Goal: Transaction & Acquisition: Obtain resource

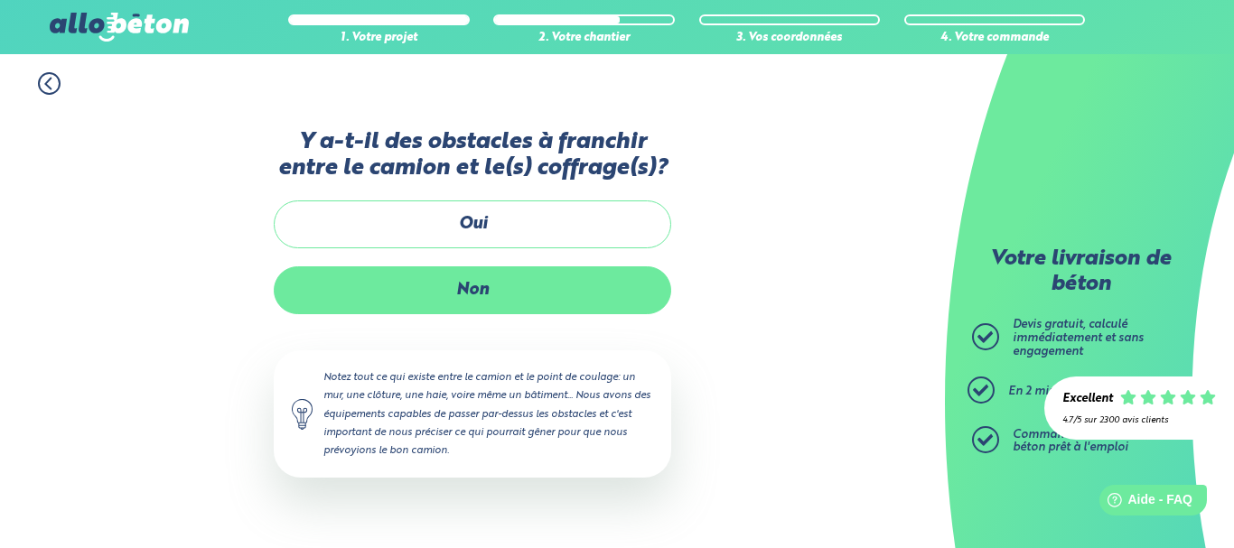
click at [492, 303] on label "Non" at bounding box center [472, 290] width 397 height 48
click at [0, 0] on input "Non" at bounding box center [0, 0] width 0 height 0
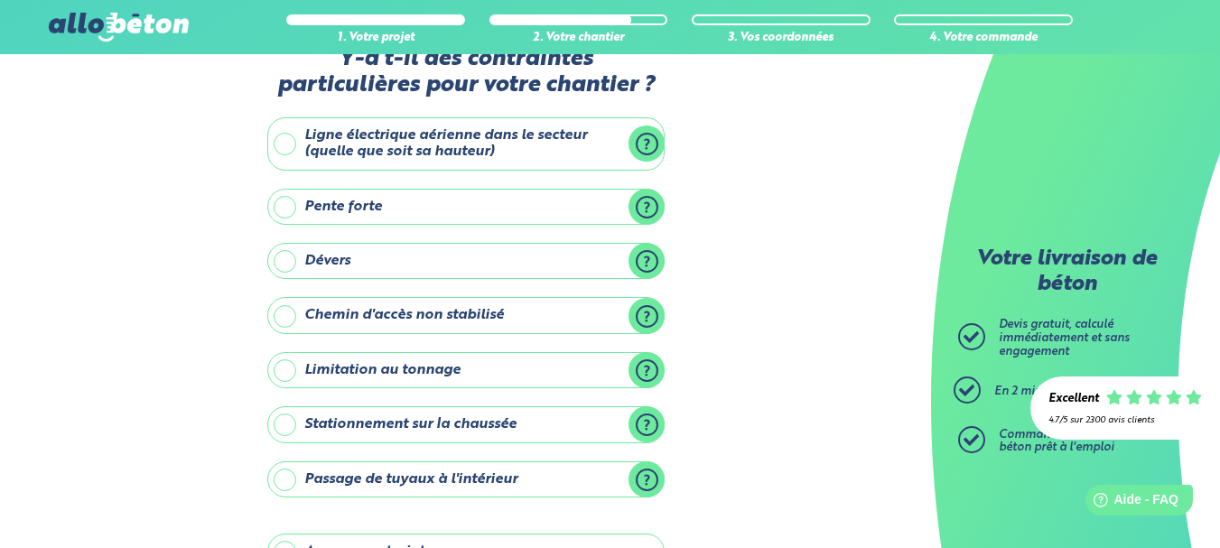
scroll to position [34, 0]
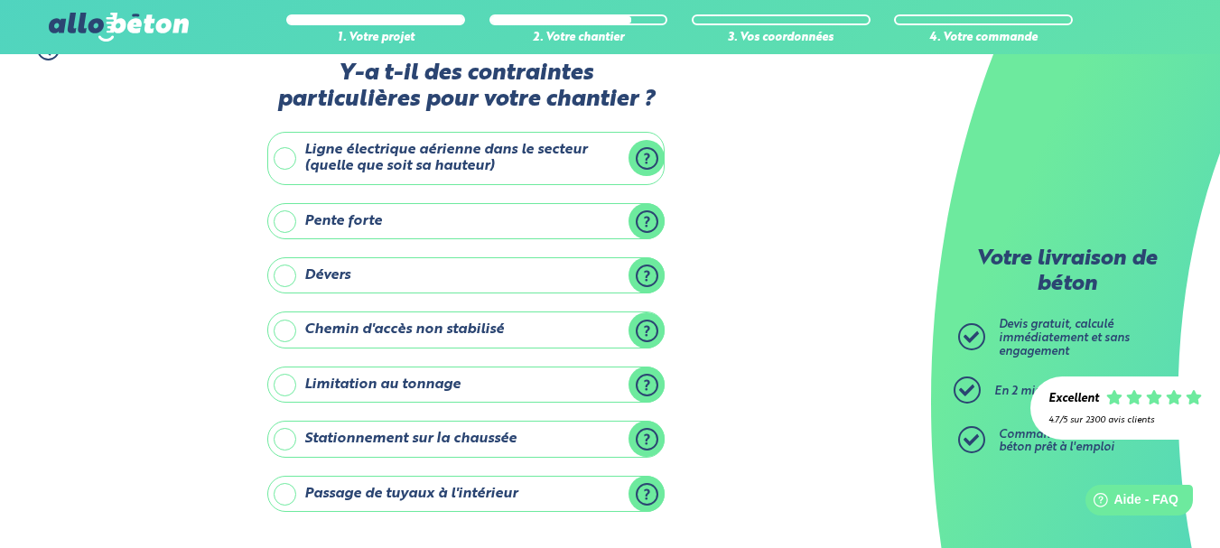
click at [550, 154] on label "Ligne électrique aérienne dans le secteur (quelle que soit sa hauteur)" at bounding box center [465, 158] width 397 height 53
click at [0, 0] on input "Ligne électrique aérienne dans le secteur (quelle que soit sa hauteur)" at bounding box center [0, 0] width 0 height 0
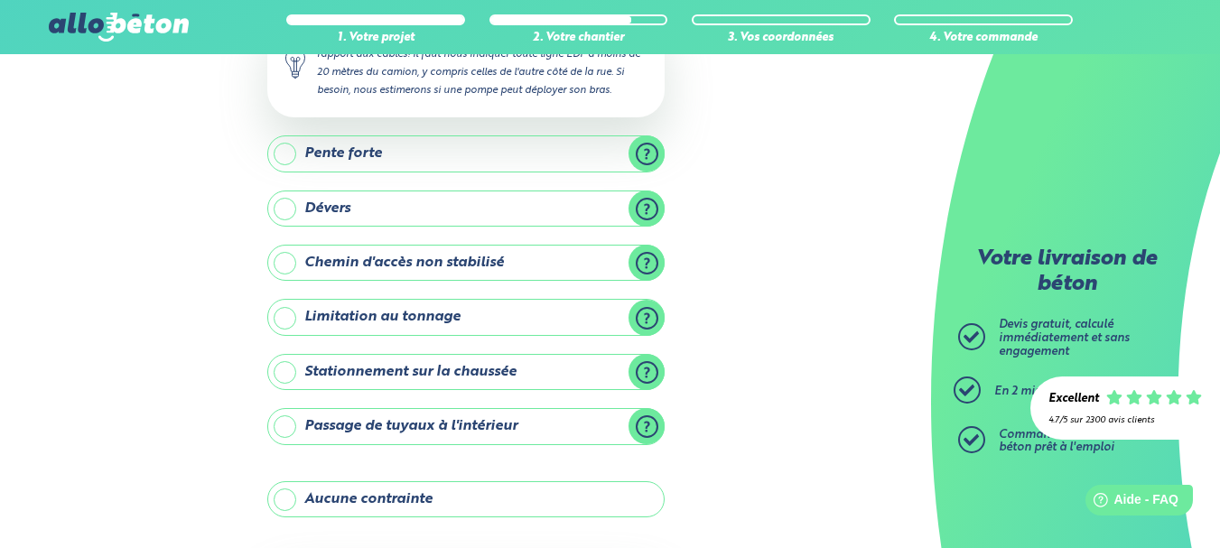
scroll to position [415, 0]
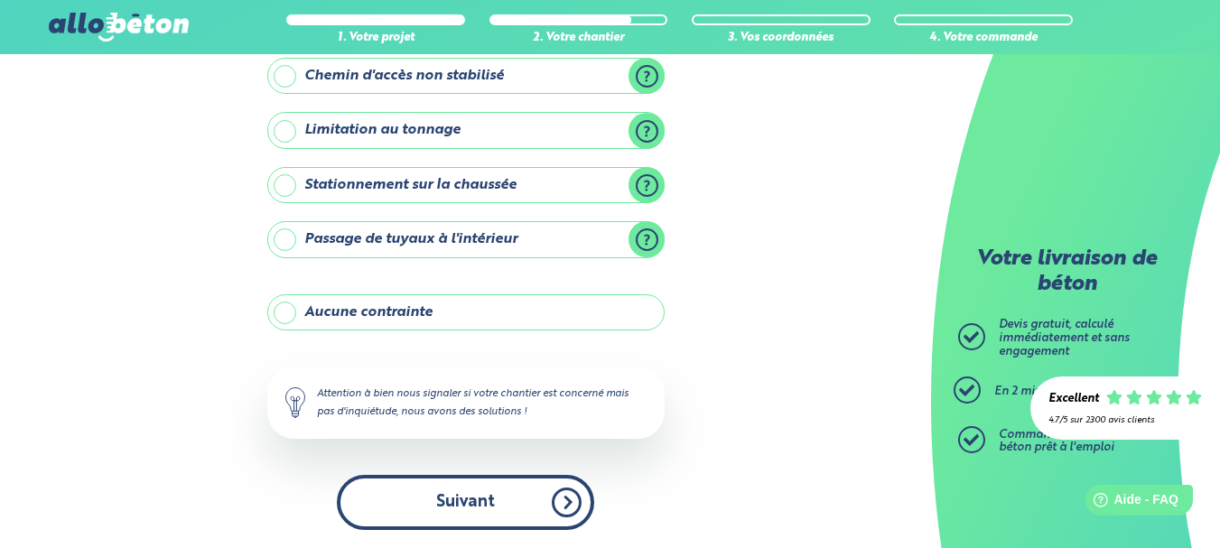
click at [539, 503] on button "Suivant" at bounding box center [465, 502] width 257 height 55
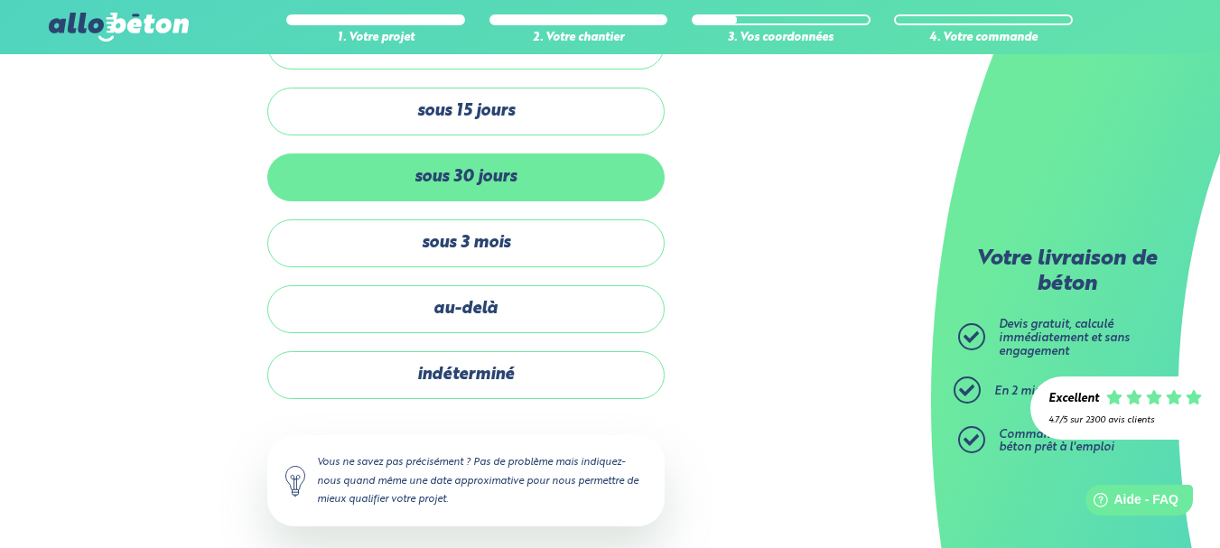
scroll to position [116, 0]
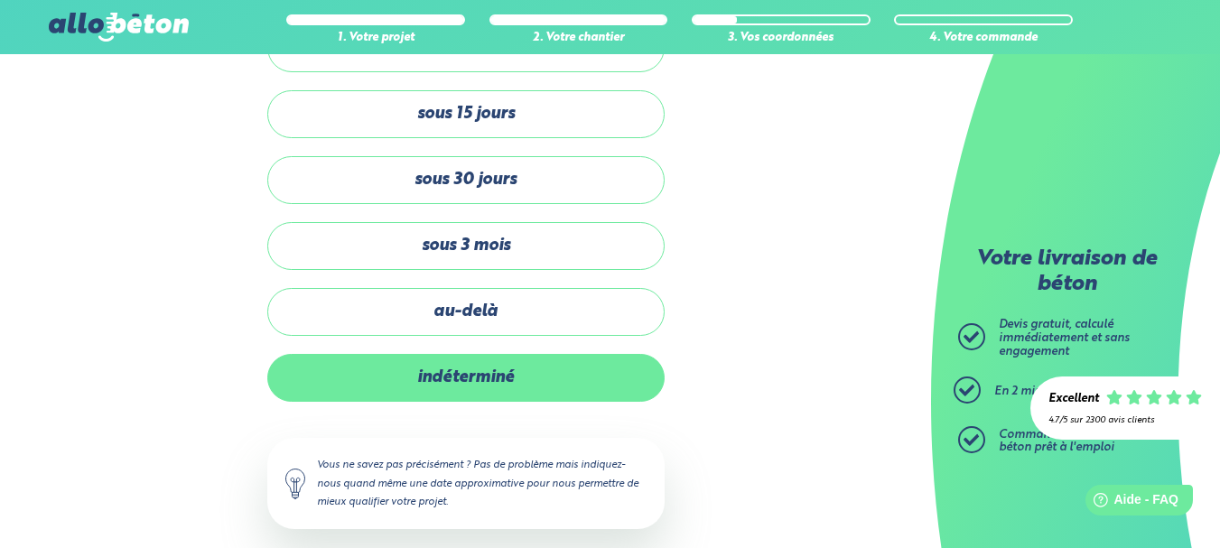
click at [507, 390] on label "indéterminé" at bounding box center [465, 378] width 397 height 48
click at [0, 0] on input "indéterminé" at bounding box center [0, 0] width 0 height 0
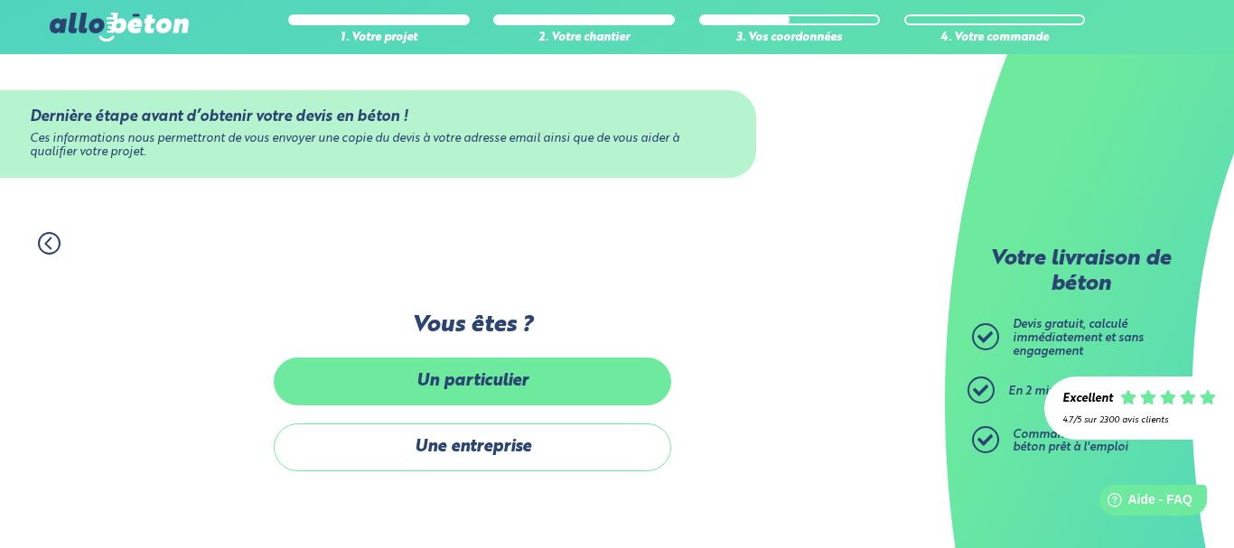
click at [554, 384] on label "Un particulier" at bounding box center [472, 382] width 397 height 48
click at [0, 0] on input "Un particulier" at bounding box center [0, 0] width 0 height 0
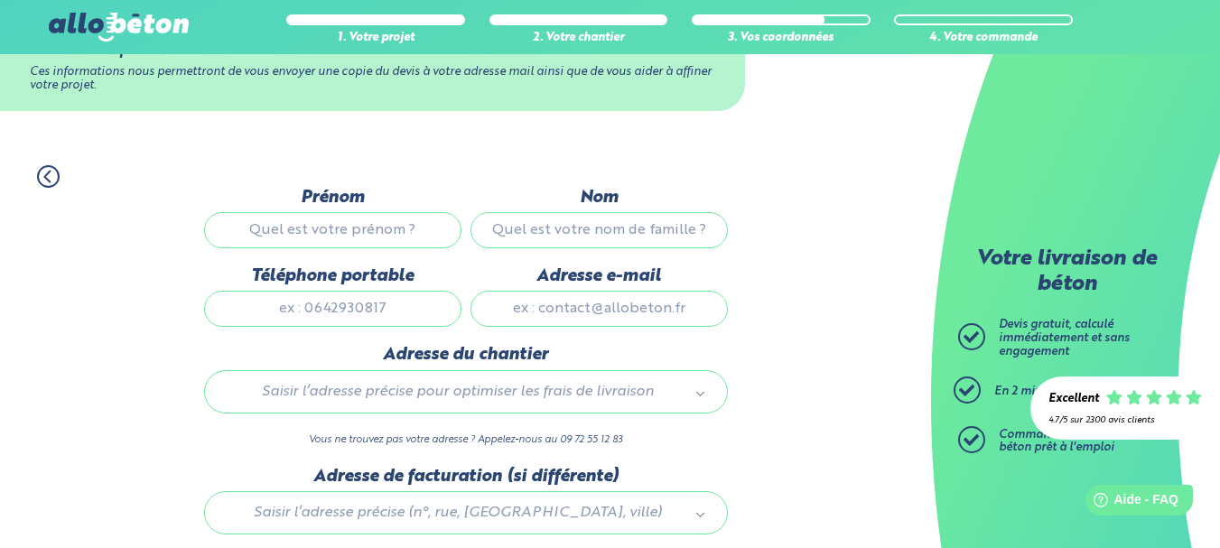
scroll to position [69, 0]
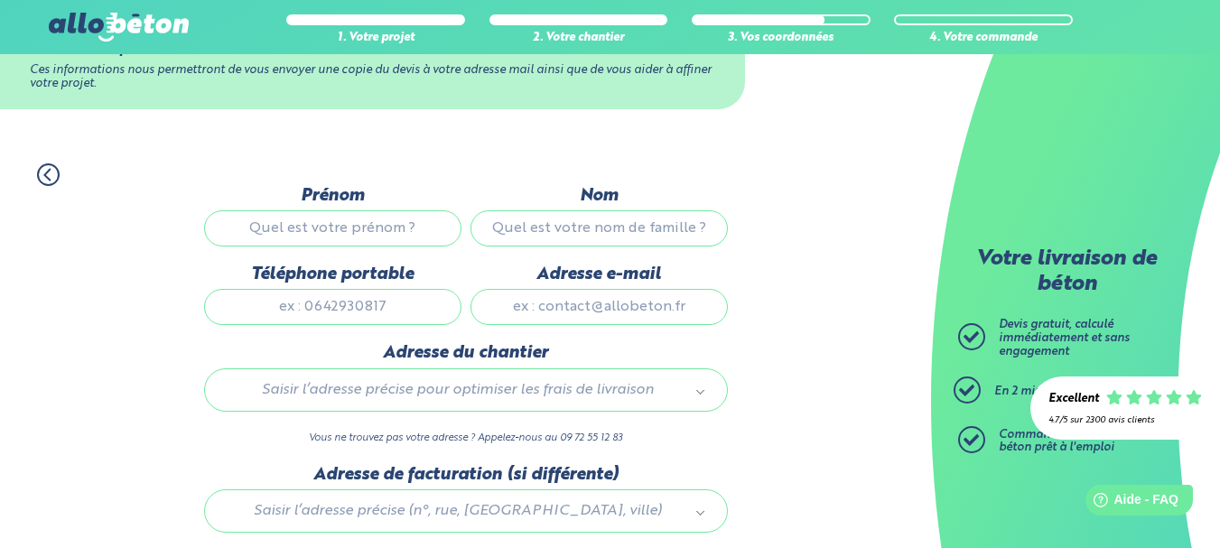
click at [340, 231] on input "Prénom" at bounding box center [332, 228] width 257 height 36
type input "Valentin"
type input "Joly"
type input "0603222084"
type input "114 rue de l'abattoir"
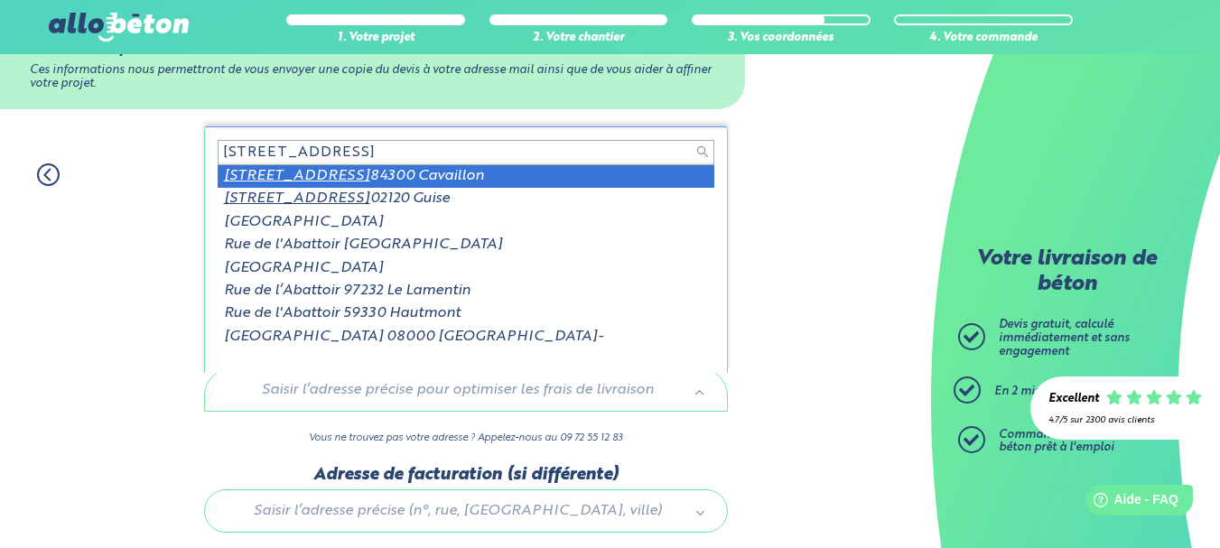
scroll to position [2, 0]
drag, startPoint x: 365, startPoint y: 154, endPoint x: 212, endPoint y: 172, distance: 153.6
click at [212, 172] on div "114 rue de l'abattoir 114 Rue de l'Abattoir 84300 Cavaillon 114 Rue de l'Abatto…" at bounding box center [466, 249] width 524 height 247
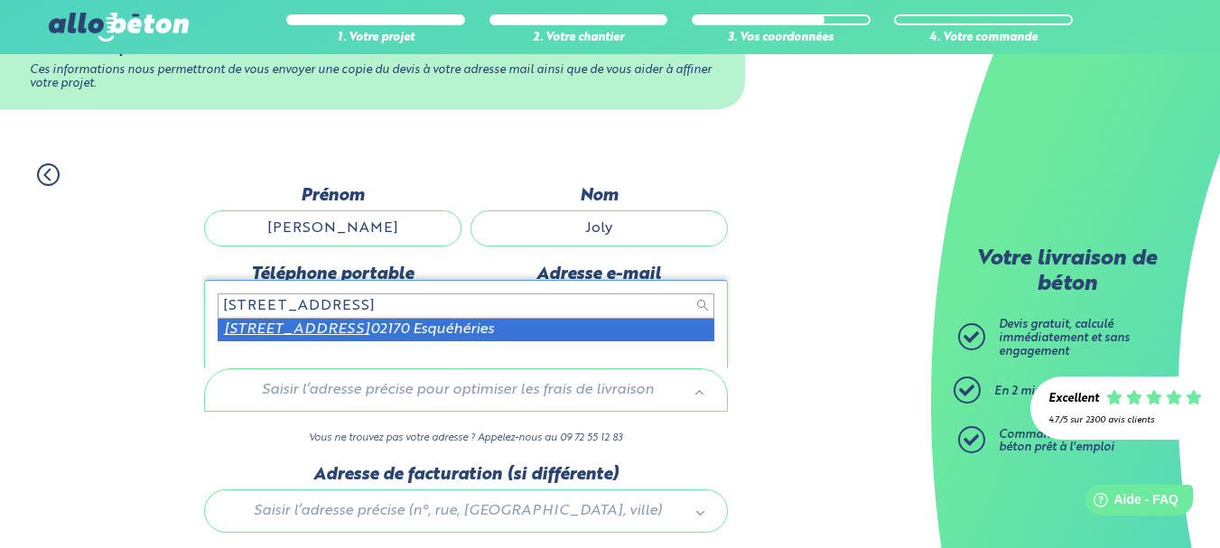
type input "3 rue des bondorions"
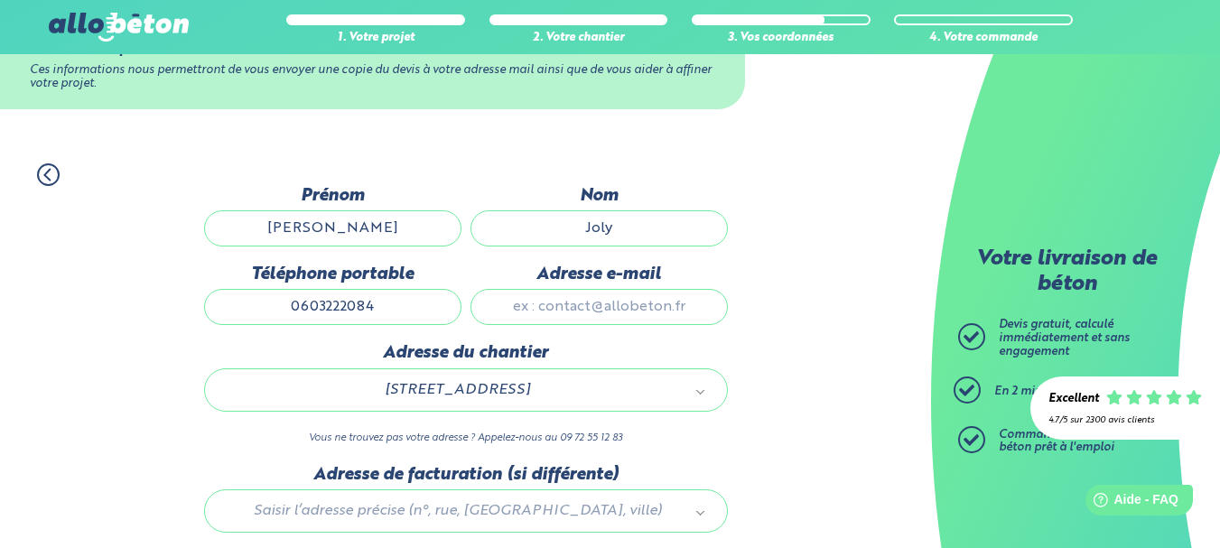
click at [174, 327] on div "1. Votre projet 2. Votre chantier 3. Vos coordonnées 4. Votre commande Dernière…" at bounding box center [465, 410] width 931 height 531
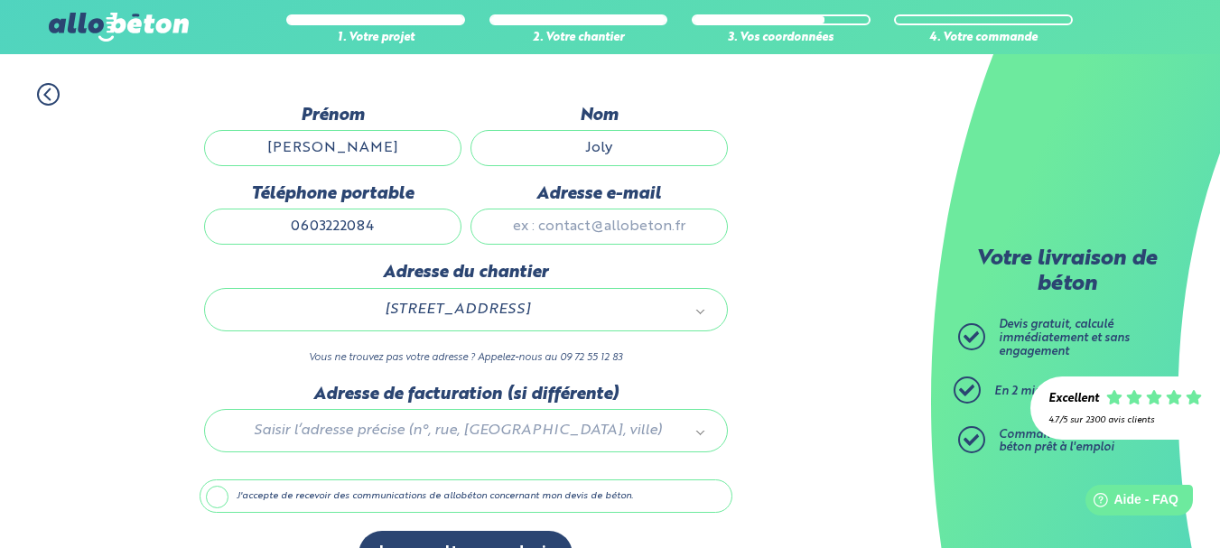
scroll to position [197, 0]
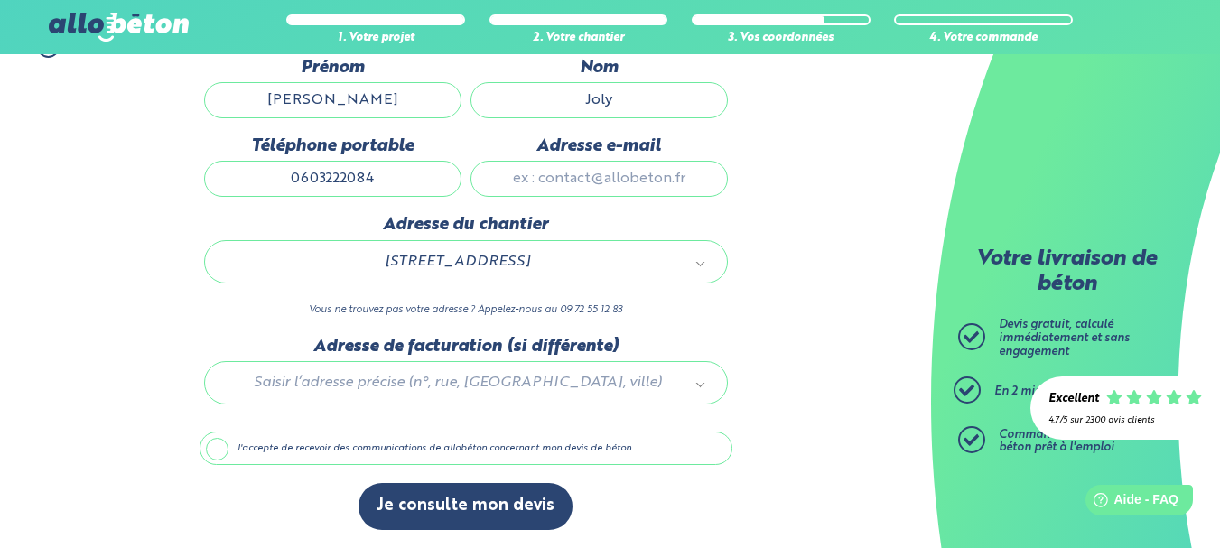
click at [555, 184] on input "Adresse e-mail" at bounding box center [598, 179] width 257 height 36
type input "[EMAIL_ADDRESS][DOMAIN_NAME]"
click at [785, 303] on div "1. Votre projet 2. Votre chantier 3. Vos coordonnées 4. Votre commande Dernière…" at bounding box center [465, 282] width 931 height 531
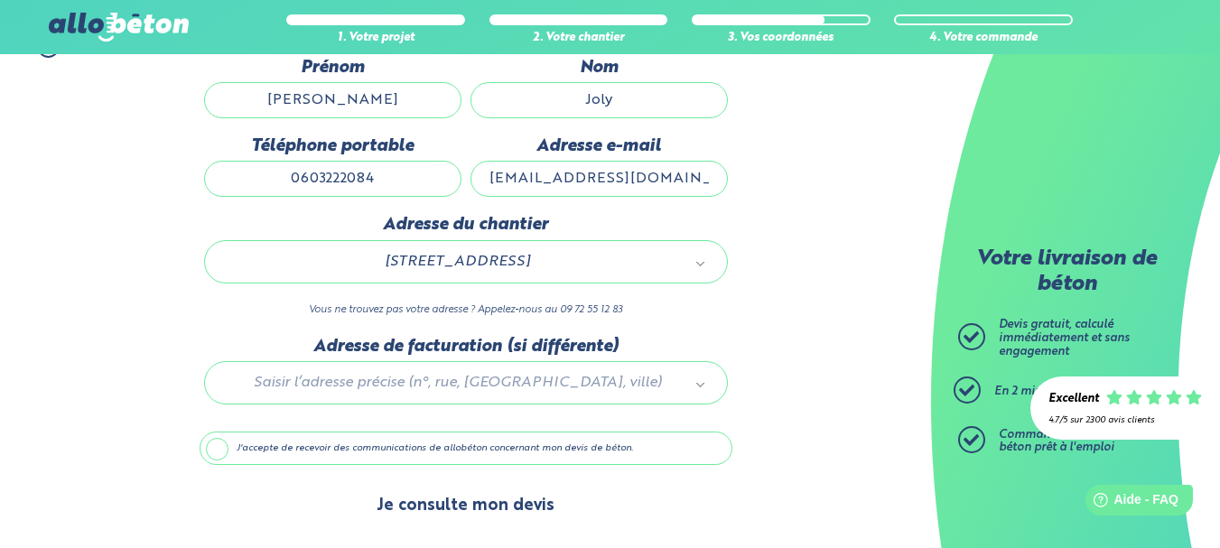
click at [534, 504] on button "Je consulte mon devis" at bounding box center [465, 506] width 214 height 46
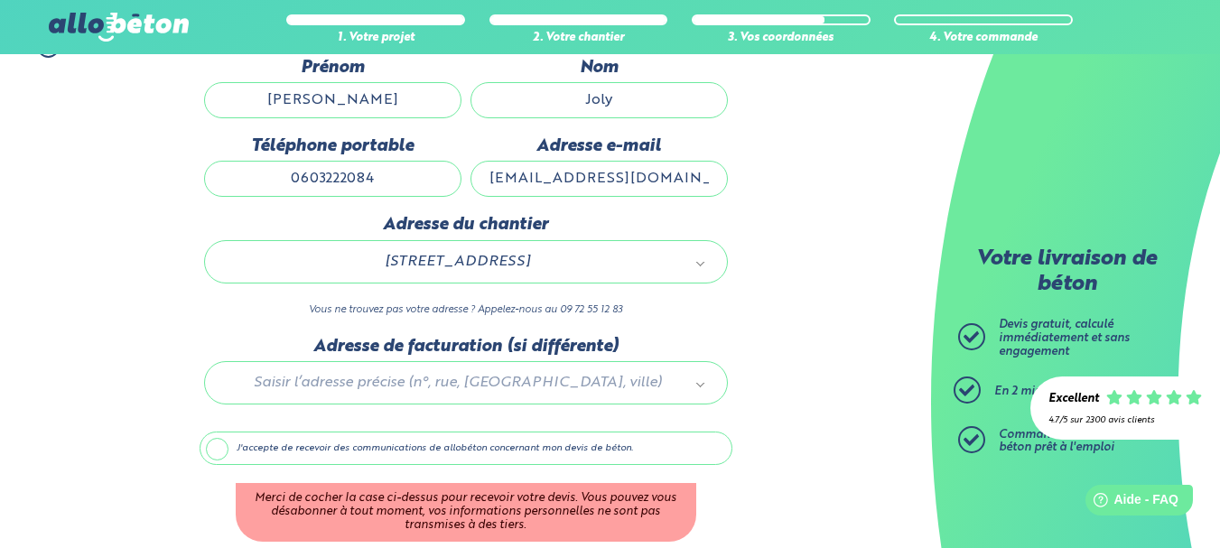
click at [211, 456] on label "J'accepte de recevoir des communications de allobéton concernant mon devis de b…" at bounding box center [466, 449] width 533 height 34
click at [0, 0] on input "J'accepte de recevoir des communications de allobéton concernant mon devis de b…" at bounding box center [0, 0] width 0 height 0
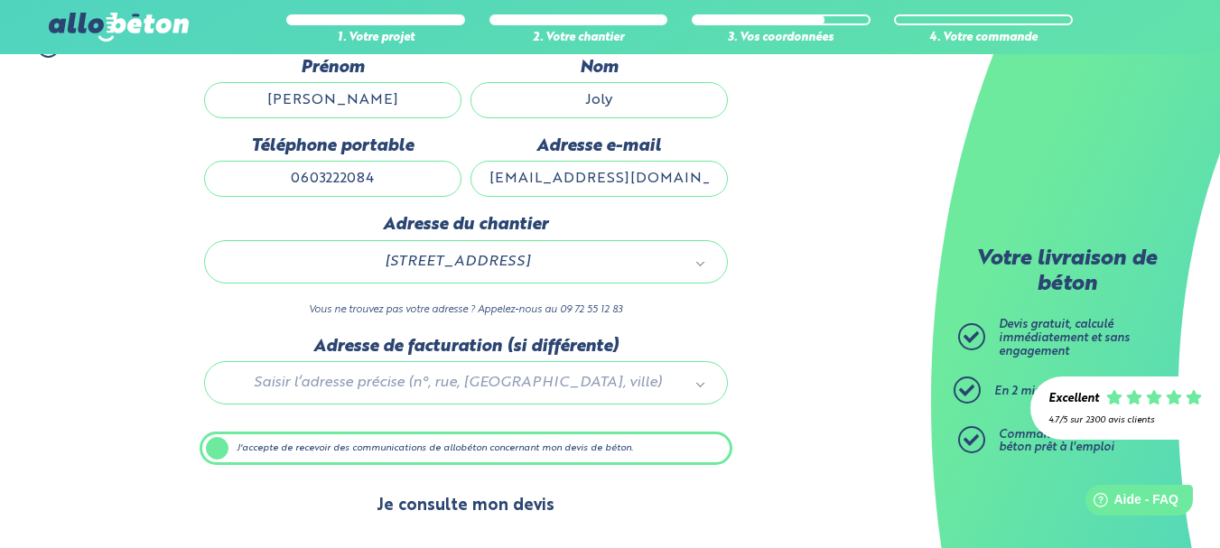
click at [479, 507] on button "Je consulte mon devis" at bounding box center [465, 506] width 214 height 46
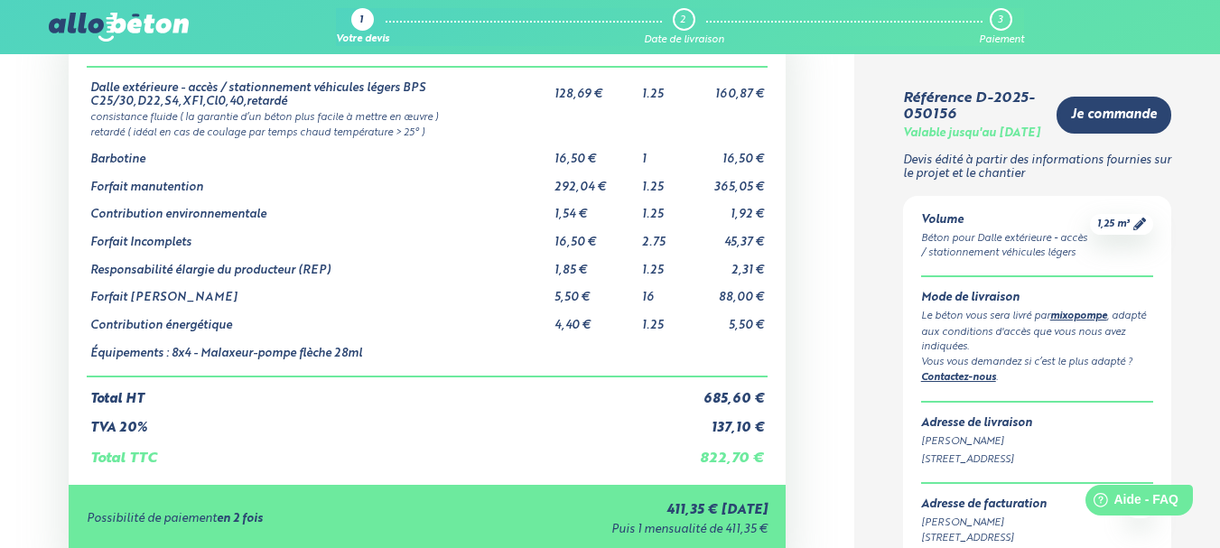
scroll to position [137, 0]
drag, startPoint x: 717, startPoint y: 186, endPoint x: 763, endPoint y: 185, distance: 46.1
click at [763, 185] on td "365,05 €" at bounding box center [731, 180] width 71 height 28
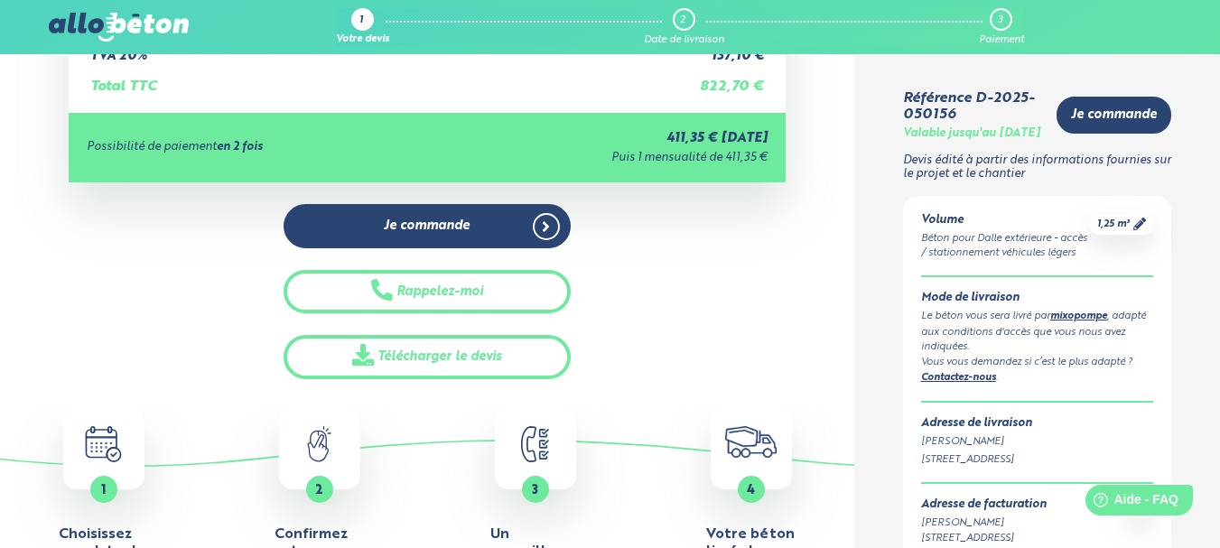
scroll to position [0, 0]
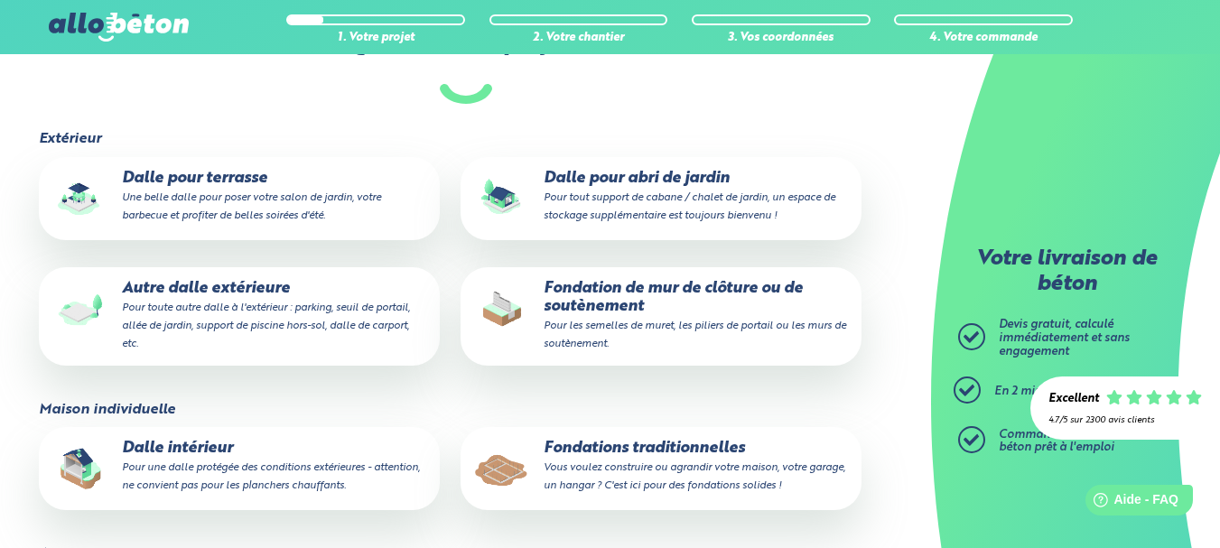
click at [299, 306] on small "Pour toute autre dalle à l'extérieur : parking, seuil de portail, allée de jard…" at bounding box center [266, 326] width 288 height 47
click at [0, 0] on input "Autre dalle extérieure Pour toute autre dalle à l'extérieur : parking, seuil de…" at bounding box center [0, 0] width 0 height 0
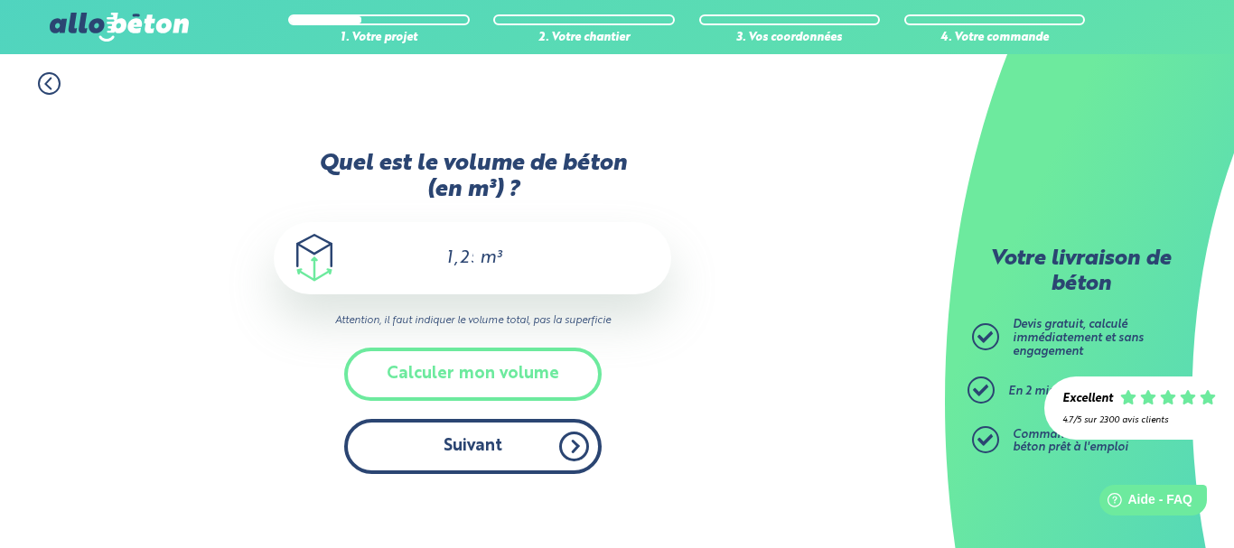
click at [510, 441] on button "Suivant" at bounding box center [472, 446] width 257 height 55
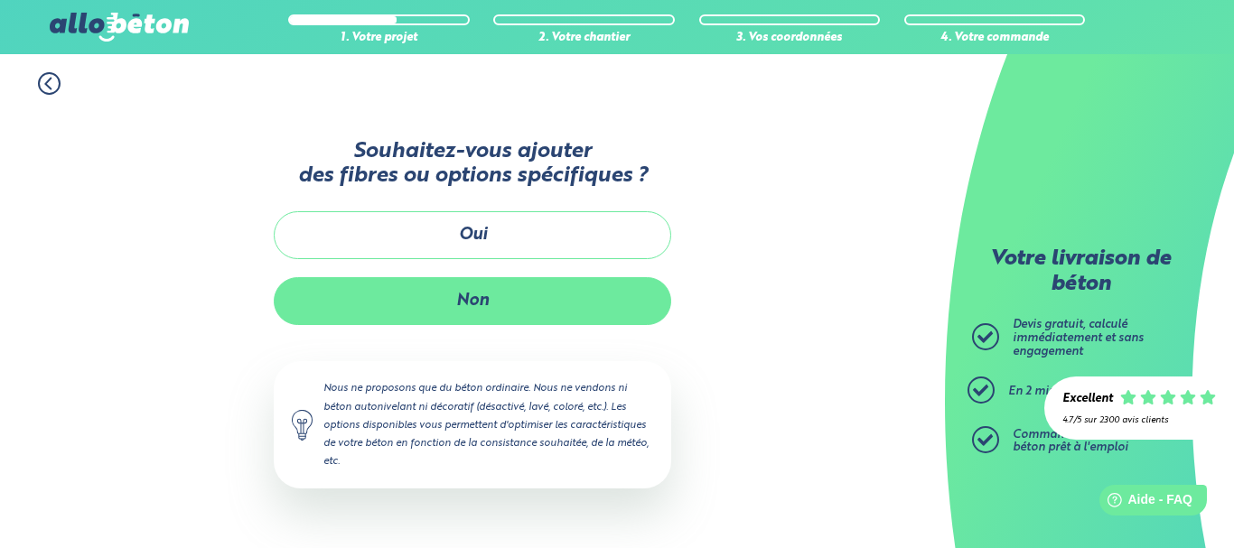
click at [465, 305] on button "Non" at bounding box center [472, 301] width 397 height 48
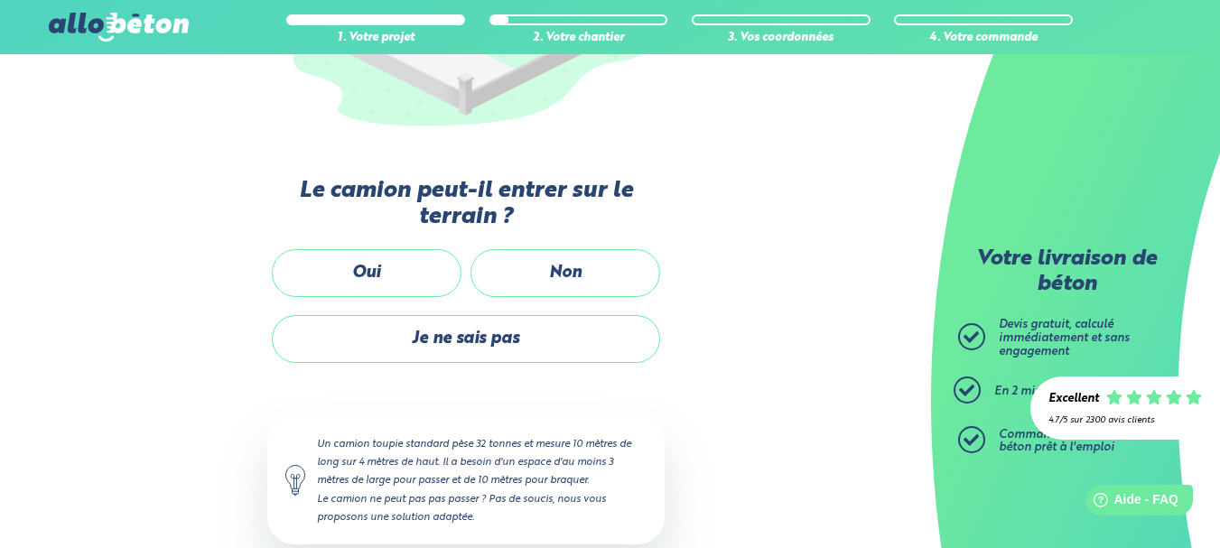
scroll to position [381, 0]
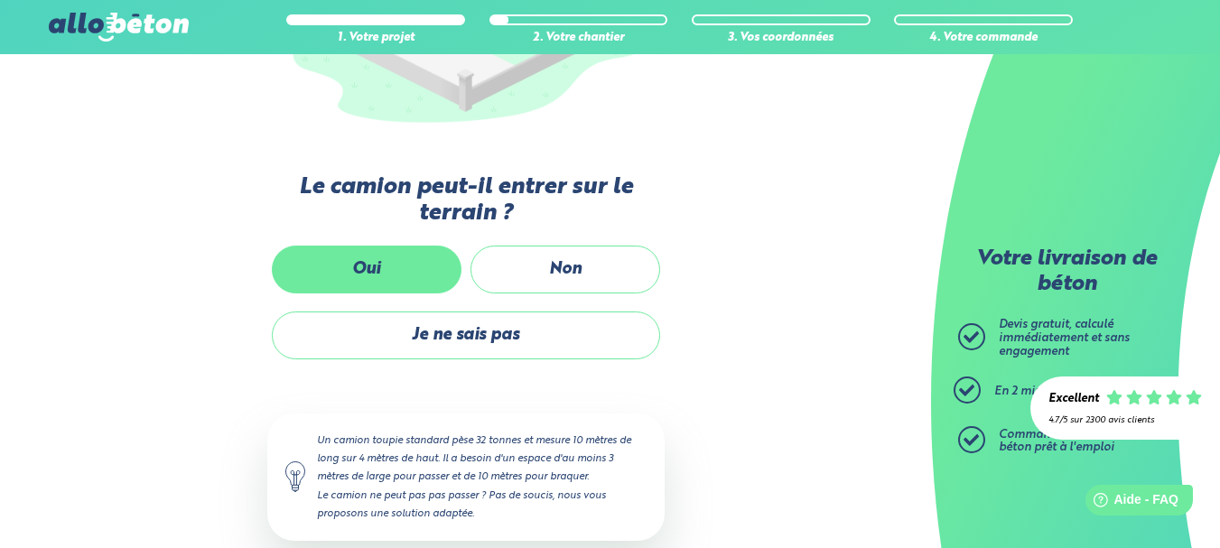
click at [436, 259] on label "Oui" at bounding box center [367, 270] width 190 height 48
click at [0, 0] on input "Oui" at bounding box center [0, 0] width 0 height 0
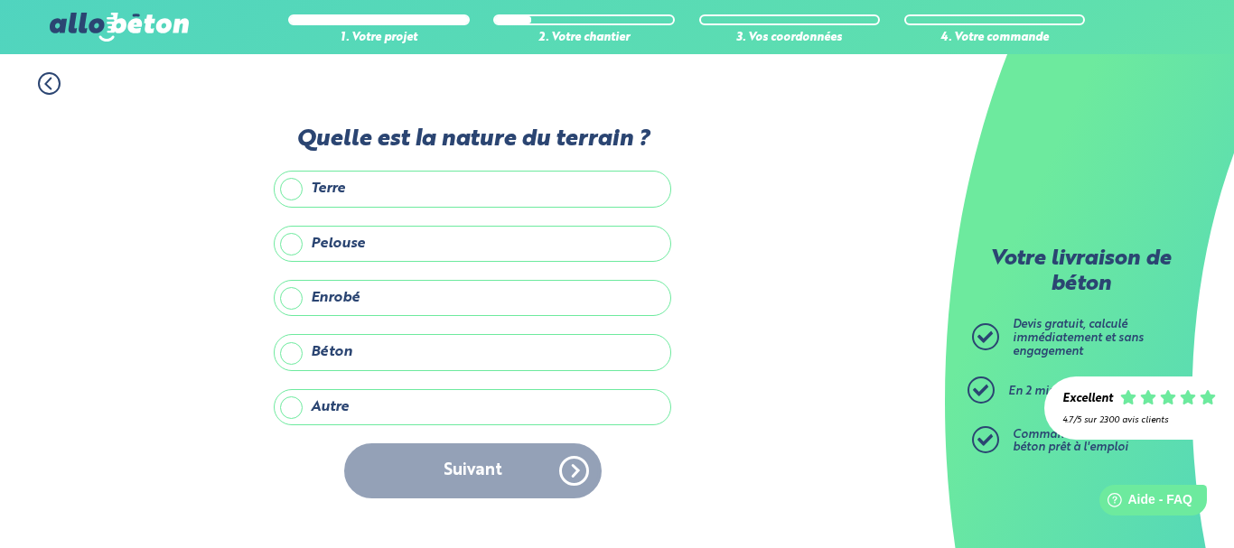
click at [419, 254] on label "Pelouse" at bounding box center [472, 244] width 397 height 36
click at [0, 0] on input "Pelouse" at bounding box center [0, 0] width 0 height 0
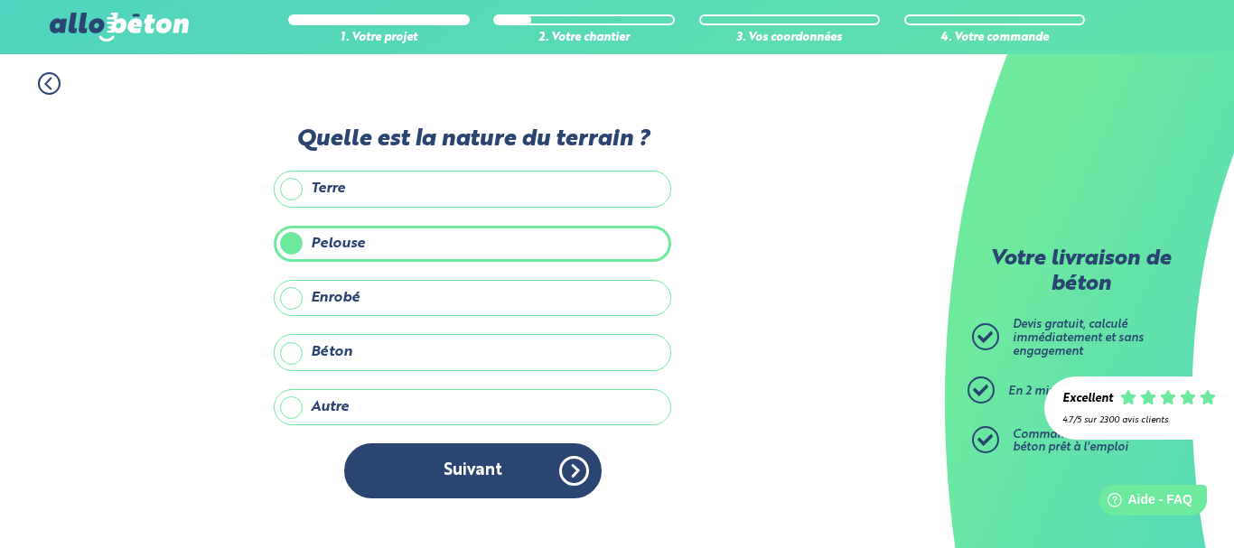
click at [402, 405] on label "Autre" at bounding box center [472, 407] width 397 height 36
click at [0, 0] on input "Autre" at bounding box center [0, 0] width 0 height 0
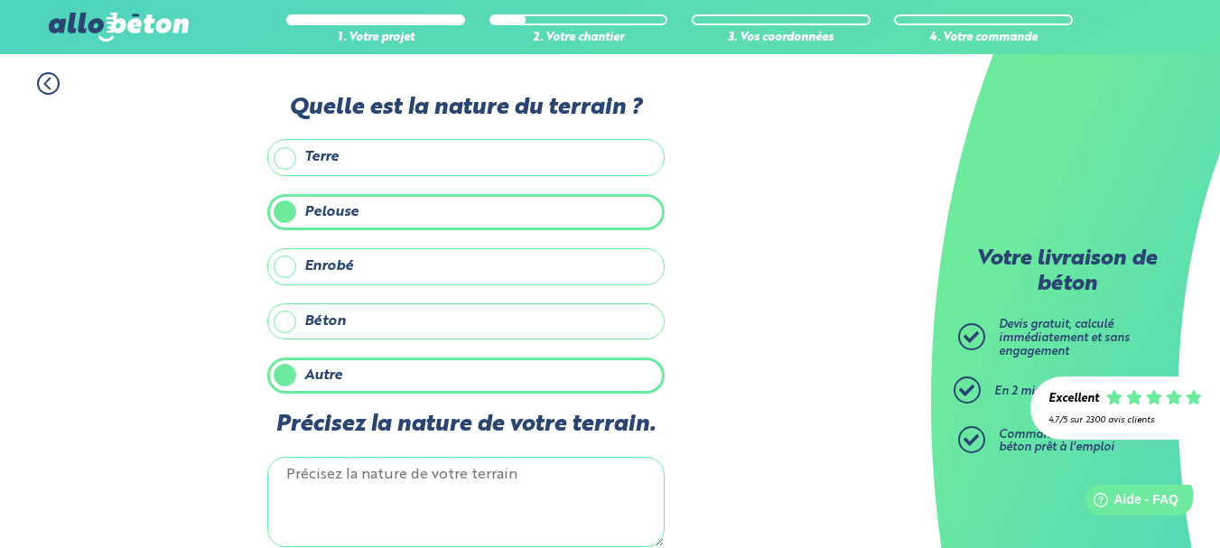
click at [328, 224] on label "Pelouse" at bounding box center [465, 212] width 397 height 36
click at [0, 0] on input "Pelouse" at bounding box center [0, 0] width 0 height 0
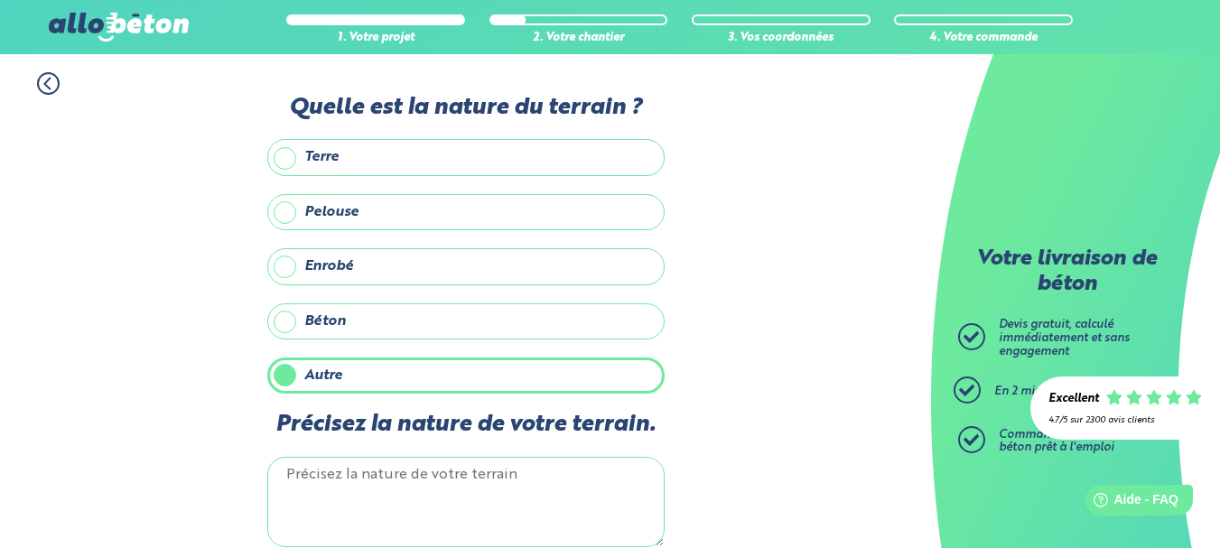
click at [376, 489] on textarea "Précisez la nature de votre terrain." at bounding box center [465, 502] width 397 height 90
type textarea "cailloux"
click at [788, 357] on div "1. Votre projet 2. Votre chantier 3. Vos coordonnées 4. Votre commande Quelle e…" at bounding box center [465, 348] width 931 height 589
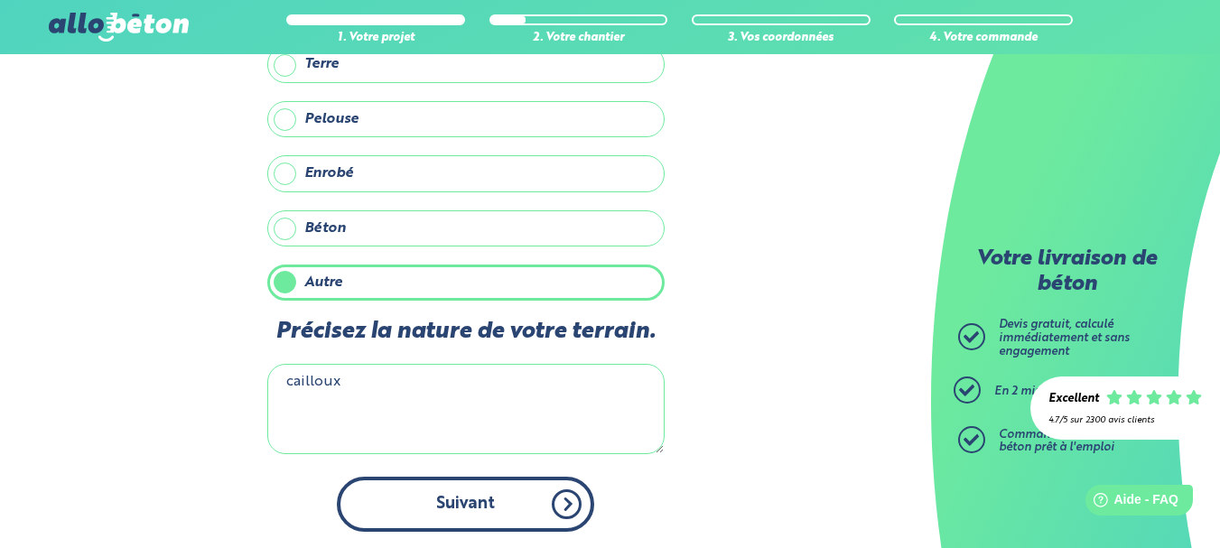
click at [545, 502] on button "Suivant" at bounding box center [465, 504] width 257 height 55
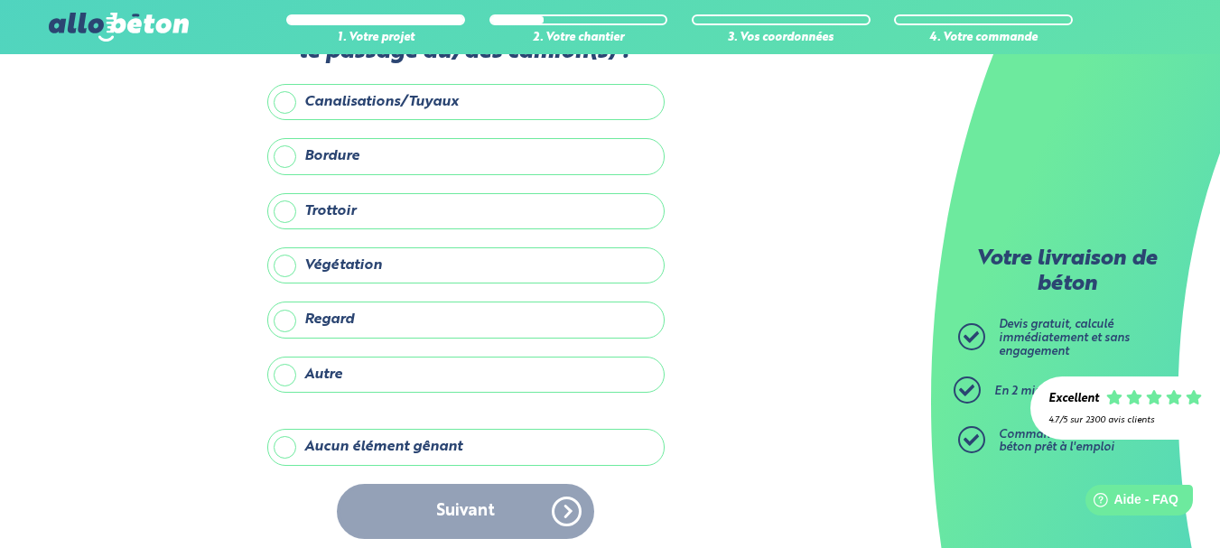
scroll to position [84, 0]
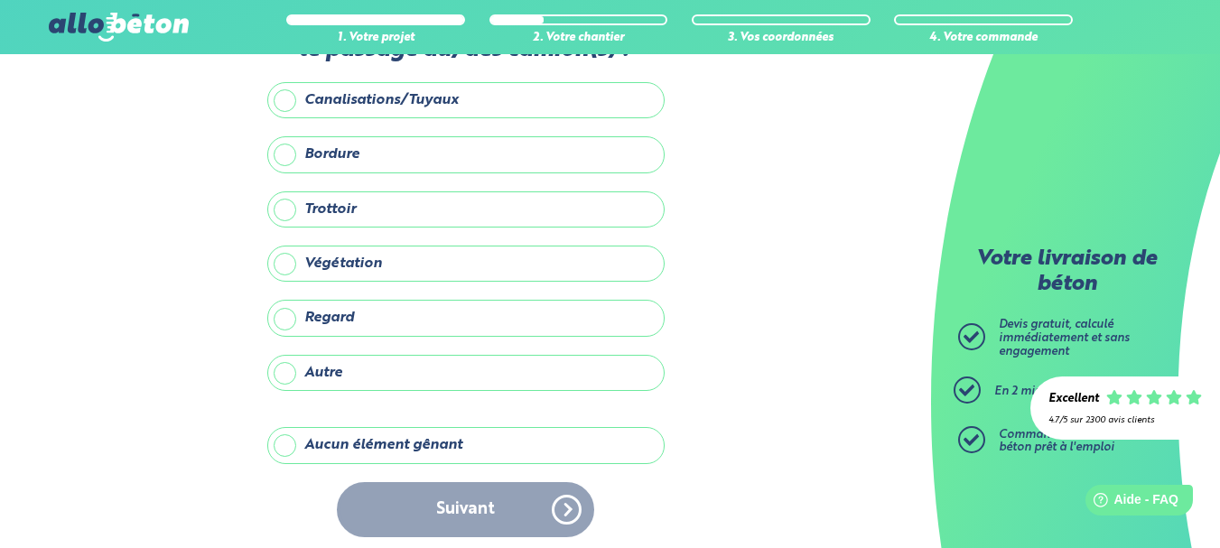
click at [410, 381] on label "Autre" at bounding box center [465, 373] width 397 height 36
click at [0, 0] on input "Autre" at bounding box center [0, 0] width 0 height 0
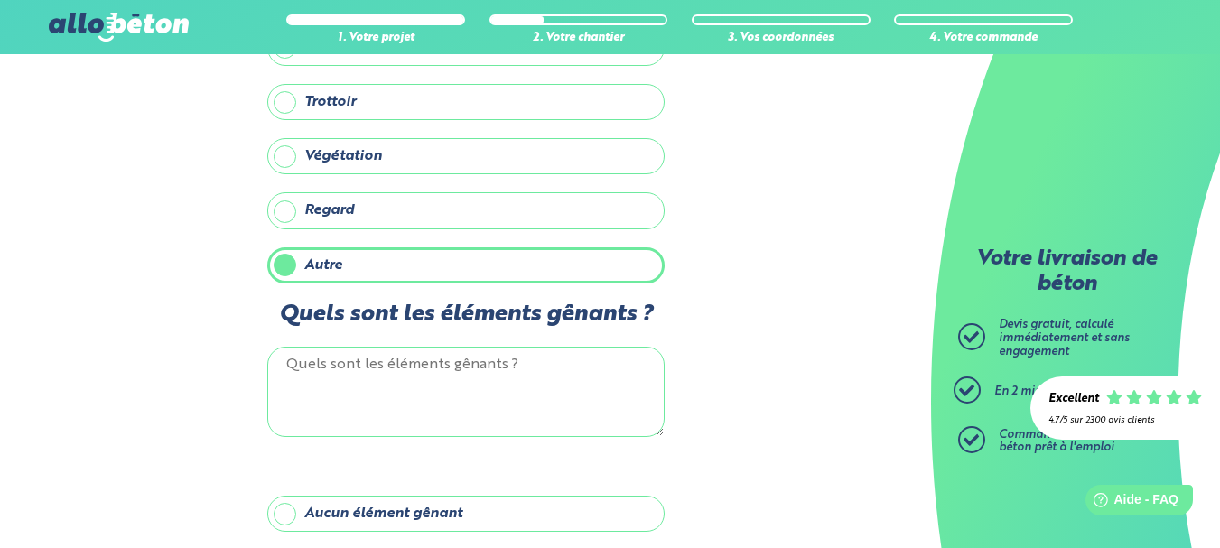
scroll to position [193, 0]
click at [377, 372] on textarea "Quels sont les éléments gênants ?" at bounding box center [465, 390] width 397 height 90
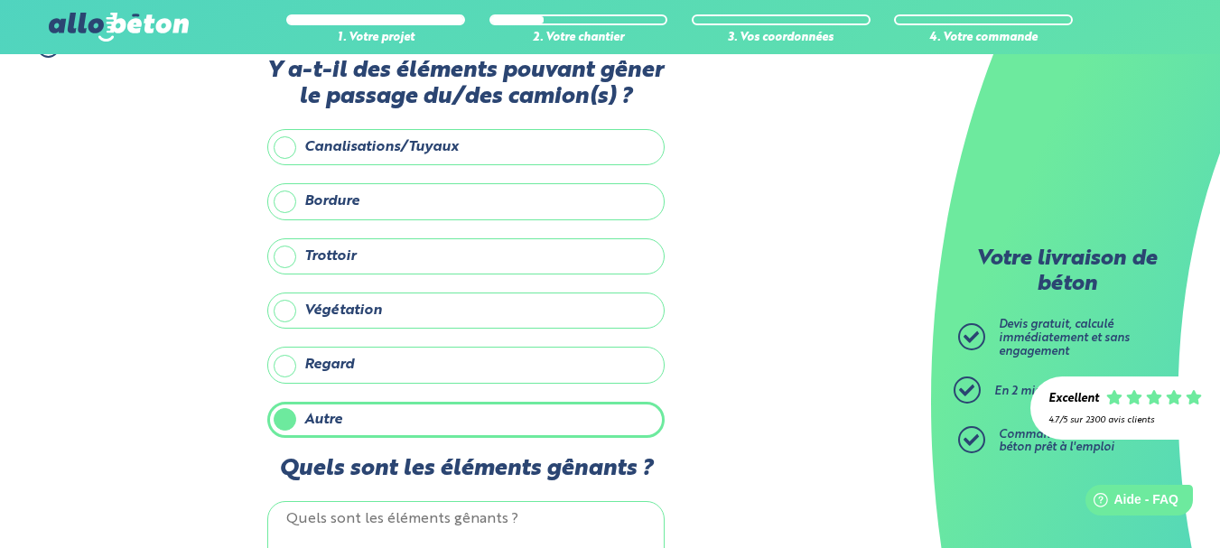
scroll to position [36, 0]
click at [370, 201] on label "Bordure" at bounding box center [465, 202] width 397 height 36
click at [0, 0] on input "Bordure" at bounding box center [0, 0] width 0 height 0
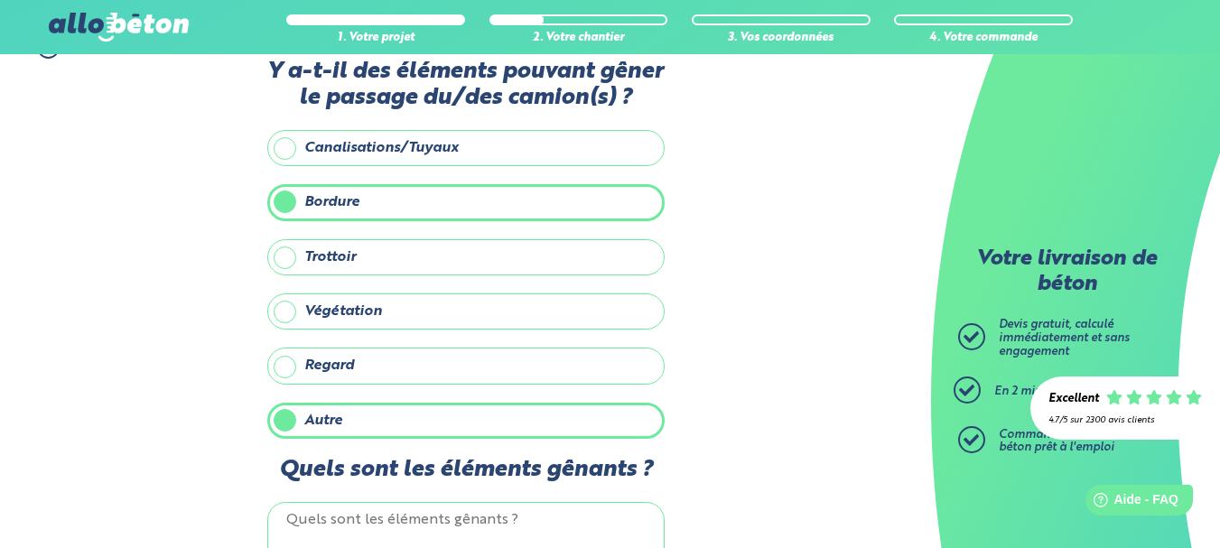
click at [368, 432] on label "Autre" at bounding box center [465, 421] width 397 height 36
click at [0, 0] on input "Autre" at bounding box center [0, 0] width 0 height 0
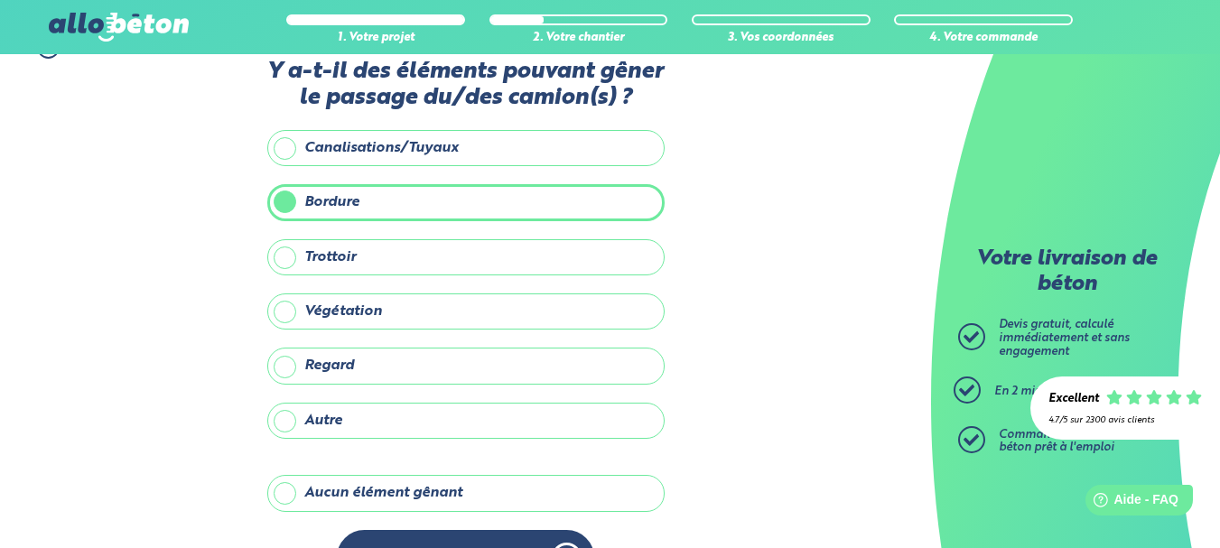
scroll to position [91, 0]
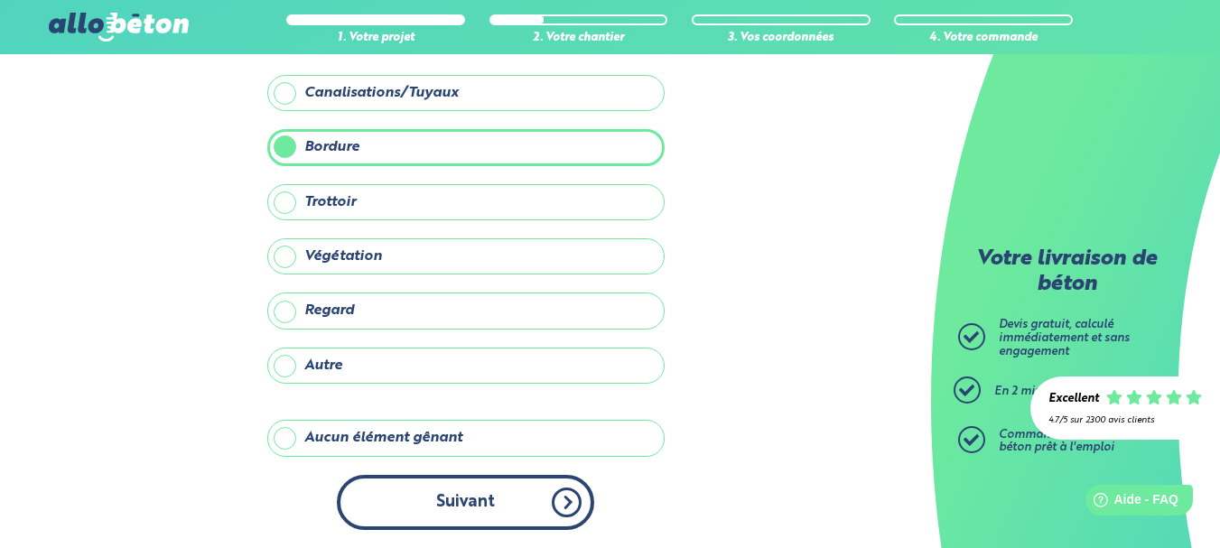
click at [574, 507] on button "Suivant" at bounding box center [465, 502] width 257 height 55
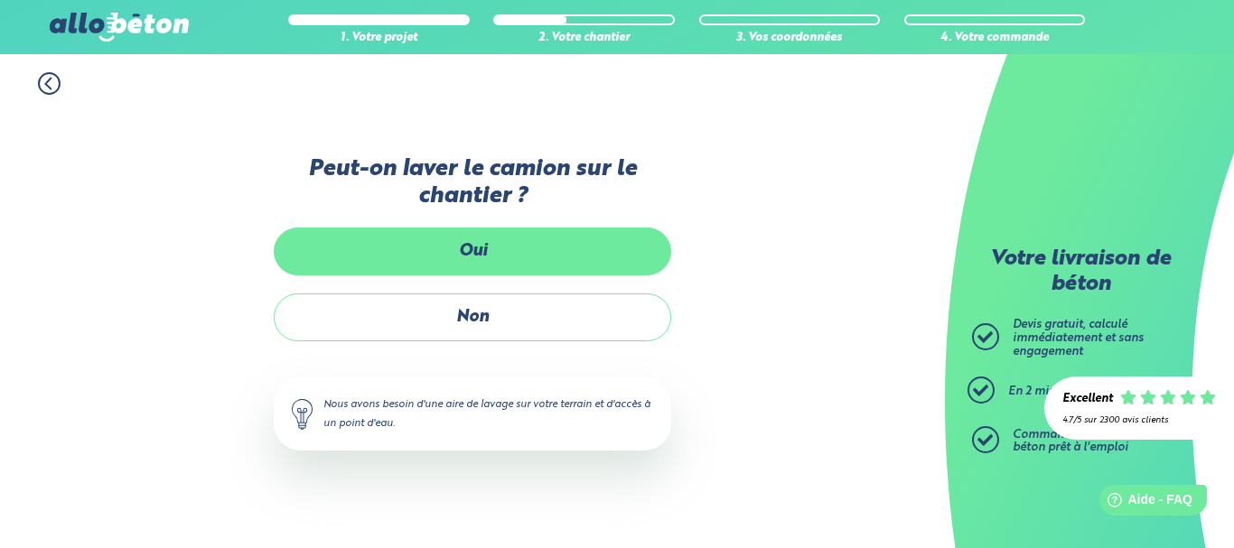
click at [442, 259] on label "Oui" at bounding box center [472, 252] width 397 height 48
click at [0, 0] on input "Oui" at bounding box center [0, 0] width 0 height 0
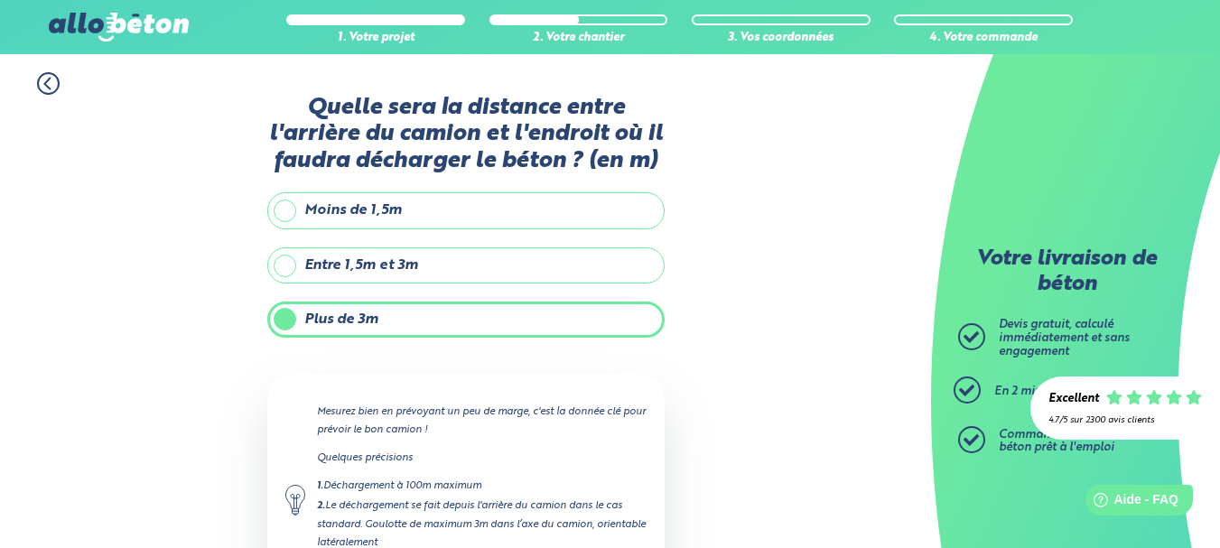
click at [403, 280] on label "Entre 1,5m et 3m" at bounding box center [465, 265] width 397 height 36
click at [0, 0] on input "Entre 1,5m et 3m" at bounding box center [0, 0] width 0 height 0
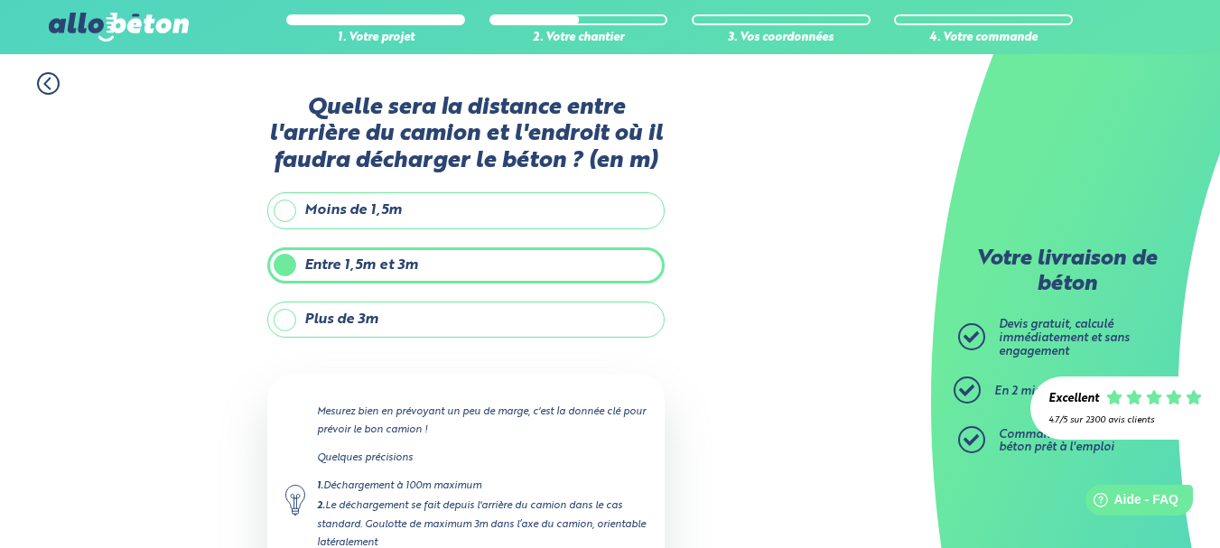
click at [395, 318] on label "Plus de 3m" at bounding box center [465, 320] width 397 height 36
click at [0, 0] on input "Plus de 3m" at bounding box center [0, 0] width 0 height 0
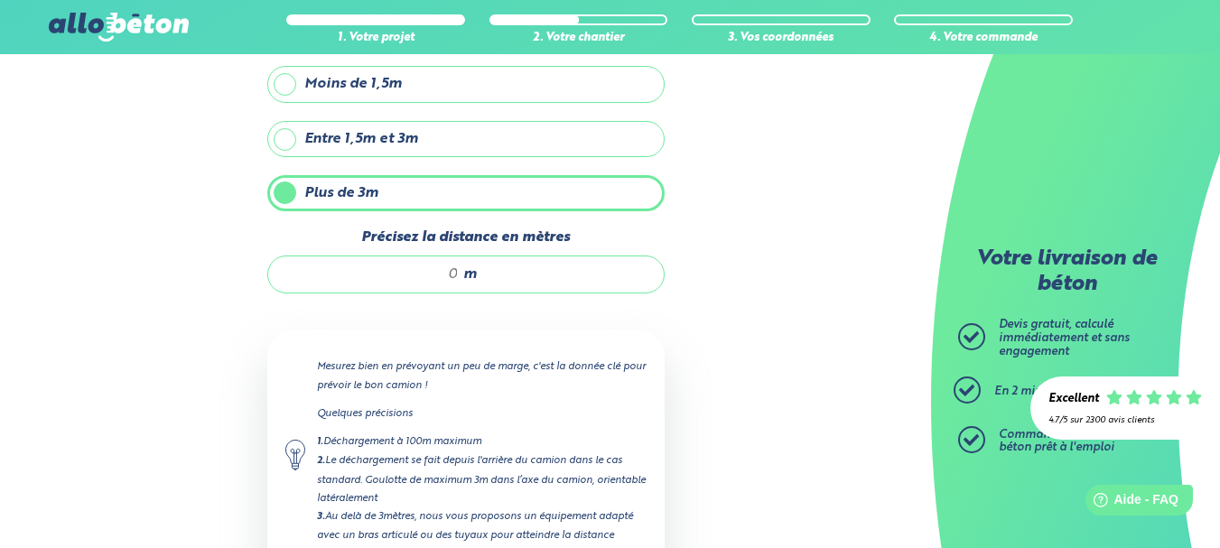
scroll to position [128, 0]
click at [459, 272] on div "m" at bounding box center [465, 273] width 397 height 38
type input "5"
click at [727, 331] on div "1. Votre projet 2. Votre chantier 3. Vos coordonnées 4. Votre commande Quelle s…" at bounding box center [465, 307] width 931 height 763
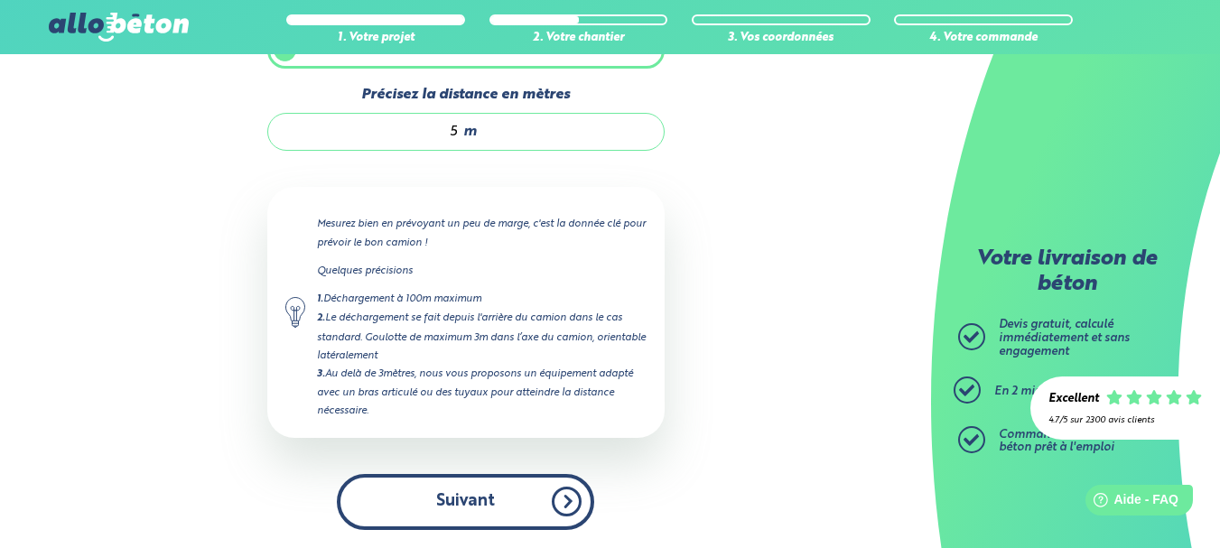
click at [569, 495] on button "Suivant" at bounding box center [465, 501] width 257 height 55
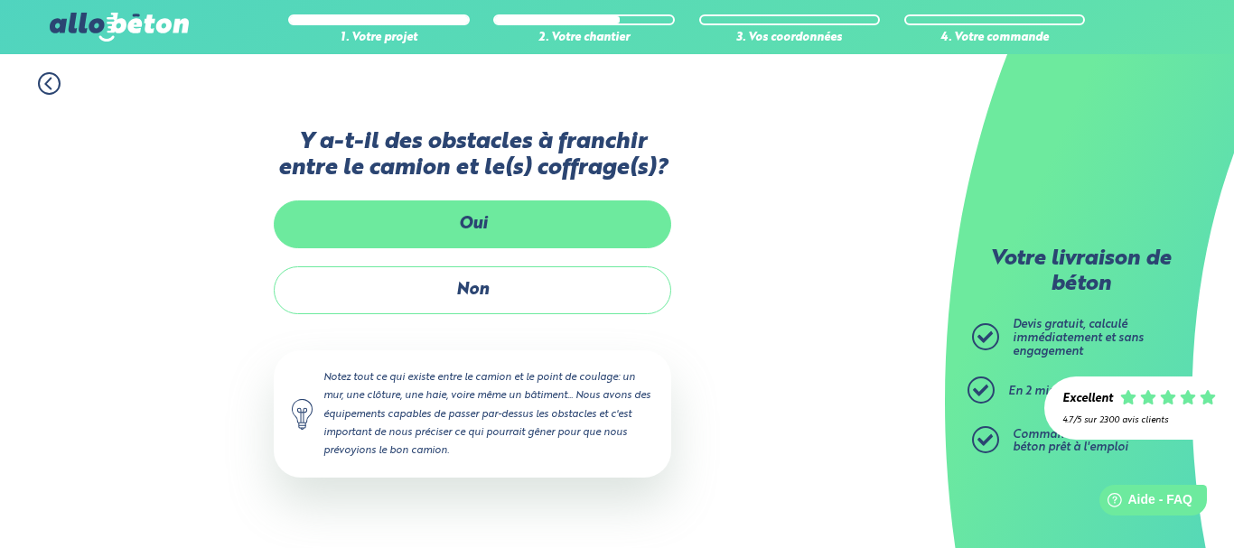
click at [495, 221] on label "Oui" at bounding box center [472, 224] width 397 height 48
click at [0, 0] on input "Oui" at bounding box center [0, 0] width 0 height 0
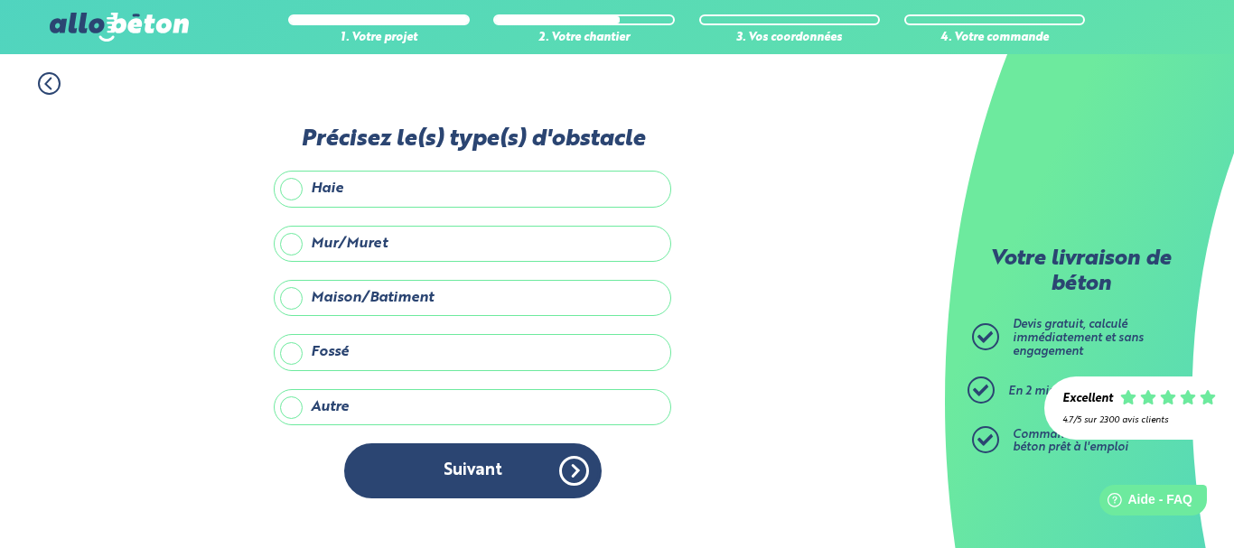
click at [379, 415] on label "Autre" at bounding box center [472, 407] width 397 height 36
click at [0, 0] on input "Autre" at bounding box center [0, 0] width 0 height 0
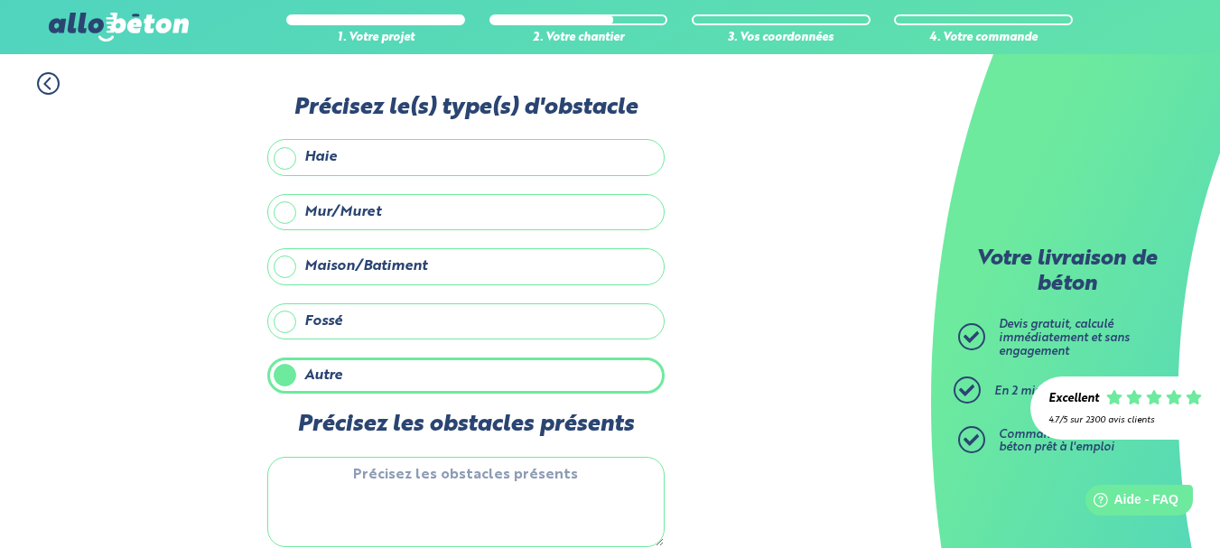
click at [359, 467] on textarea "Précisez les obstacles présents" at bounding box center [465, 502] width 397 height 90
type textarea "talus"
click at [210, 385] on div "1. Votre projet 2. Votre chantier 3. Vos coordonnées 4. Votre commande Précisez…" at bounding box center [465, 348] width 931 height 589
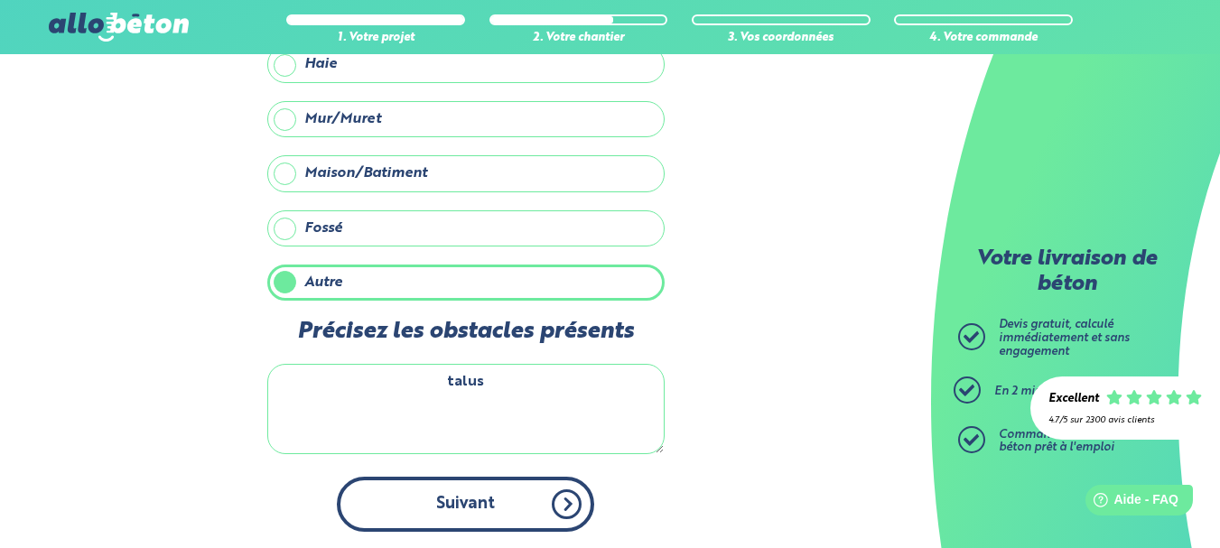
click at [515, 506] on button "Suivant" at bounding box center [465, 504] width 257 height 55
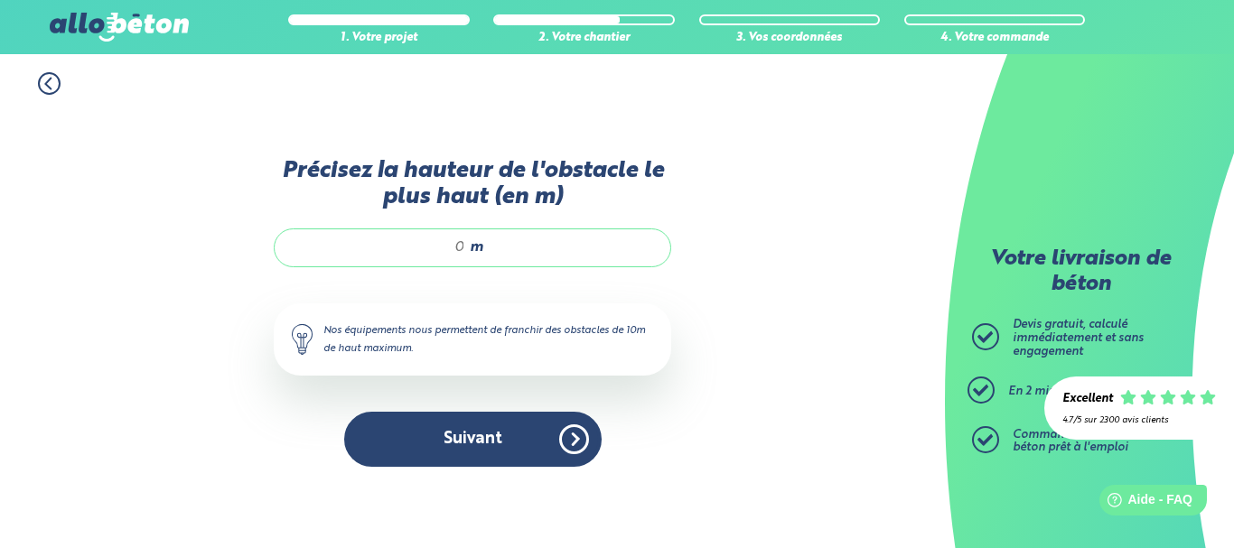
click at [468, 248] on div "m" at bounding box center [472, 247] width 397 height 38
type input "6"
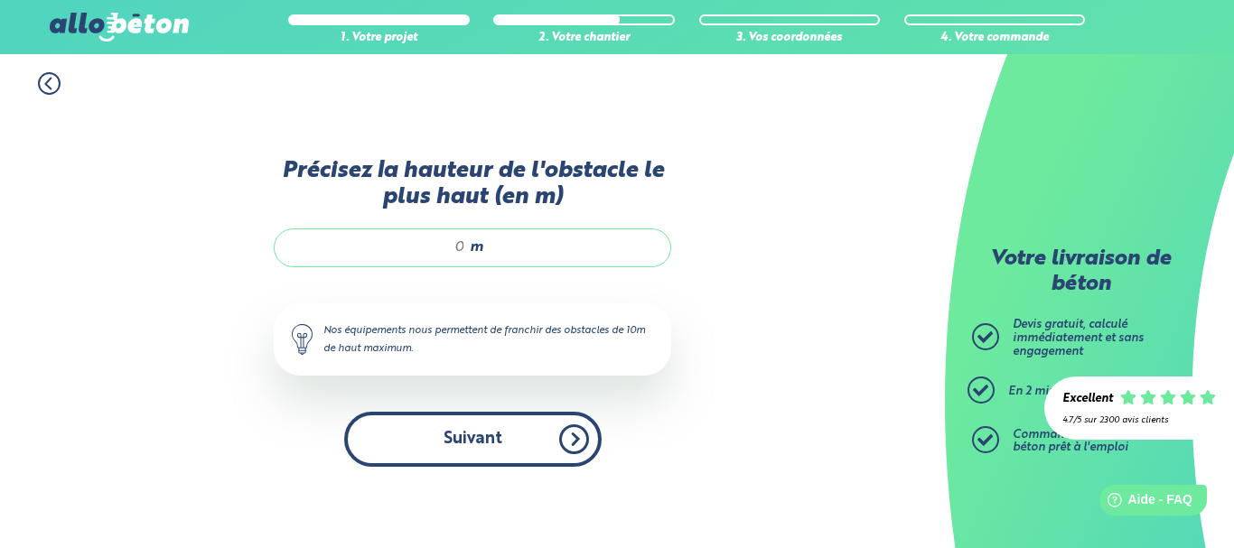
click at [462, 427] on button "Suivant" at bounding box center [472, 439] width 257 height 55
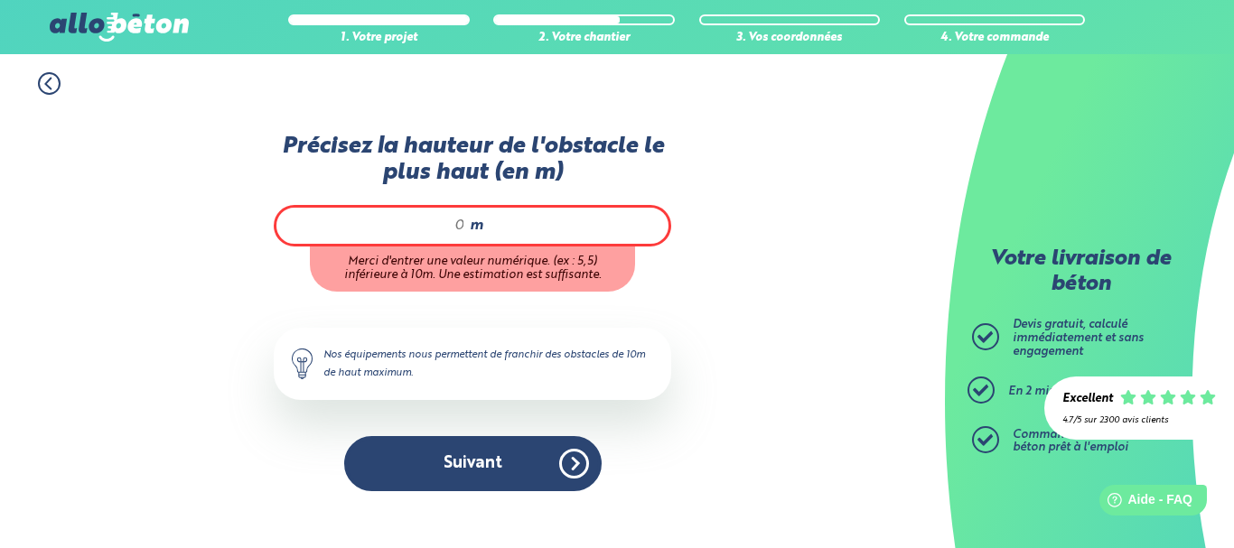
type input "à"
type input "0,5"
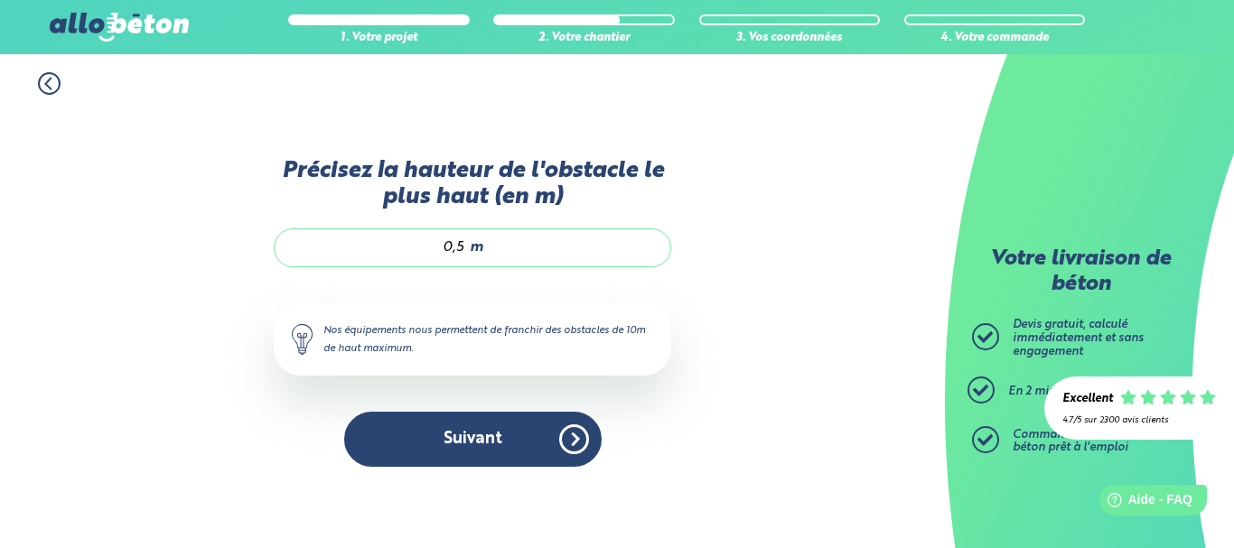
click at [739, 401] on div "1. Votre projet 2. Votre chantier 3. Vos coordonnées 4. Votre commande Précisez…" at bounding box center [472, 301] width 945 height 494
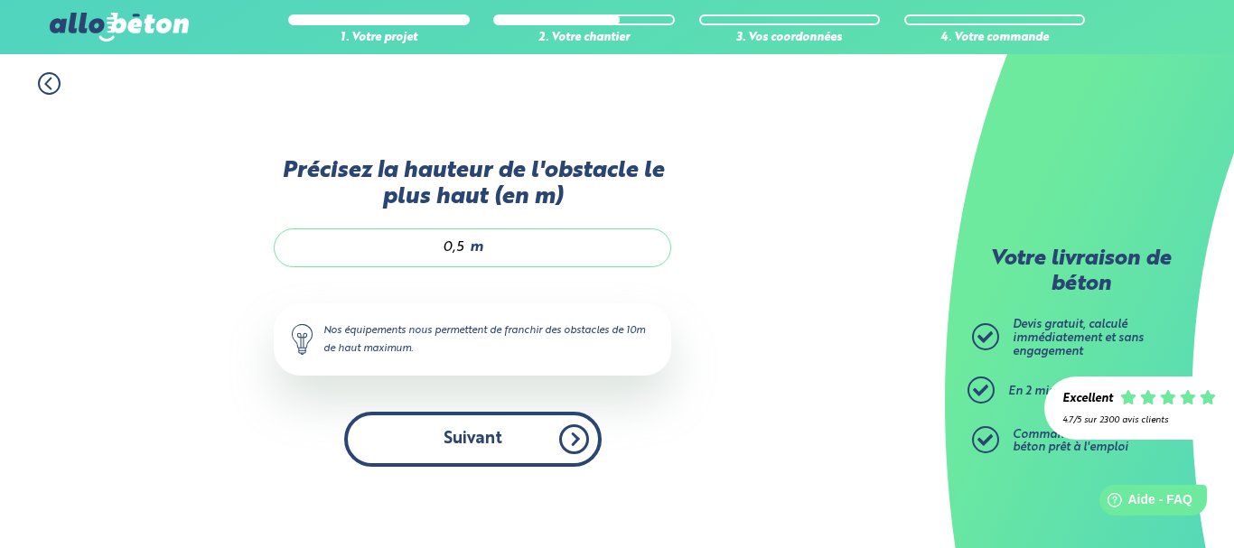
click at [545, 441] on button "Suivant" at bounding box center [472, 439] width 257 height 55
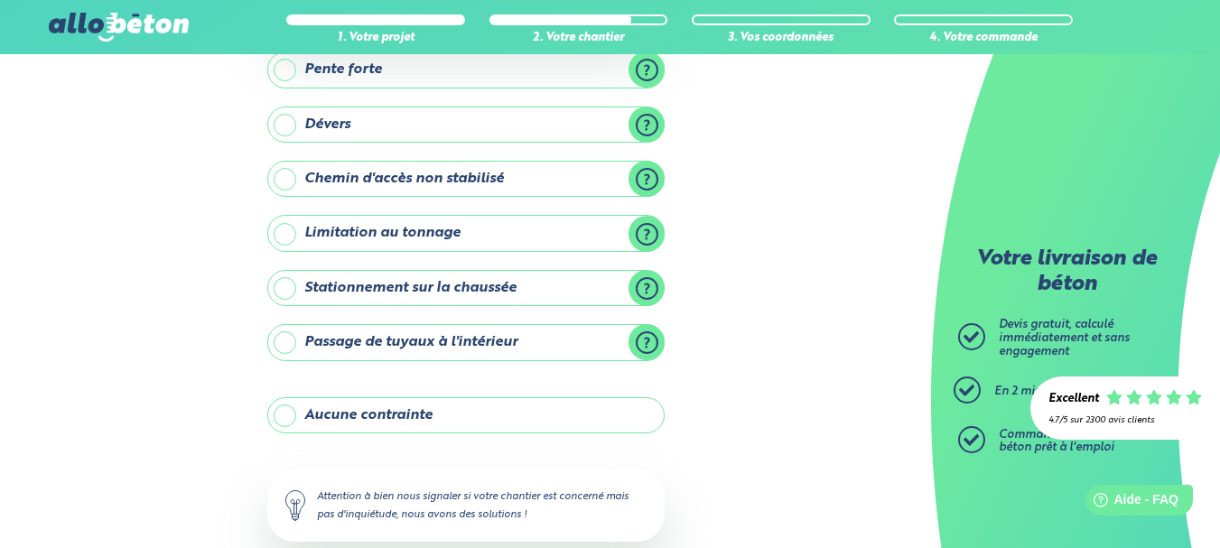
scroll to position [313, 0]
click at [652, 492] on div "Attention à bien nous signaler si votre chantier est concerné mais pas d'inquié…" at bounding box center [465, 505] width 397 height 72
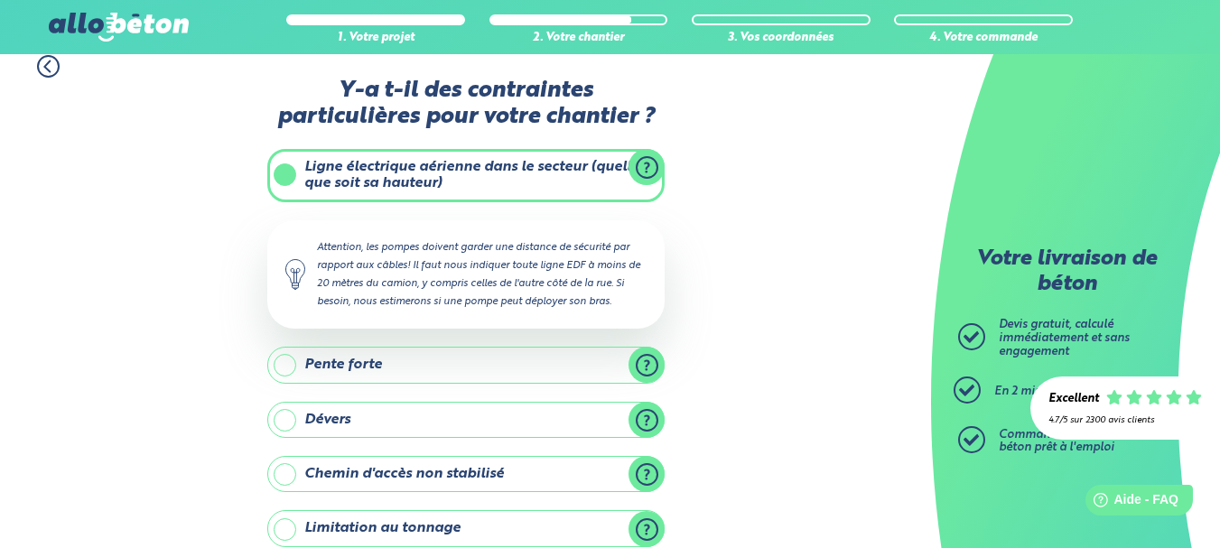
scroll to position [14, 0]
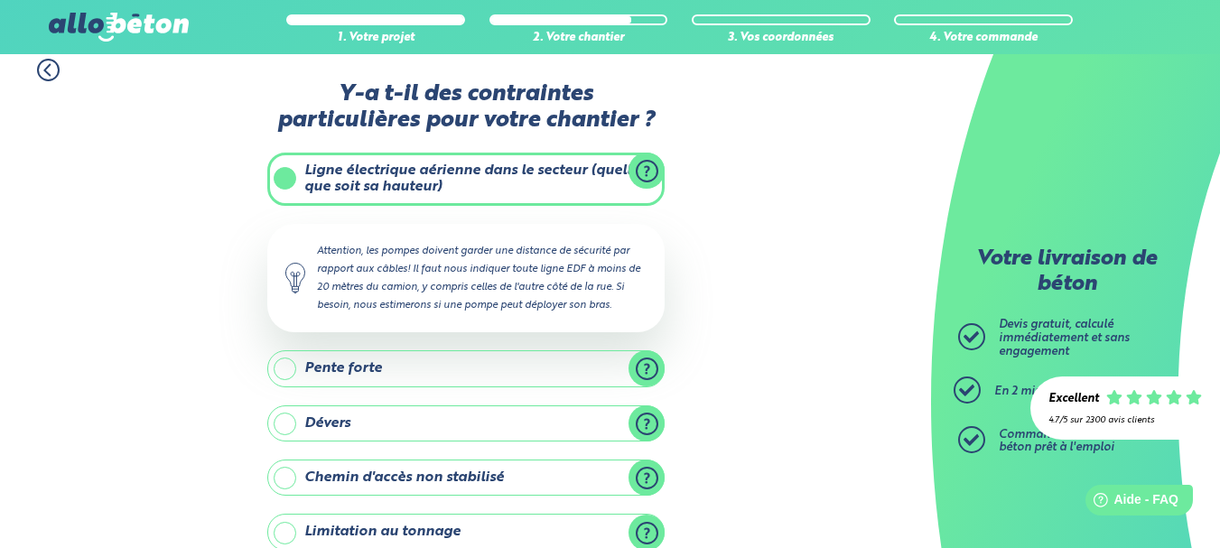
click at [288, 165] on label "Ligne électrique aérienne dans le secteur (quelle que soit sa hauteur)" at bounding box center [465, 179] width 397 height 53
click at [0, 0] on input "Ligne électrique aérienne dans le secteur (quelle que soit sa hauteur)" at bounding box center [0, 0] width 0 height 0
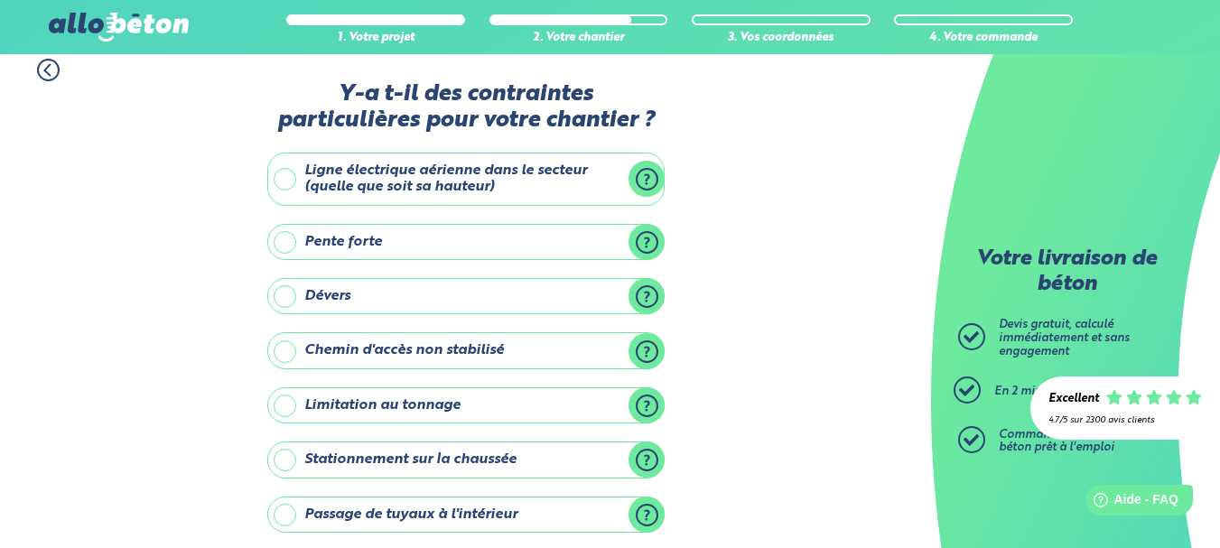
click at [284, 176] on label "Ligne électrique aérienne dans le secteur (quelle que soit sa hauteur)" at bounding box center [465, 179] width 397 height 53
click at [0, 0] on input "Ligne électrique aérienne dans le secteur (quelle que soit sa hauteur)" at bounding box center [0, 0] width 0 height 0
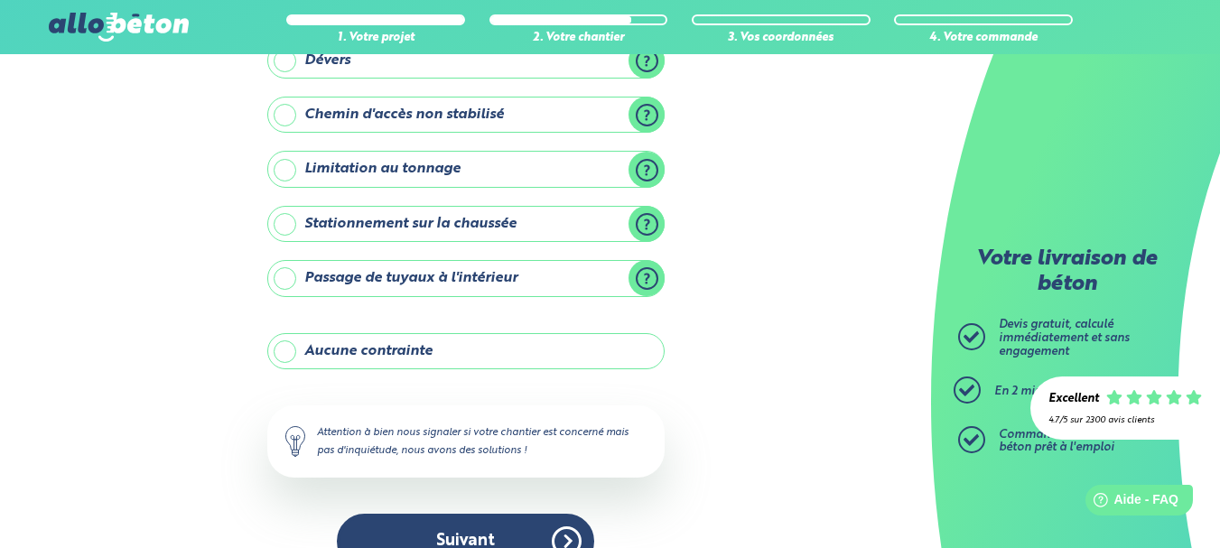
scroll to position [384, 0]
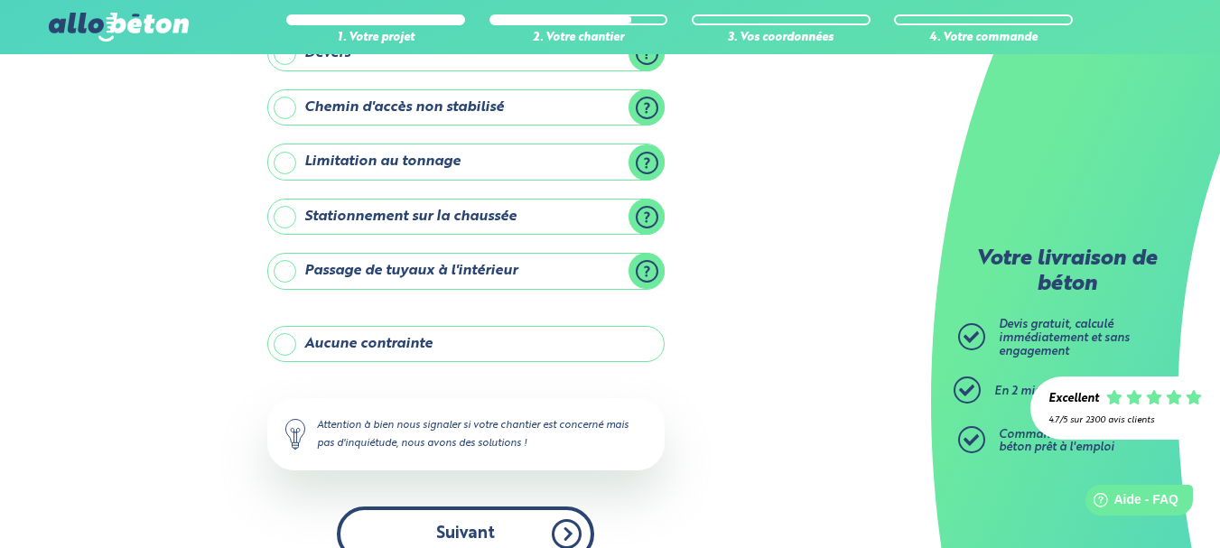
click at [516, 529] on button "Suivant" at bounding box center [465, 534] width 257 height 55
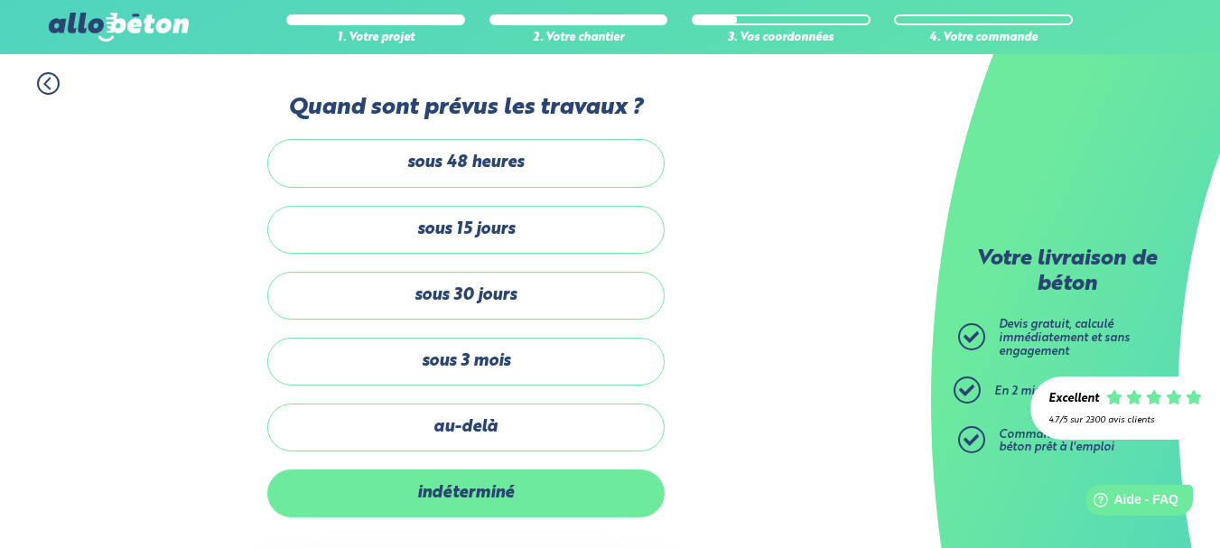
click at [469, 486] on label "indéterminé" at bounding box center [465, 494] width 397 height 48
click at [0, 0] on input "indéterminé" at bounding box center [0, 0] width 0 height 0
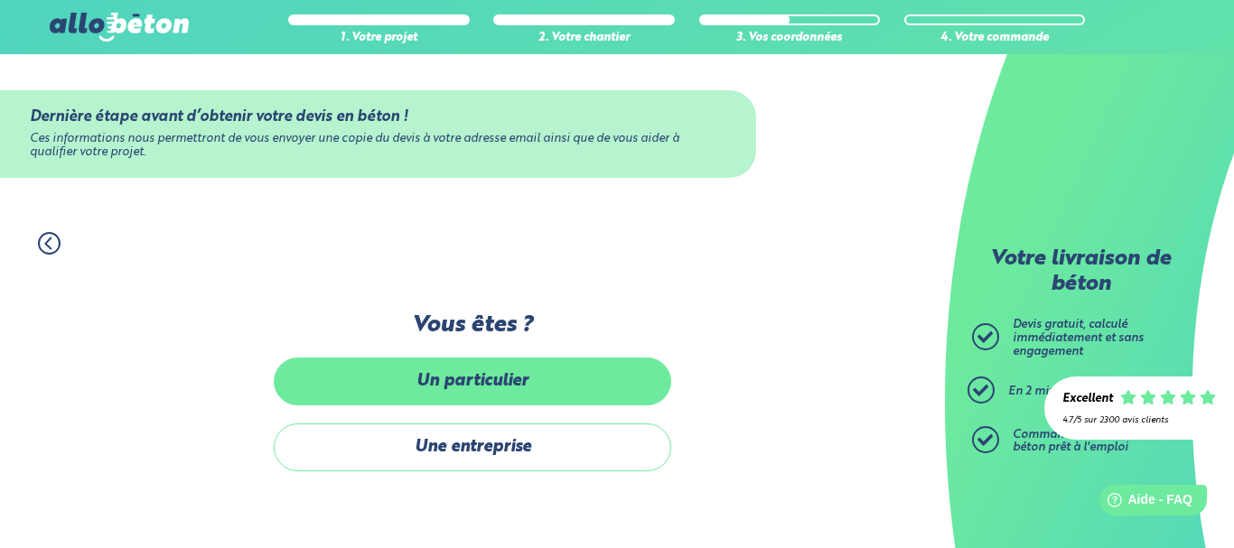
click at [465, 358] on label "Un particulier" at bounding box center [472, 382] width 397 height 48
click at [0, 0] on input "Un particulier" at bounding box center [0, 0] width 0 height 0
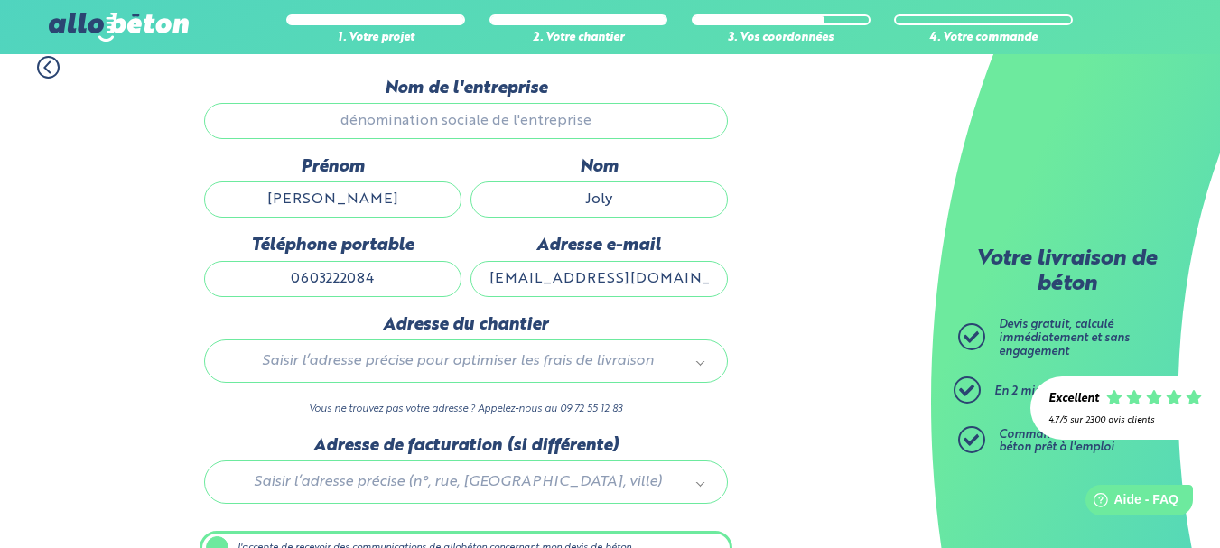
scroll to position [275, 0]
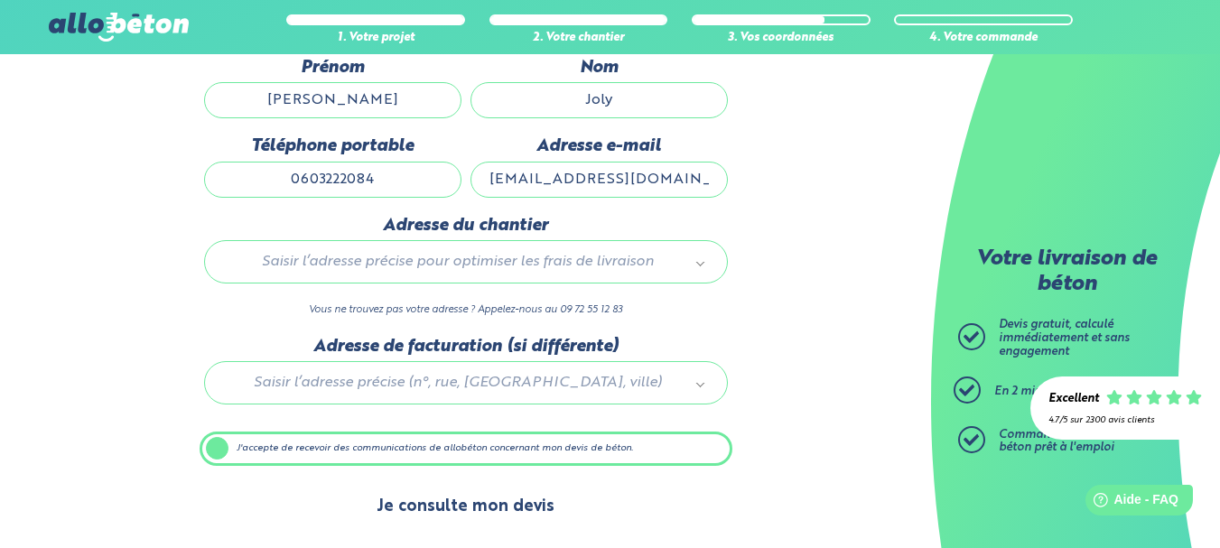
click at [524, 515] on button "Je consulte mon devis" at bounding box center [465, 507] width 214 height 46
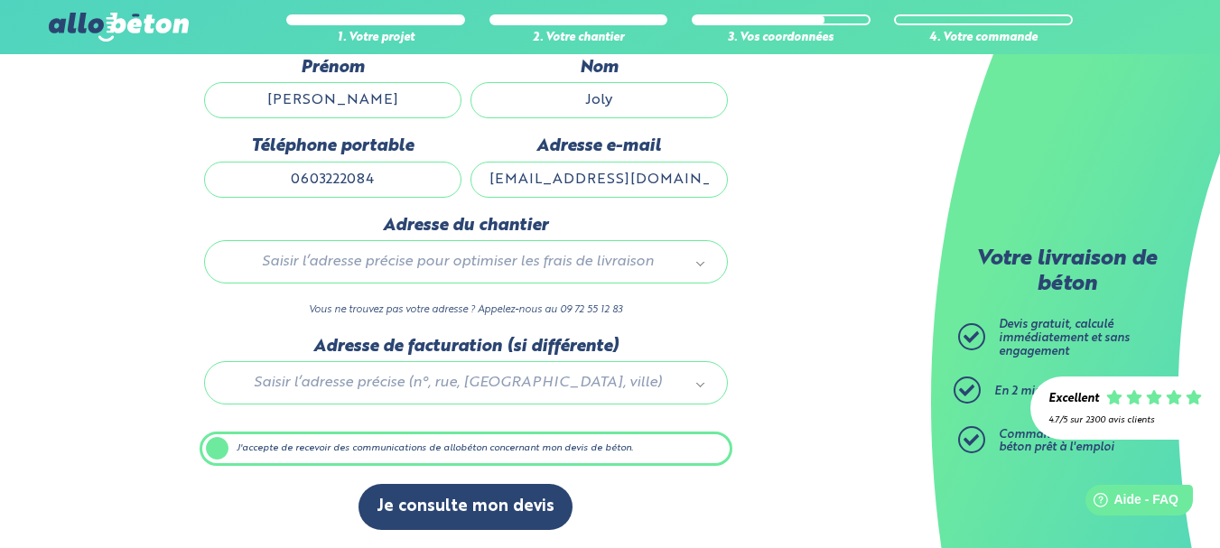
click at [745, 373] on div "1. Votre projet 2. Votre chantier 3. Vos coordonnées 4. Votre commande Dernière…" at bounding box center [465, 244] width 931 height 610
click at [562, 93] on input "Joly" at bounding box center [598, 100] width 257 height 36
click at [462, 188] on div "Téléphone portable 0603222084" at bounding box center [333, 175] width 266 height 79
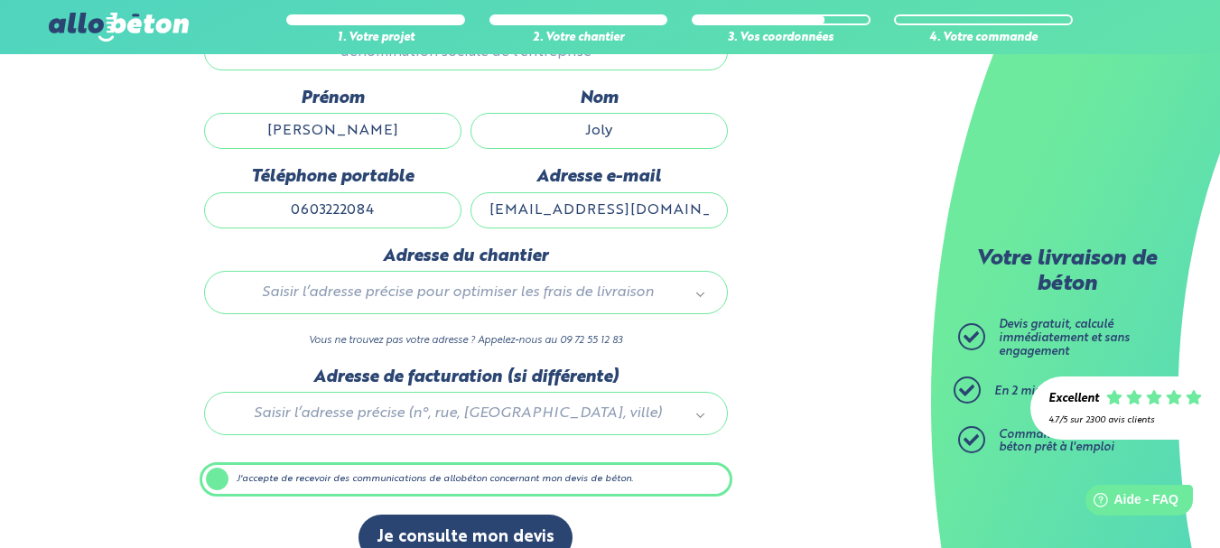
scroll to position [247, 0]
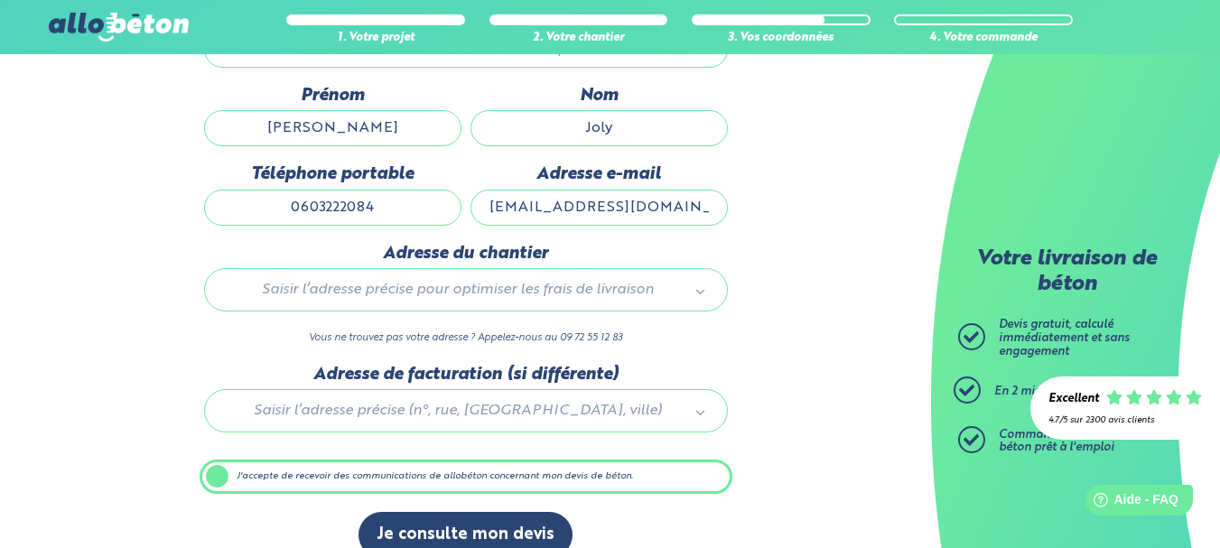
click at [373, 305] on div "Saisir l’adresse précise pour optimiser les frais de livraison" at bounding box center [466, 289] width 524 height 43
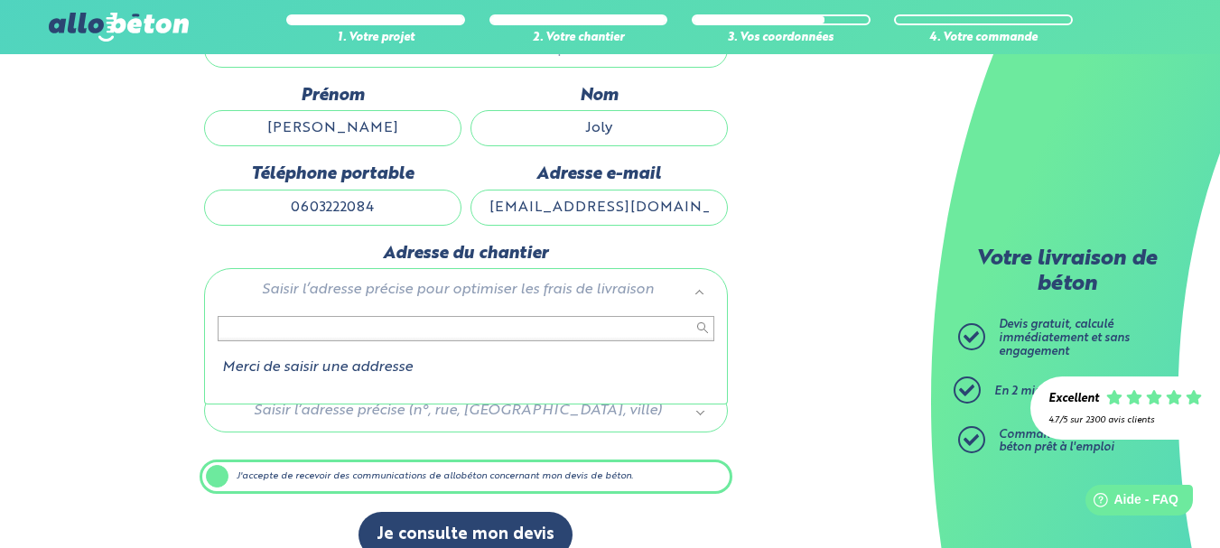
type input "4"
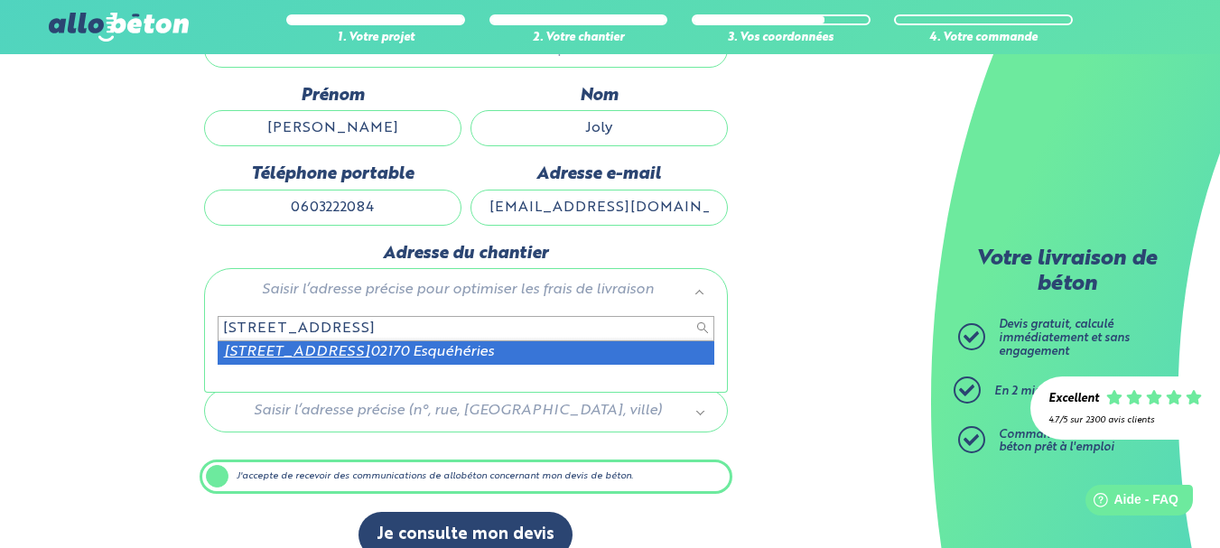
type input "3 rue des bondorions"
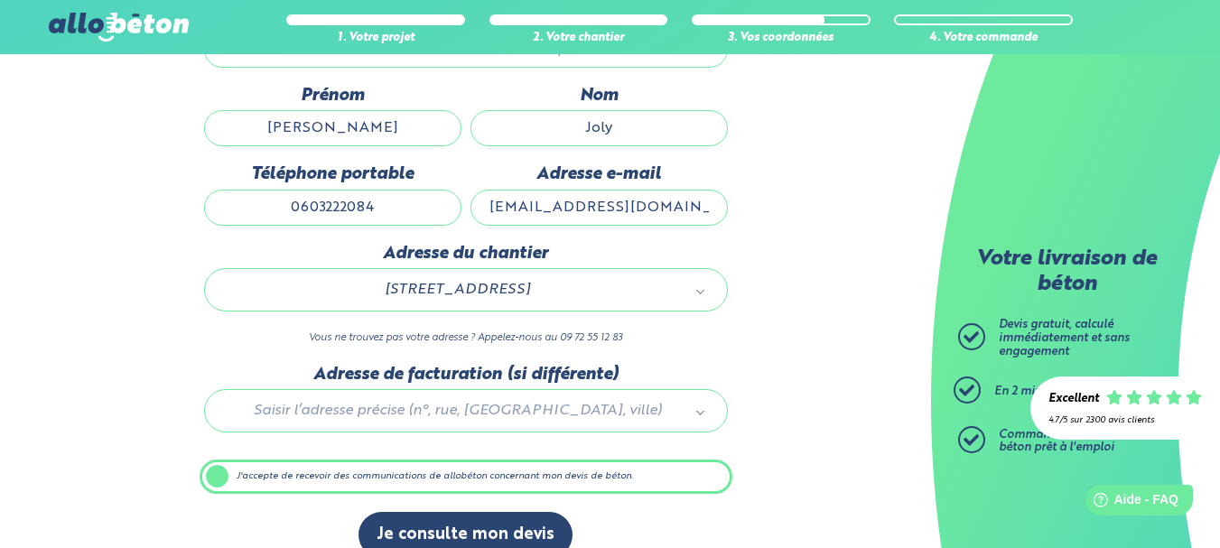
click at [786, 384] on div "1. Votre projet 2. Votre chantier 3. Vos coordonnées 4. Votre commande Dernière…" at bounding box center [465, 272] width 931 height 610
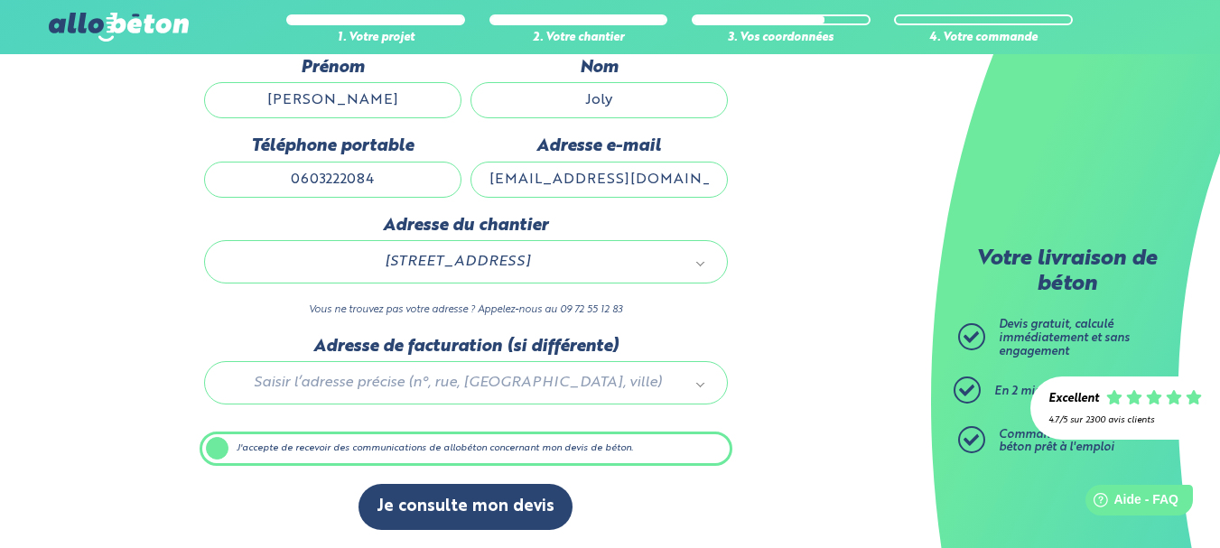
click at [757, 308] on div "1. Votre projet 2. Votre chantier 3. Vos coordonnées 4. Votre commande Dernière…" at bounding box center [465, 244] width 931 height 610
click at [209, 444] on label "J'accepte de recevoir des communications de allobéton concernant mon devis de b…" at bounding box center [466, 449] width 533 height 34
click at [0, 0] on input "J'accepte de recevoir des communications de allobéton concernant mon devis de b…" at bounding box center [0, 0] width 0 height 0
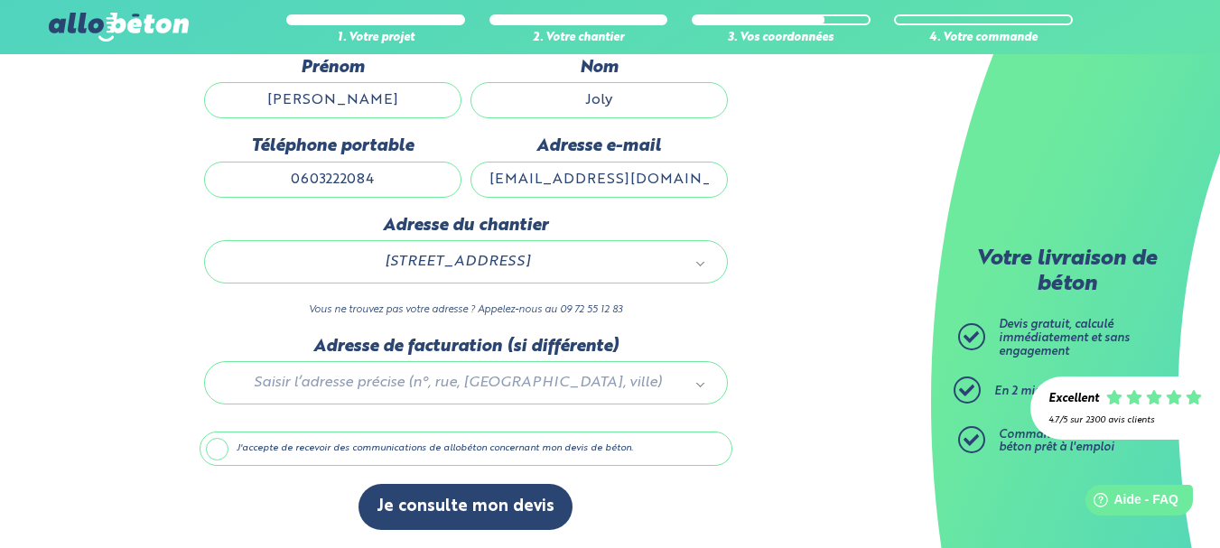
click at [209, 444] on label "J'accepte de recevoir des communications de allobéton concernant mon devis de b…" at bounding box center [466, 449] width 533 height 34
click at [0, 0] on input "J'accepte de recevoir des communications de allobéton concernant mon devis de b…" at bounding box center [0, 0] width 0 height 0
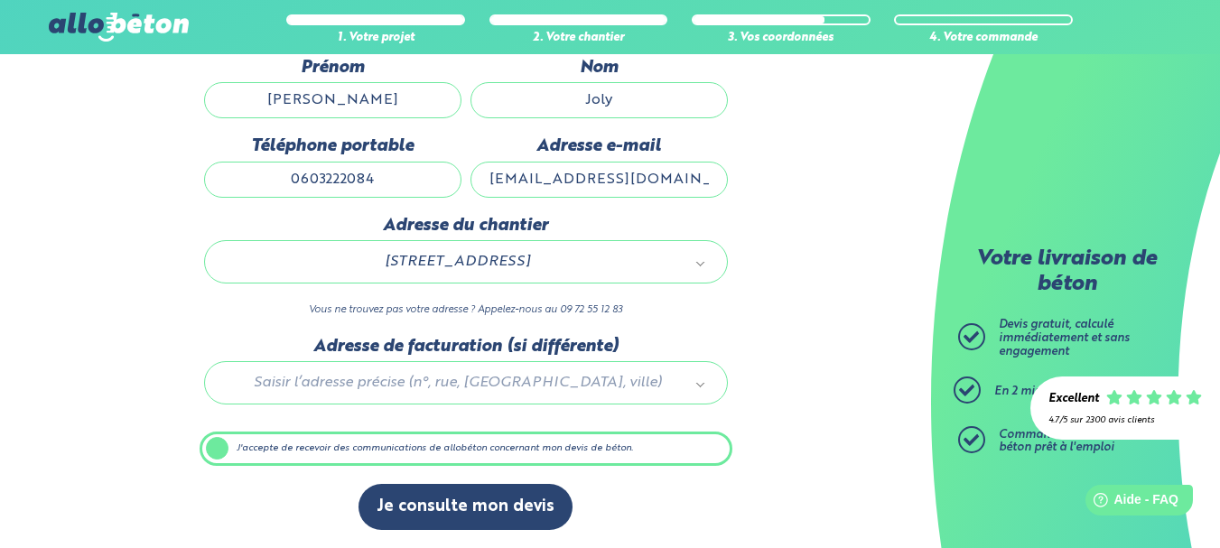
click at [376, 182] on input "0603222084" at bounding box center [332, 180] width 257 height 36
click at [608, 178] on input "joly.b2i@laposte.net" at bounding box center [598, 180] width 257 height 36
click at [853, 269] on div "1. Votre projet 2. Votre chantier 3. Vos coordonnées 4. Votre commande Dernière…" at bounding box center [465, 244] width 931 height 610
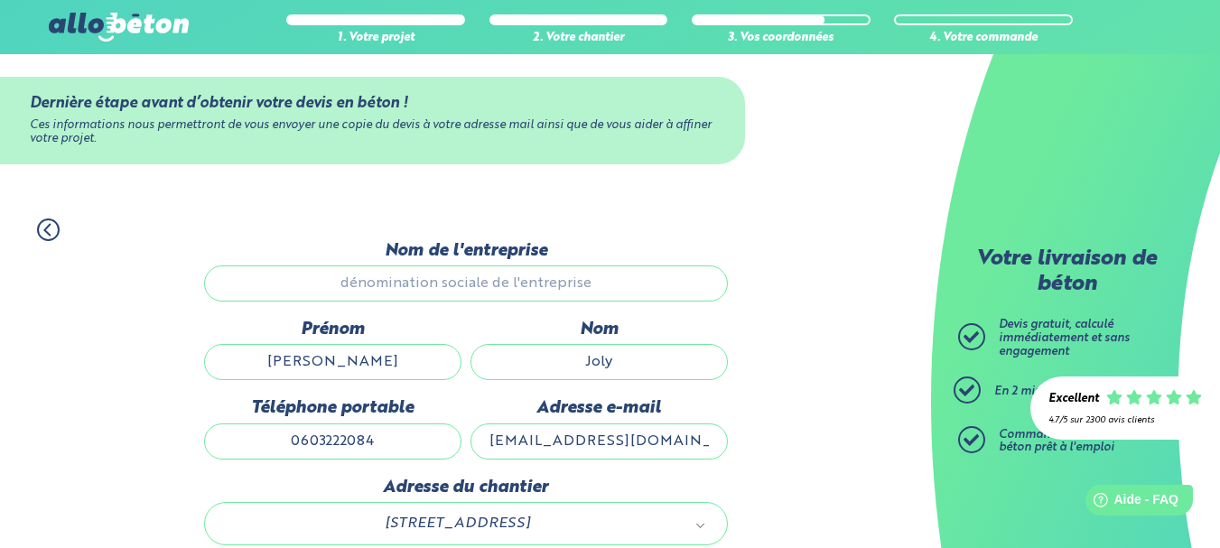
scroll to position [12, 0]
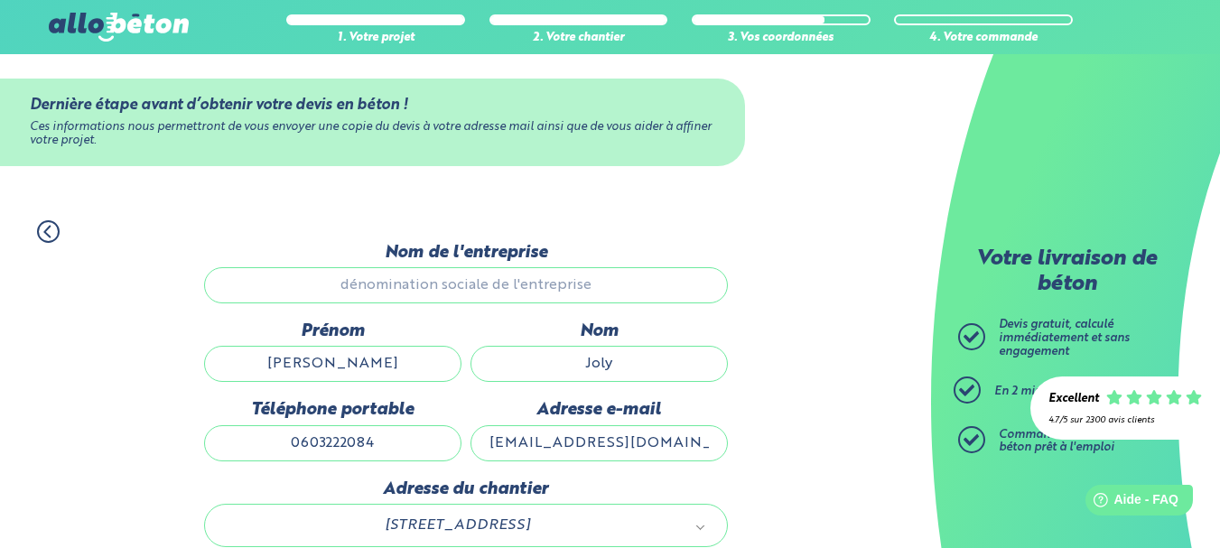
click at [666, 284] on input "Nom de l'entreprise" at bounding box center [466, 285] width 524 height 36
click at [433, 282] on input "Nom de l'entreprise" at bounding box center [466, 285] width 524 height 36
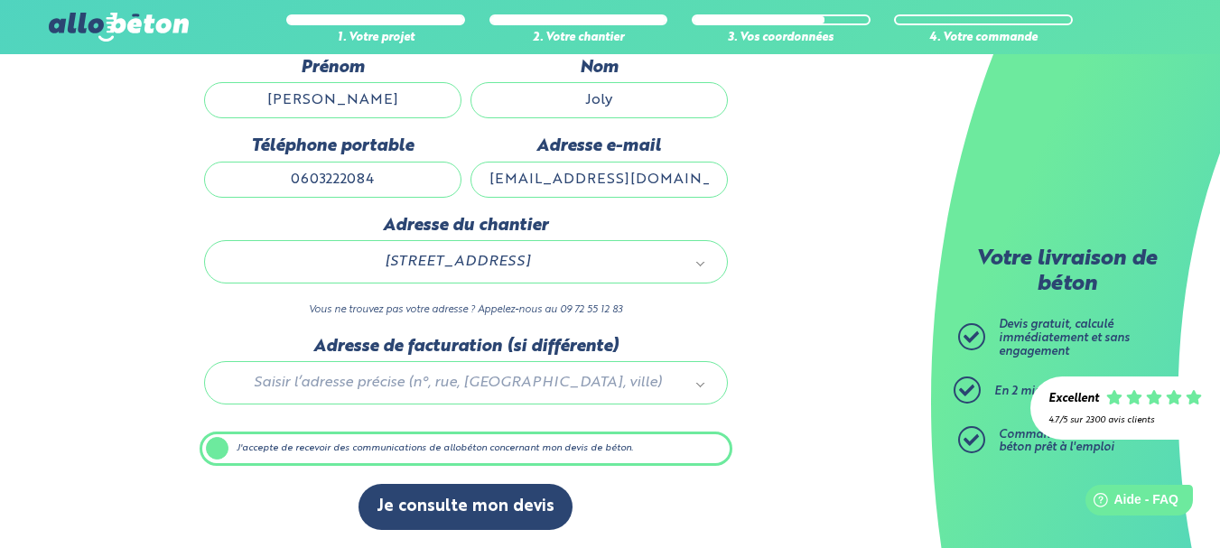
click at [507, 376] on div at bounding box center [466, 380] width 533 height 86
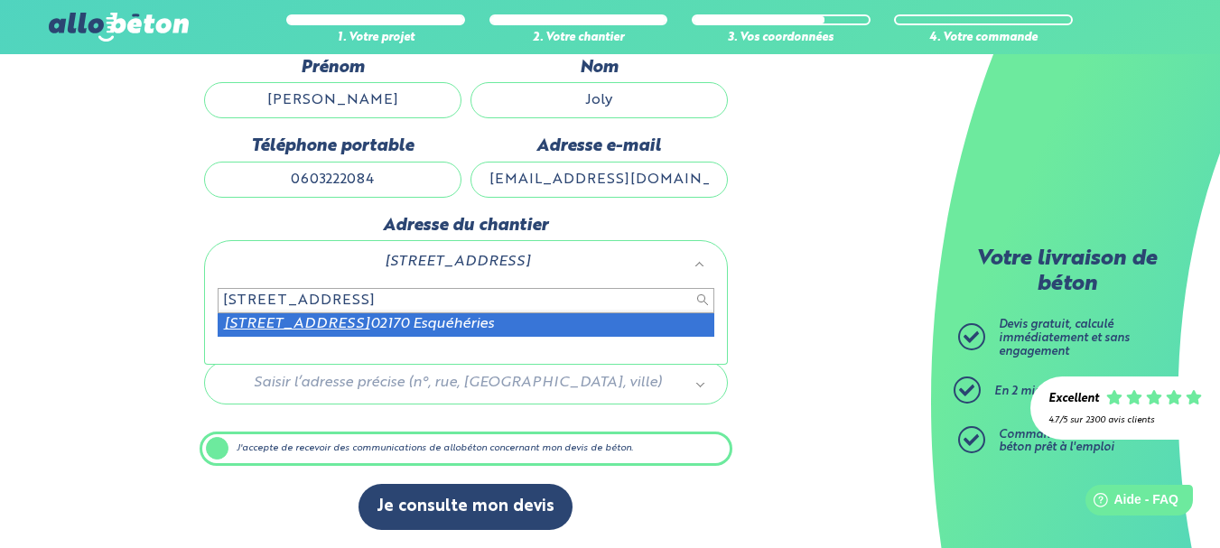
type input "3 rue des bondorions"
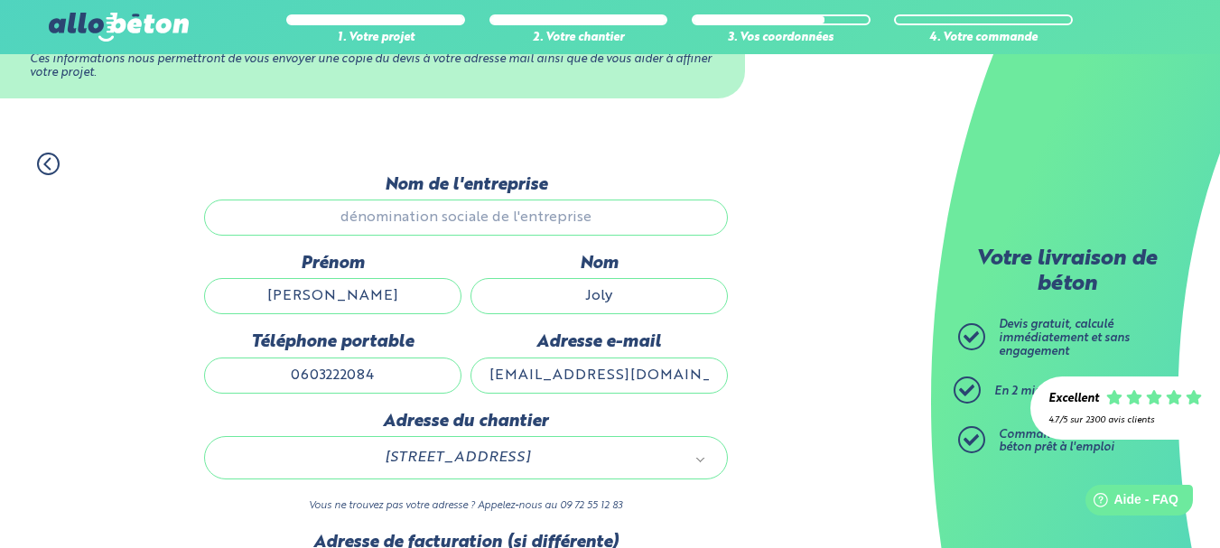
scroll to position [77, 0]
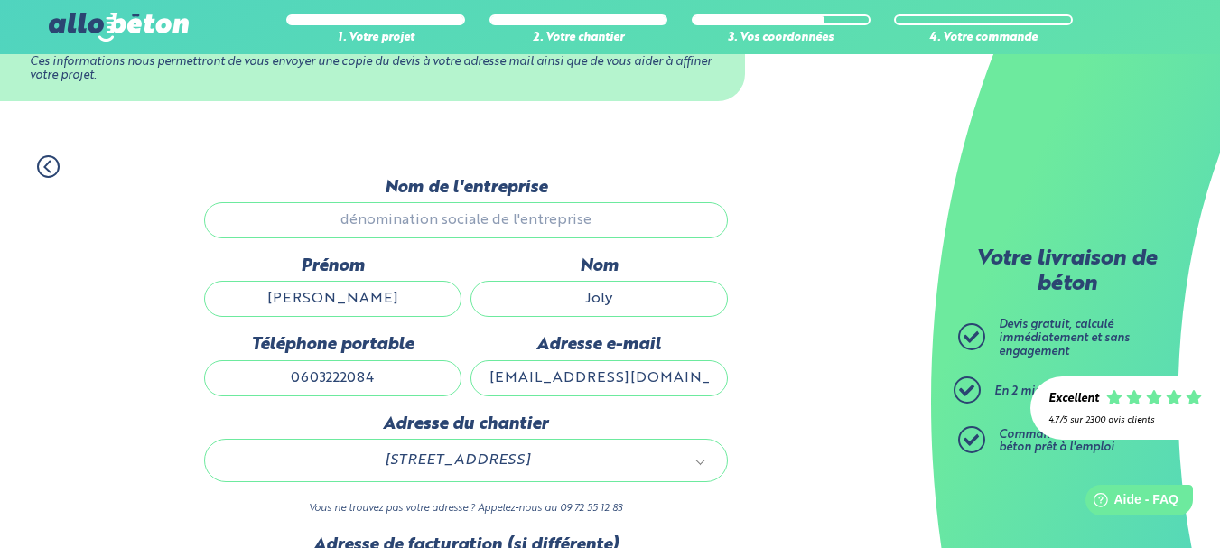
click at [100, 23] on img at bounding box center [118, 27] width 139 height 29
click at [156, 33] on img at bounding box center [118, 27] width 139 height 29
click at [51, 161] on icon at bounding box center [48, 166] width 23 height 23
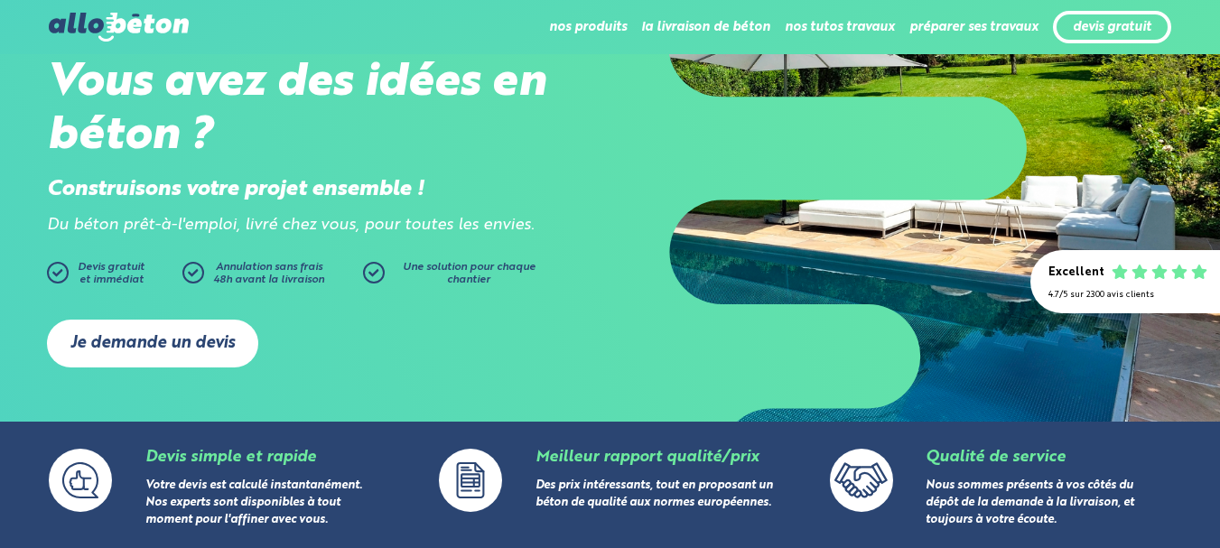
click at [199, 348] on link "Je demande un devis" at bounding box center [152, 344] width 211 height 48
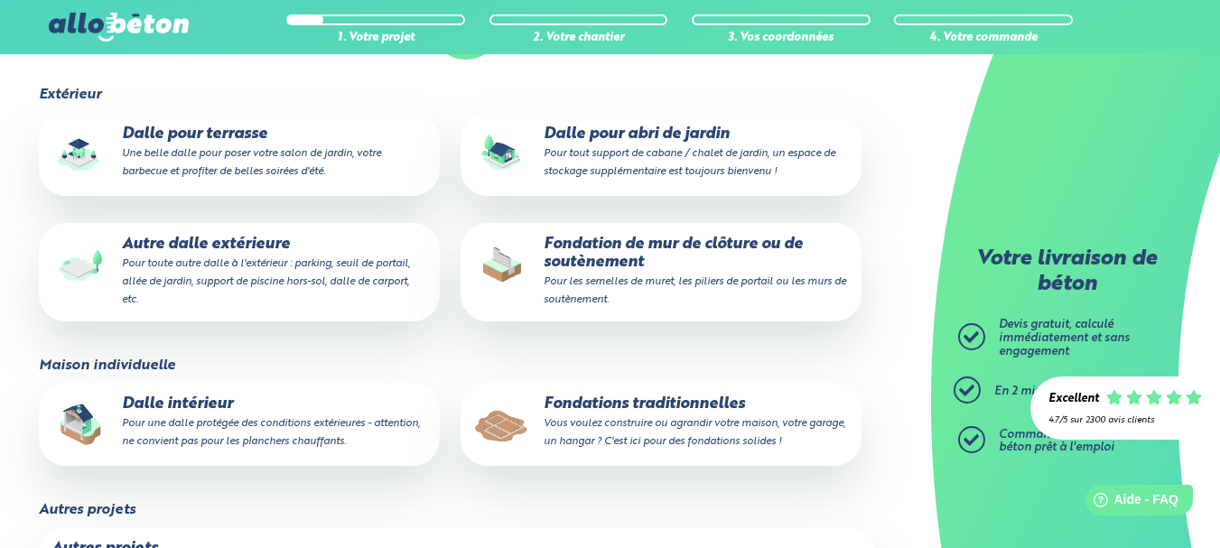
scroll to position [242, 0]
click at [285, 266] on small "Pour toute autre dalle à l'extérieur : parking, seuil de portail, allée de jard…" at bounding box center [266, 280] width 288 height 47
click at [0, 0] on input "Autre dalle extérieure Pour toute autre dalle à l'extérieur : parking, seuil de…" at bounding box center [0, 0] width 0 height 0
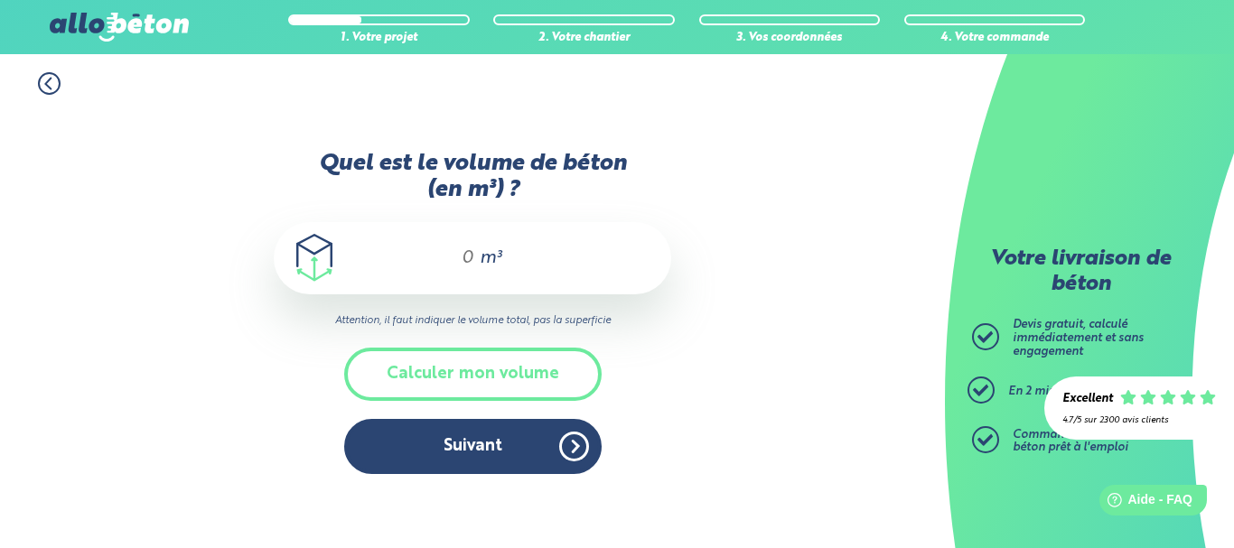
click at [470, 254] on input "Quel est le volume de béton (en m³) ?" at bounding box center [459, 258] width 31 height 22
type input "1,25"
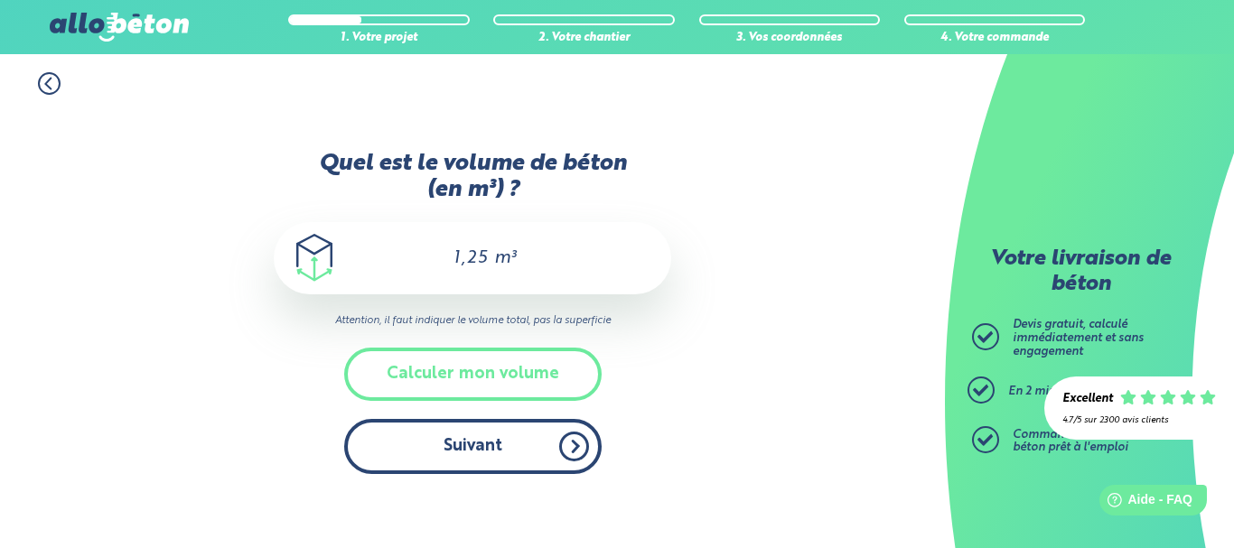
click at [513, 459] on button "Suivant" at bounding box center [472, 446] width 257 height 55
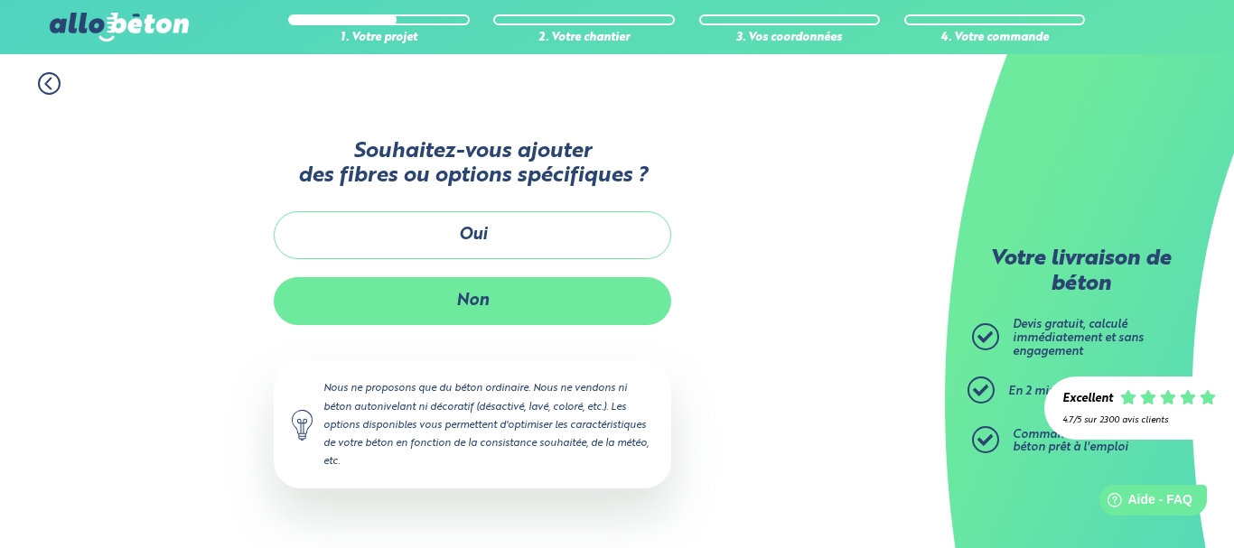
click at [429, 298] on button "Non" at bounding box center [472, 301] width 397 height 48
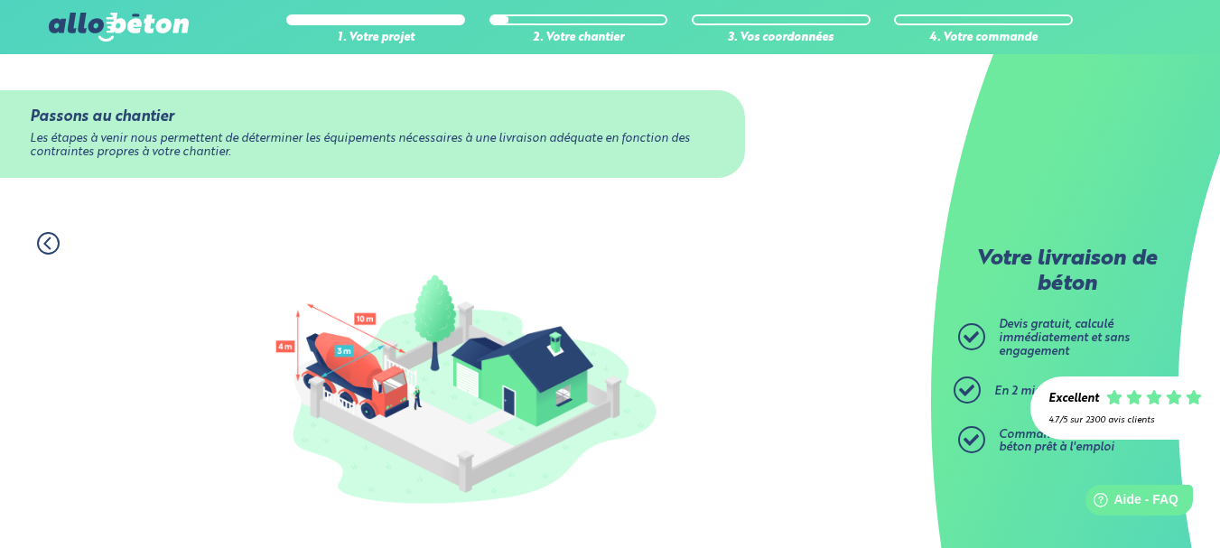
scroll to position [408, 0]
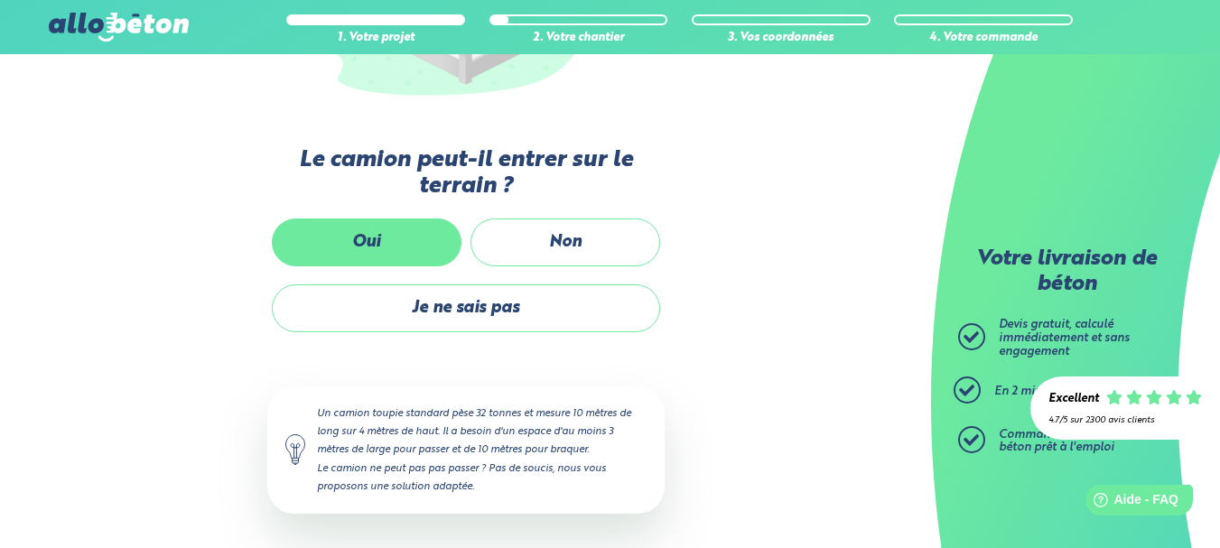
click at [391, 245] on label "Oui" at bounding box center [367, 243] width 190 height 48
click at [0, 0] on input "Oui" at bounding box center [0, 0] width 0 height 0
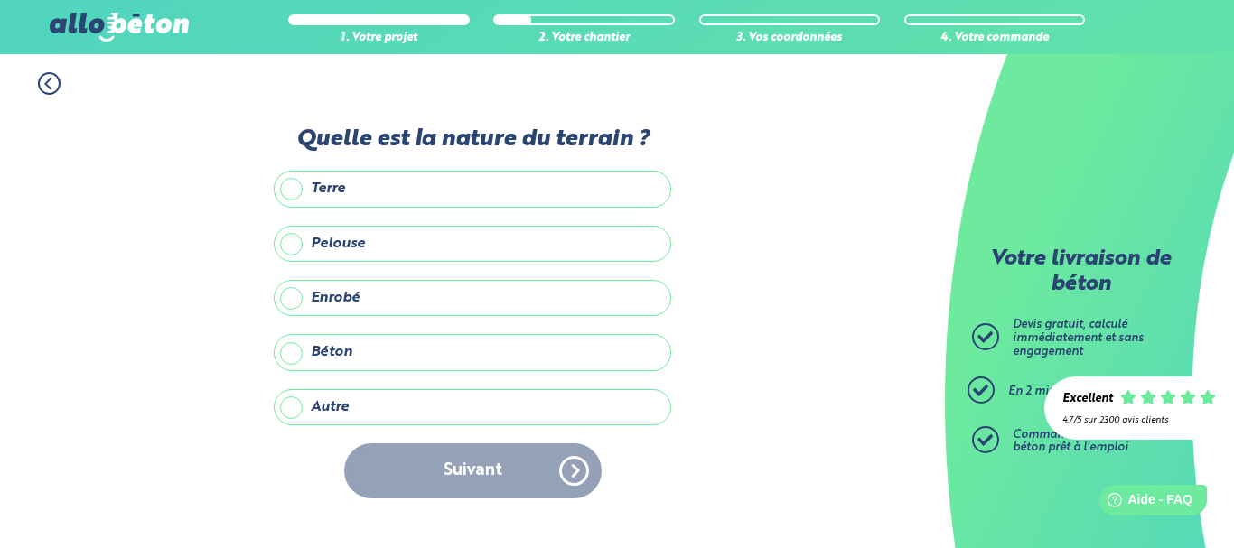
click at [418, 415] on label "Autre" at bounding box center [472, 407] width 397 height 36
click at [0, 0] on input "Autre" at bounding box center [0, 0] width 0 height 0
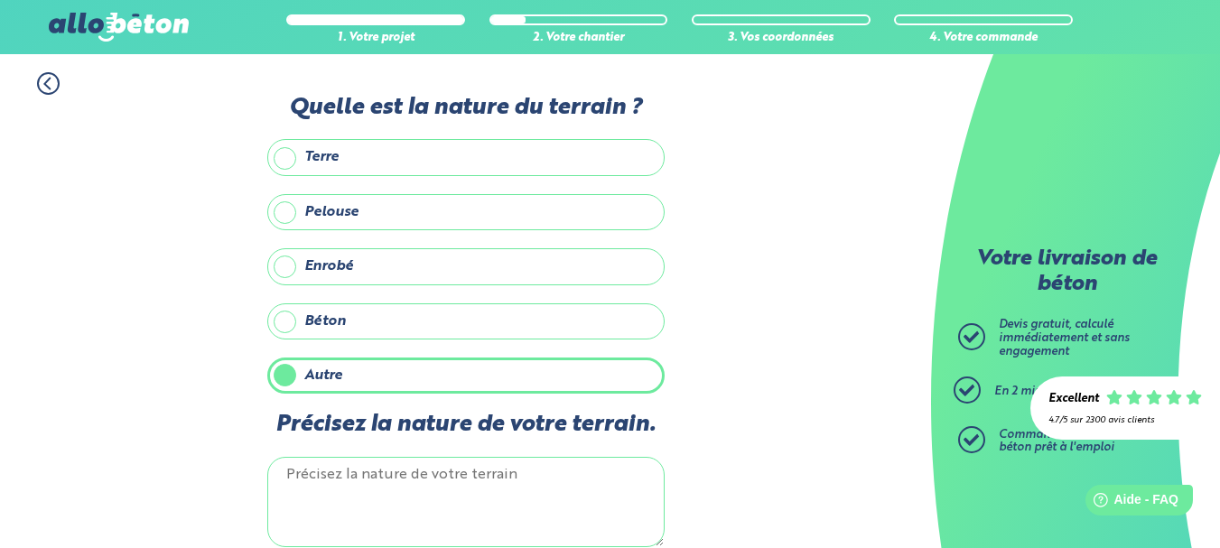
scroll to position [93, 0]
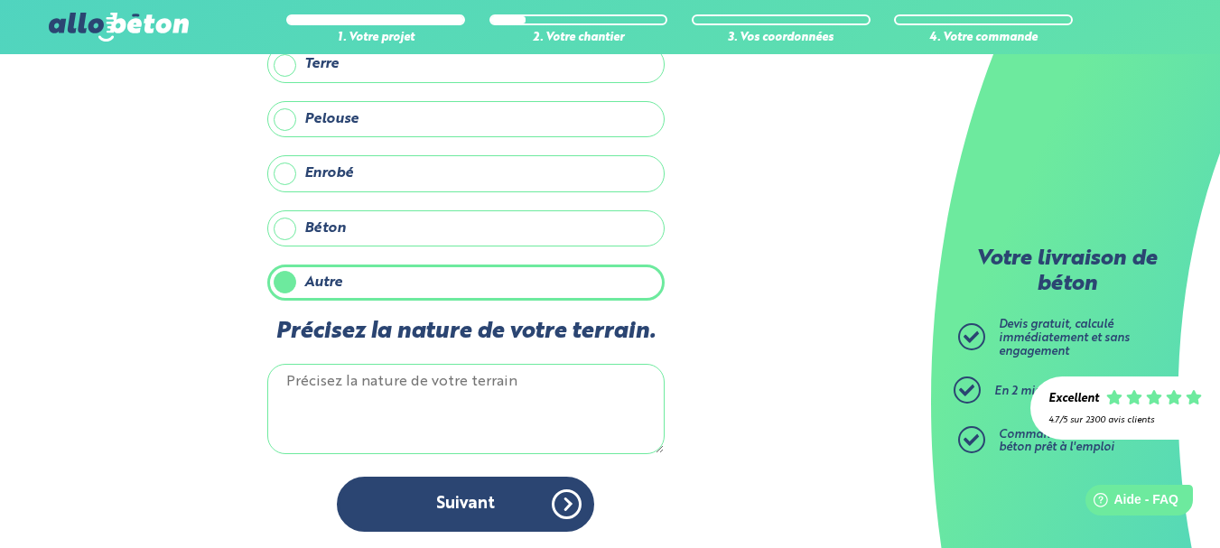
click at [357, 376] on textarea "Précisez la nature de votre terrain." at bounding box center [465, 409] width 397 height 90
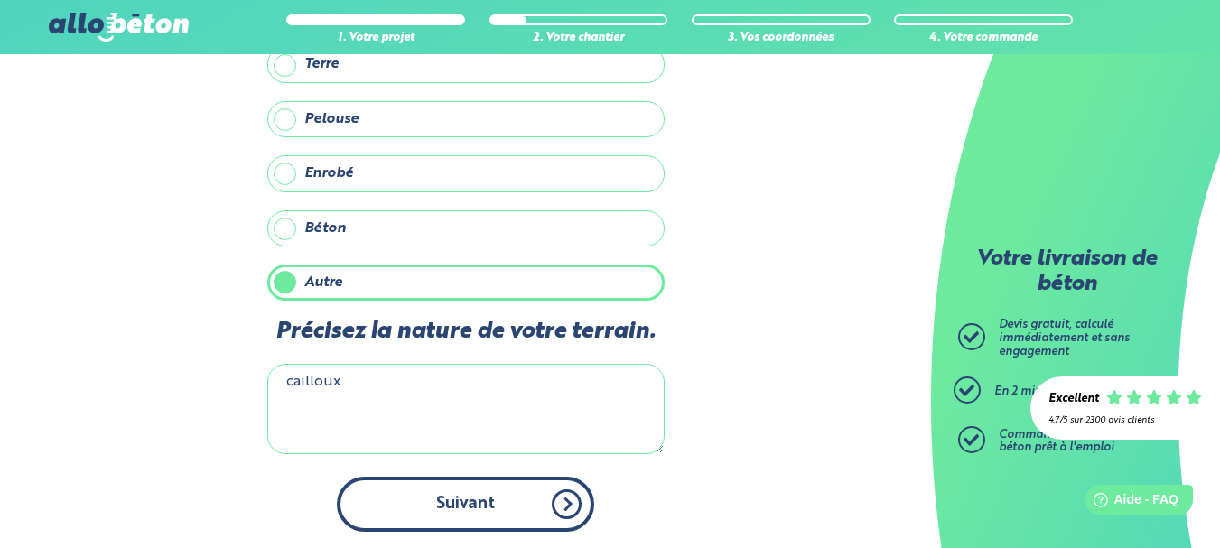
type textarea "cailloux"
click at [484, 490] on button "Suivant" at bounding box center [465, 504] width 257 height 55
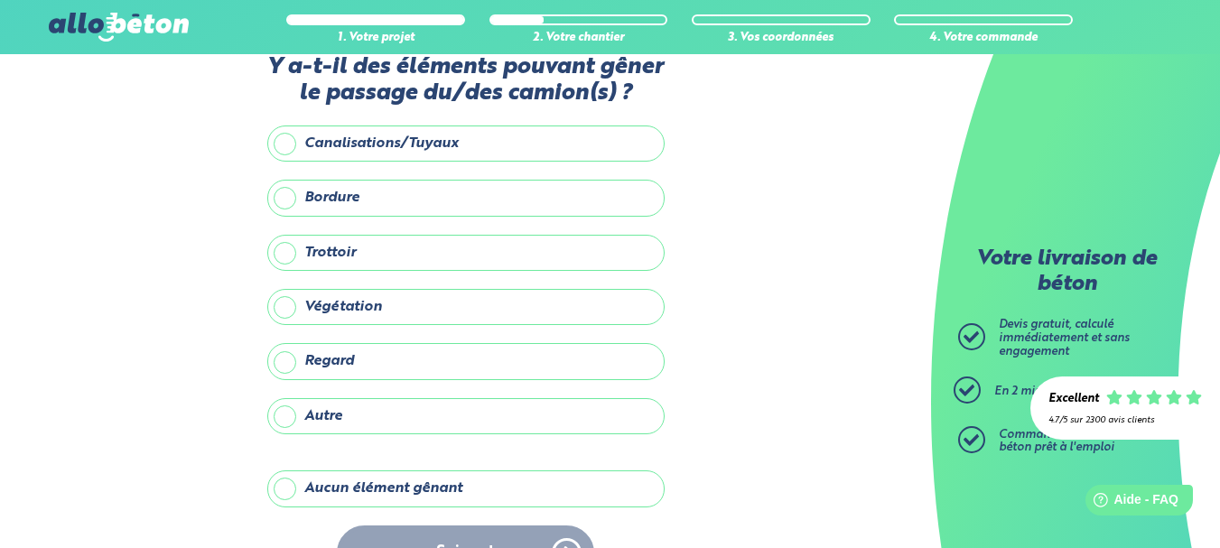
scroll to position [42, 0]
click at [396, 487] on label "Aucun élément gênant" at bounding box center [465, 488] width 397 height 36
click at [0, 0] on input "Aucun élément gênant" at bounding box center [0, 0] width 0 height 0
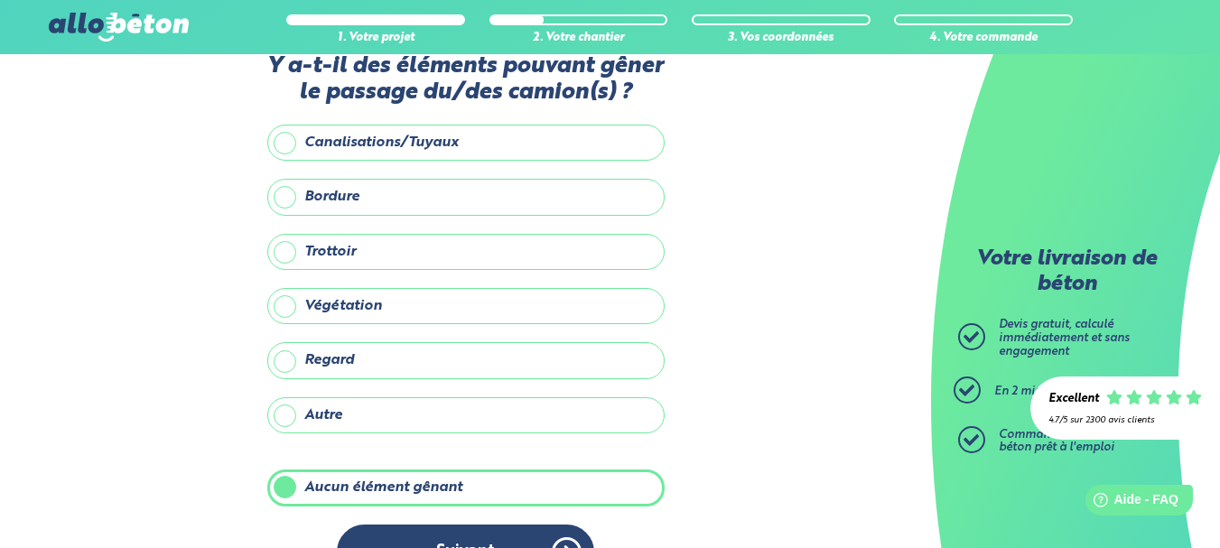
scroll to position [91, 0]
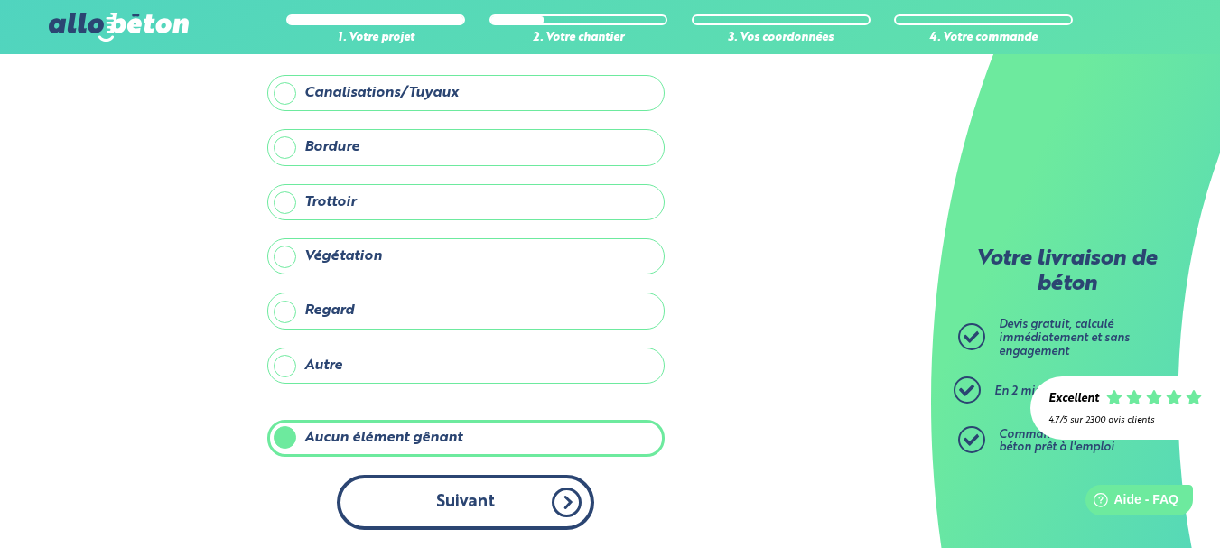
click at [451, 497] on button "Suivant" at bounding box center [465, 502] width 257 height 55
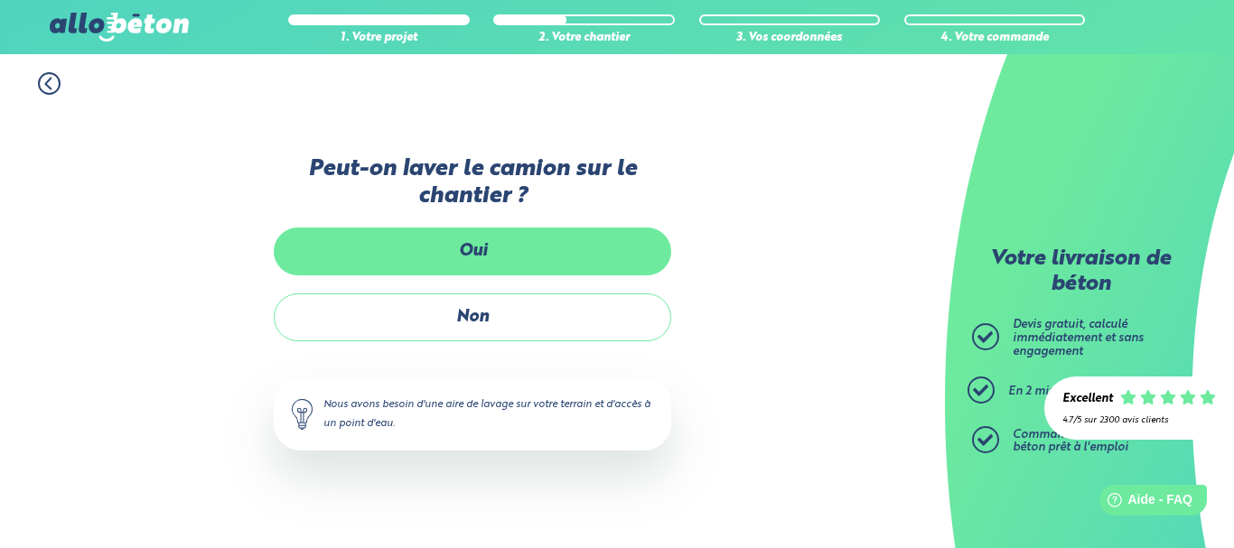
click at [474, 262] on label "Oui" at bounding box center [472, 252] width 397 height 48
click at [0, 0] on input "Oui" at bounding box center [0, 0] width 0 height 0
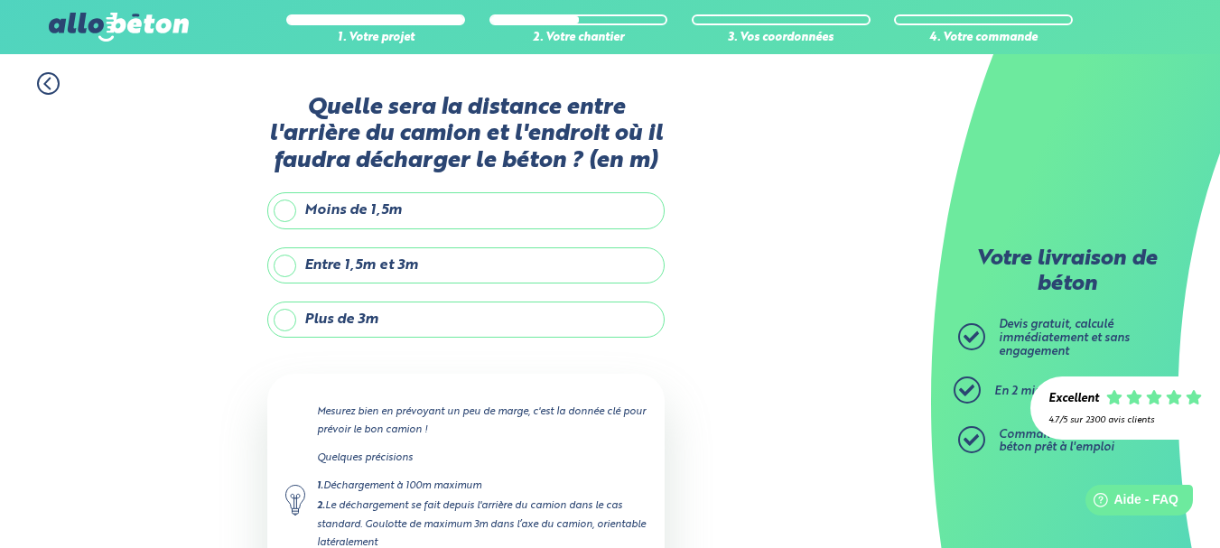
click at [414, 265] on label "Entre 1,5m et 3m" at bounding box center [465, 265] width 397 height 36
click at [0, 0] on input "Entre 1,5m et 3m" at bounding box center [0, 0] width 0 height 0
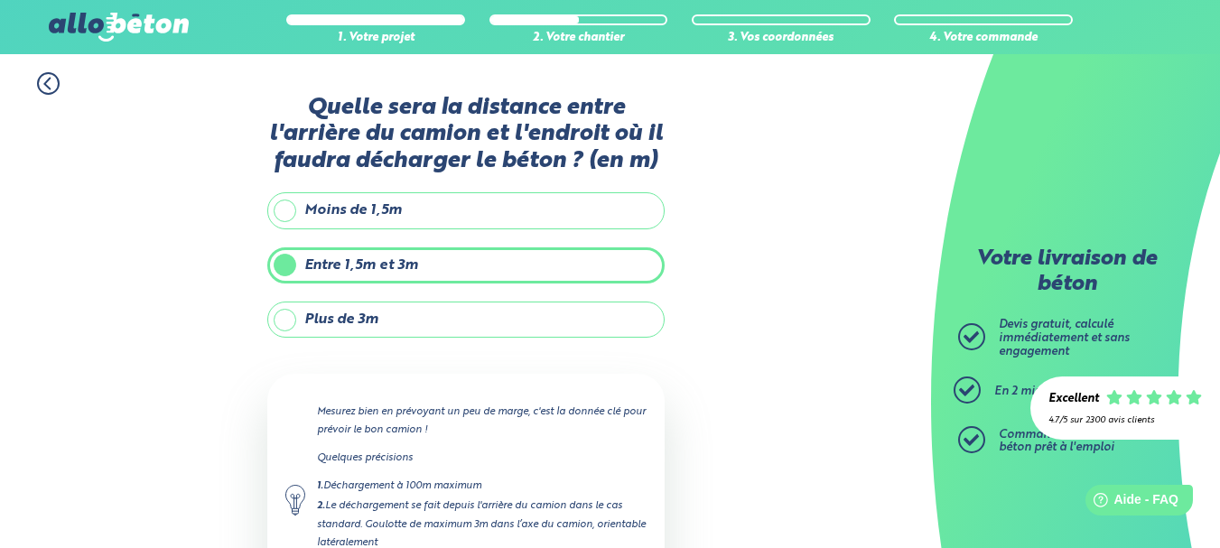
click at [186, 290] on div "1. Votre projet 2. Votre chantier 3. Vos coordonnées 4. Votre commande Quelle s…" at bounding box center [465, 394] width 931 height 681
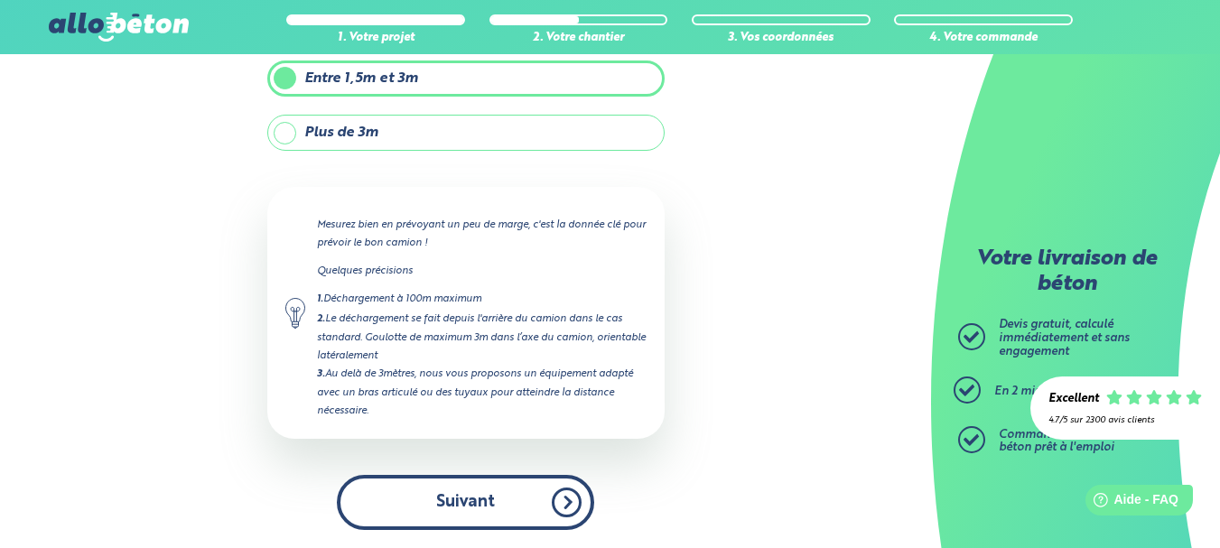
click at [540, 507] on button "Suivant" at bounding box center [465, 502] width 257 height 55
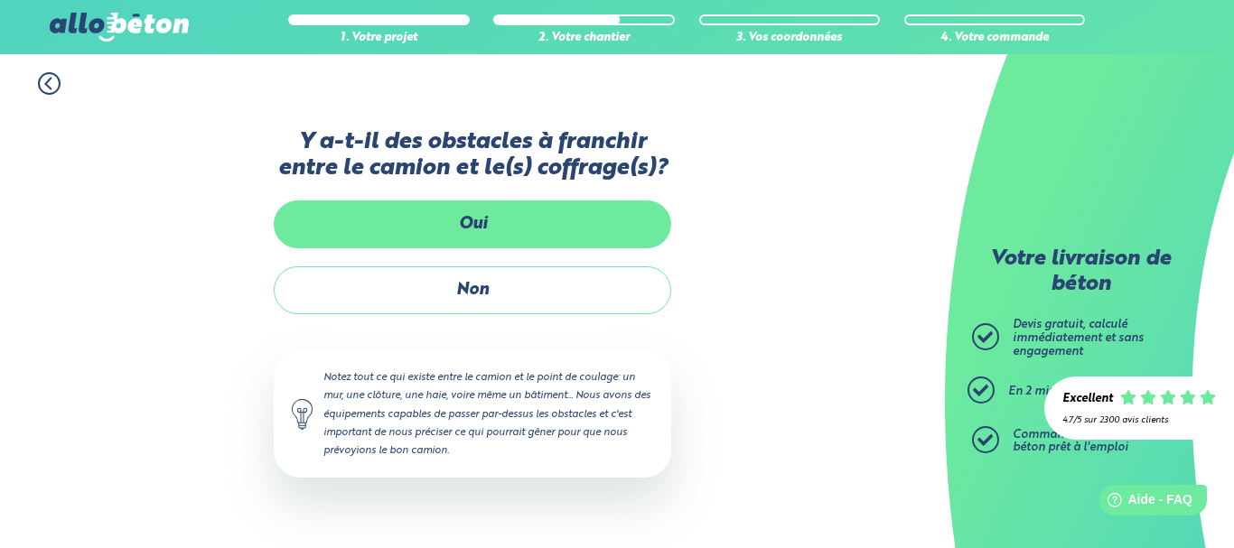
click at [548, 218] on label "Oui" at bounding box center [472, 224] width 397 height 48
click at [0, 0] on input "Oui" at bounding box center [0, 0] width 0 height 0
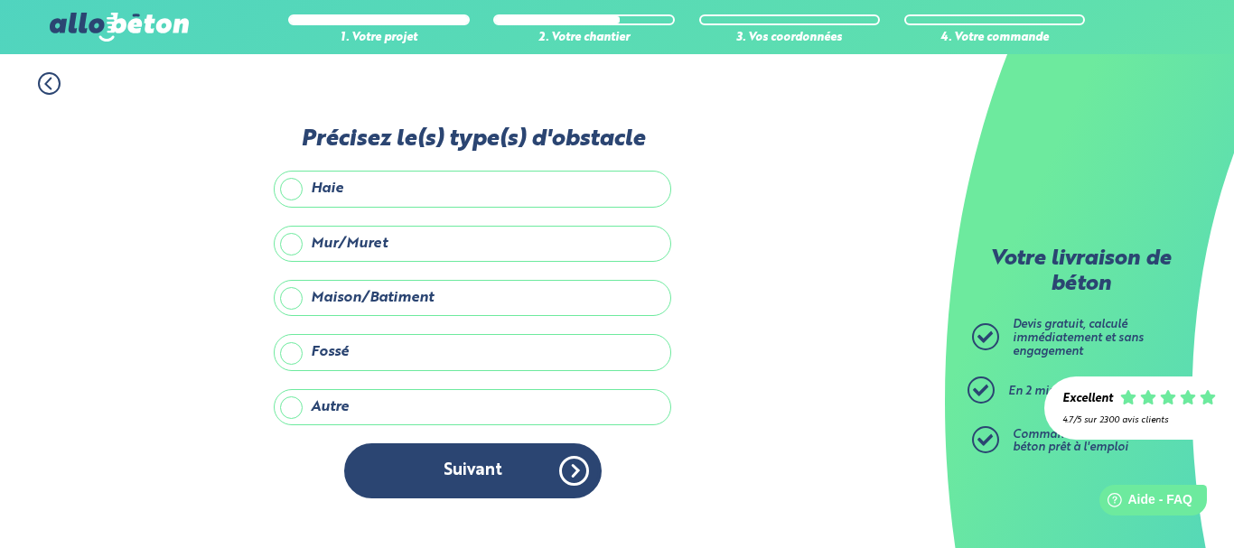
click at [482, 416] on label "Autre" at bounding box center [472, 407] width 397 height 36
click at [0, 0] on input "Autre" at bounding box center [0, 0] width 0 height 0
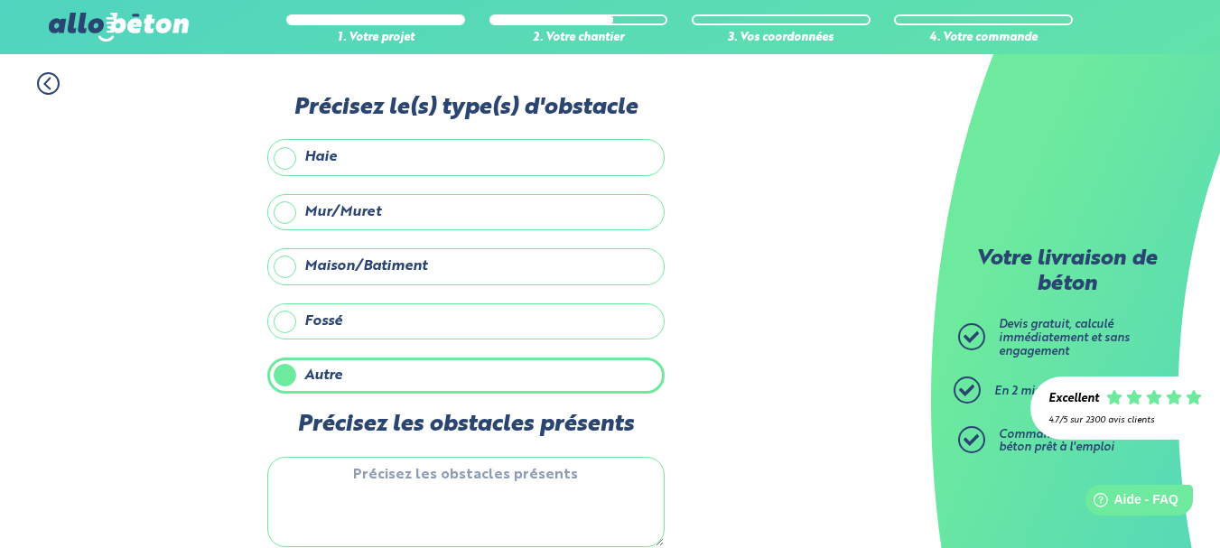
click at [461, 464] on textarea "Précisez les obstacles présents" at bounding box center [465, 502] width 397 height 90
type textarea "talus"
click at [731, 435] on div "1. Votre projet 2. Votre chantier 3. Vos coordonnées 4. Votre commande Précisez…" at bounding box center [465, 348] width 931 height 589
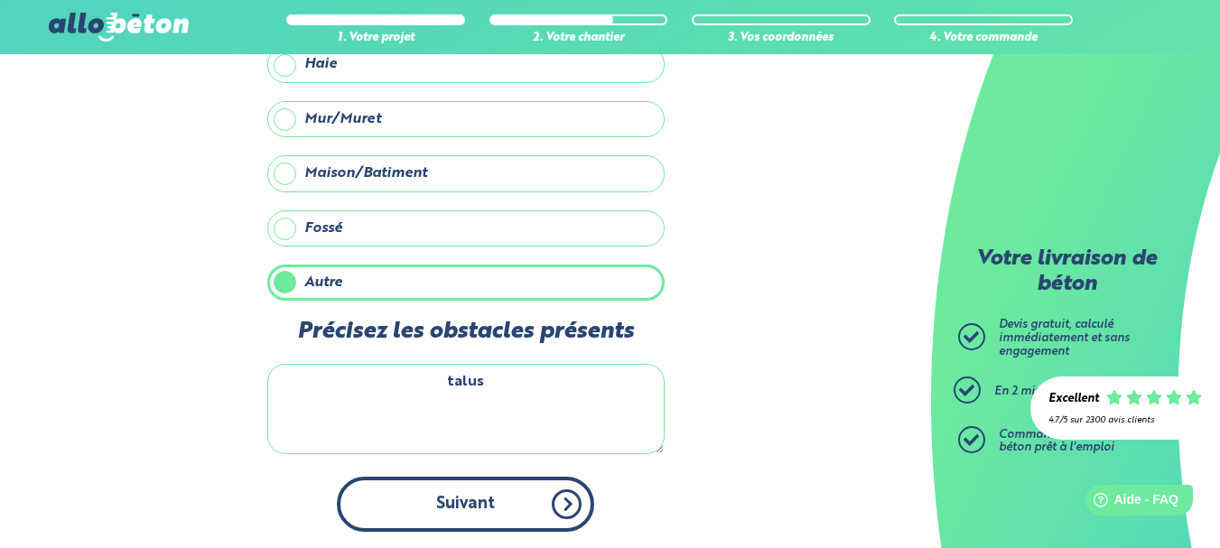
click at [556, 484] on button "Suivant" at bounding box center [465, 504] width 257 height 55
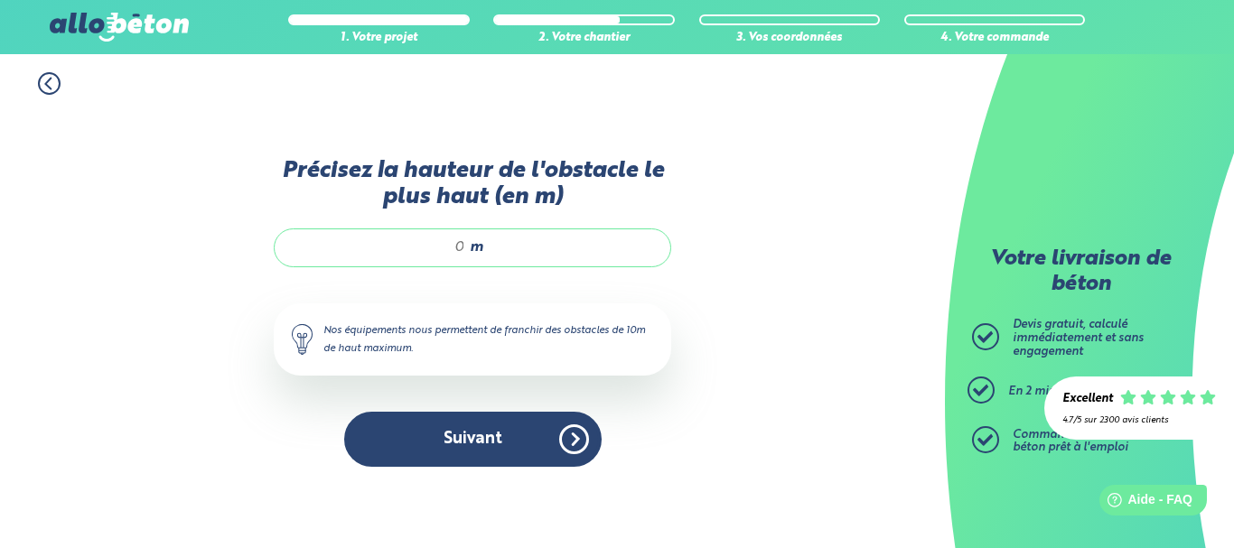
click at [464, 243] on input "Précisez la hauteur de l'obstacle le plus haut (en m)" at bounding box center [379, 247] width 172 height 18
type input "0,5"
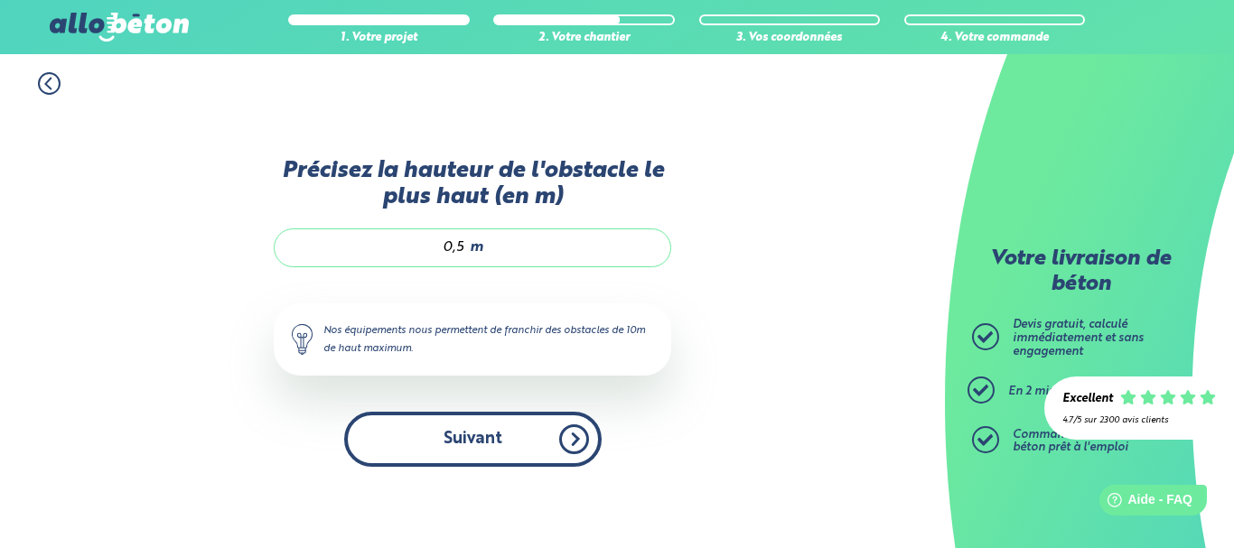
click at [505, 424] on button "Suivant" at bounding box center [472, 439] width 257 height 55
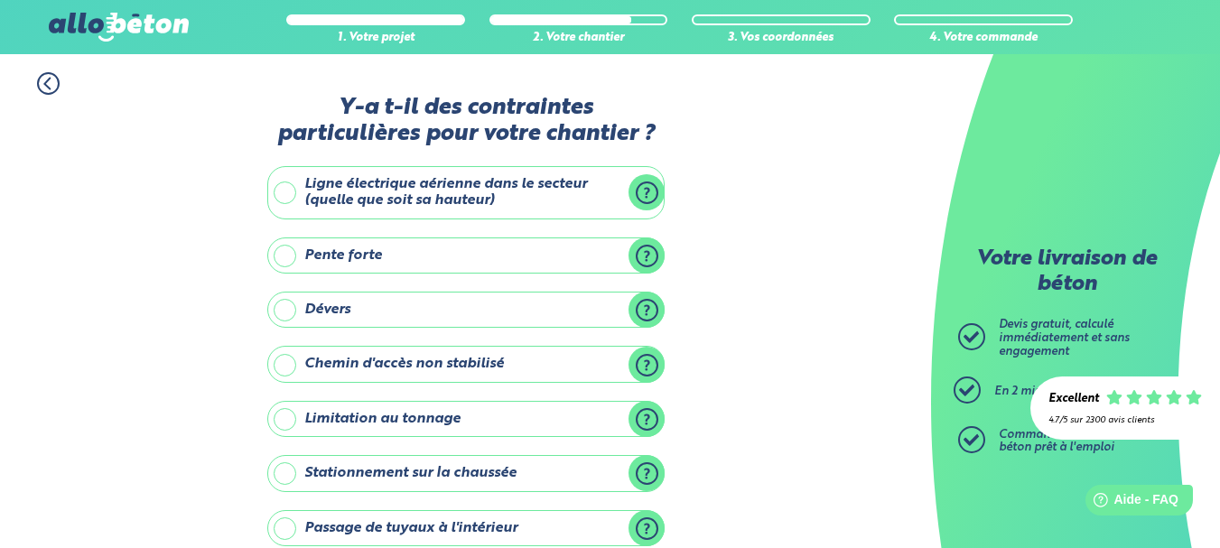
click at [288, 195] on label "Ligne électrique aérienne dans le secteur (quelle que soit sa hauteur)" at bounding box center [465, 192] width 397 height 53
click at [0, 0] on input "Ligne électrique aérienne dans le secteur (quelle que soit sa hauteur)" at bounding box center [0, 0] width 0 height 0
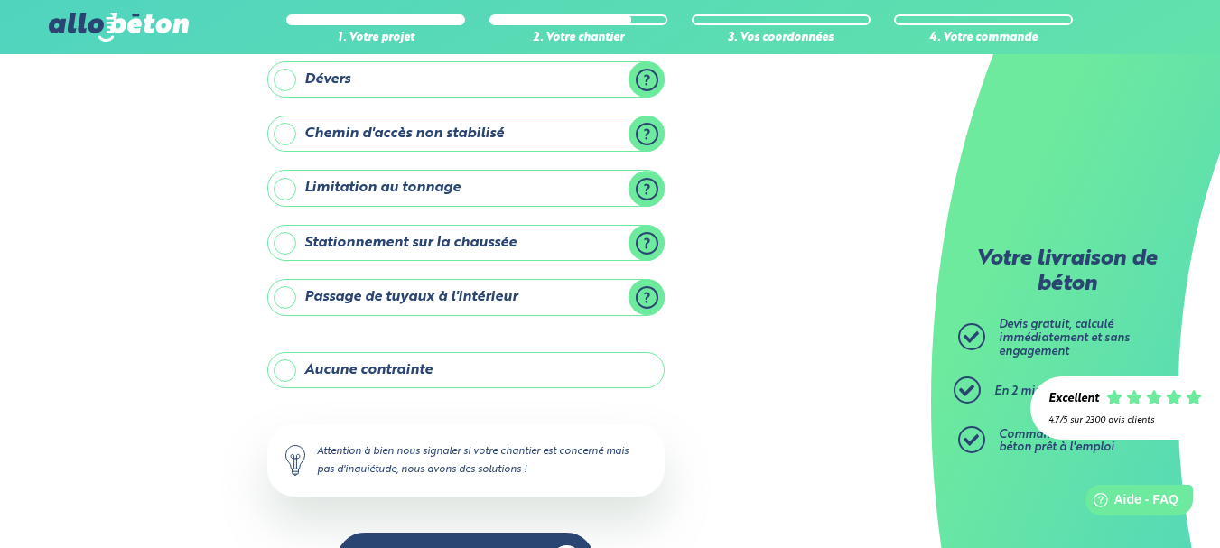
scroll to position [415, 0]
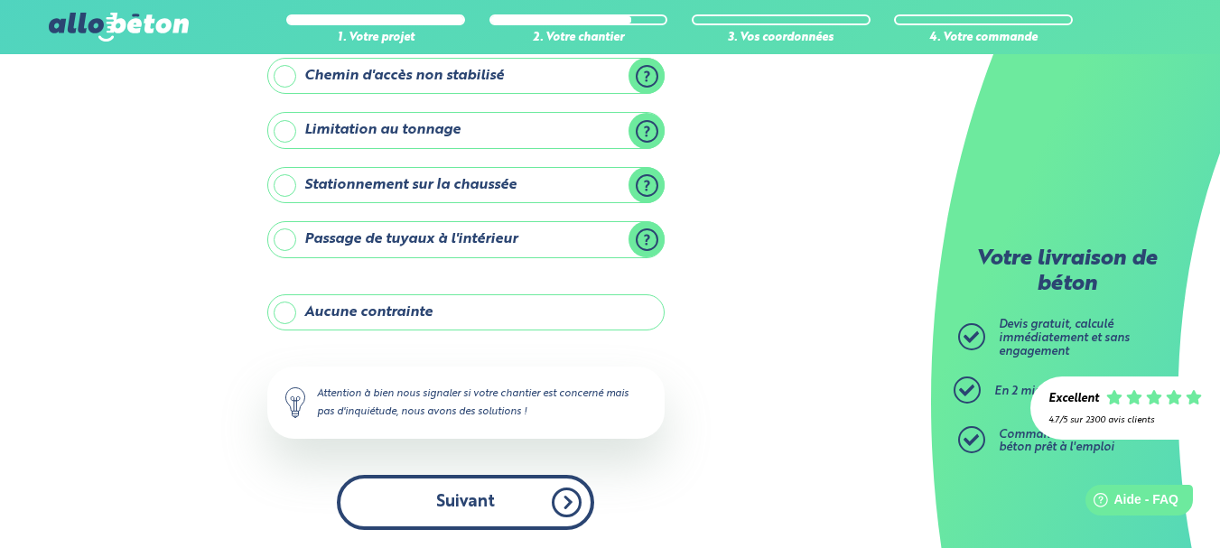
click at [485, 502] on button "Suivant" at bounding box center [465, 502] width 257 height 55
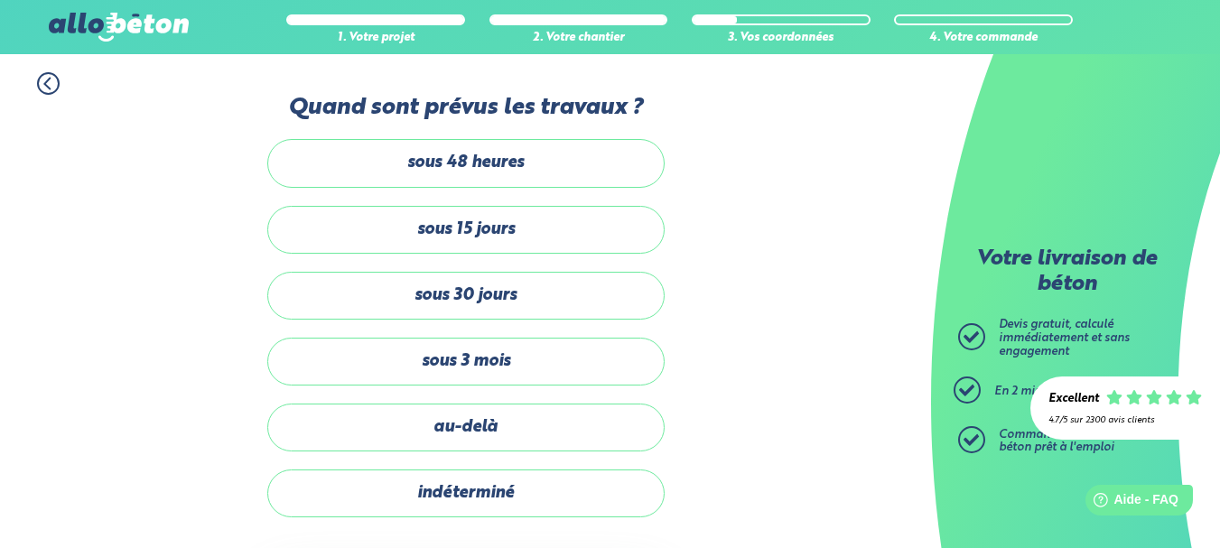
scroll to position [133, 0]
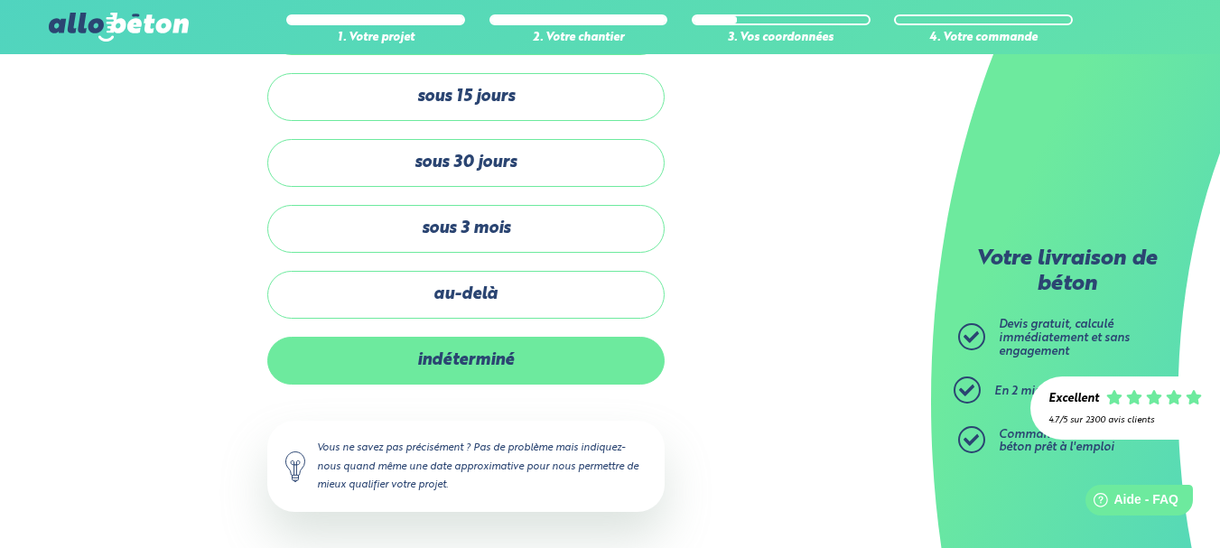
click at [402, 357] on label "indéterminé" at bounding box center [465, 361] width 397 height 48
click at [0, 0] on input "indéterminé" at bounding box center [0, 0] width 0 height 0
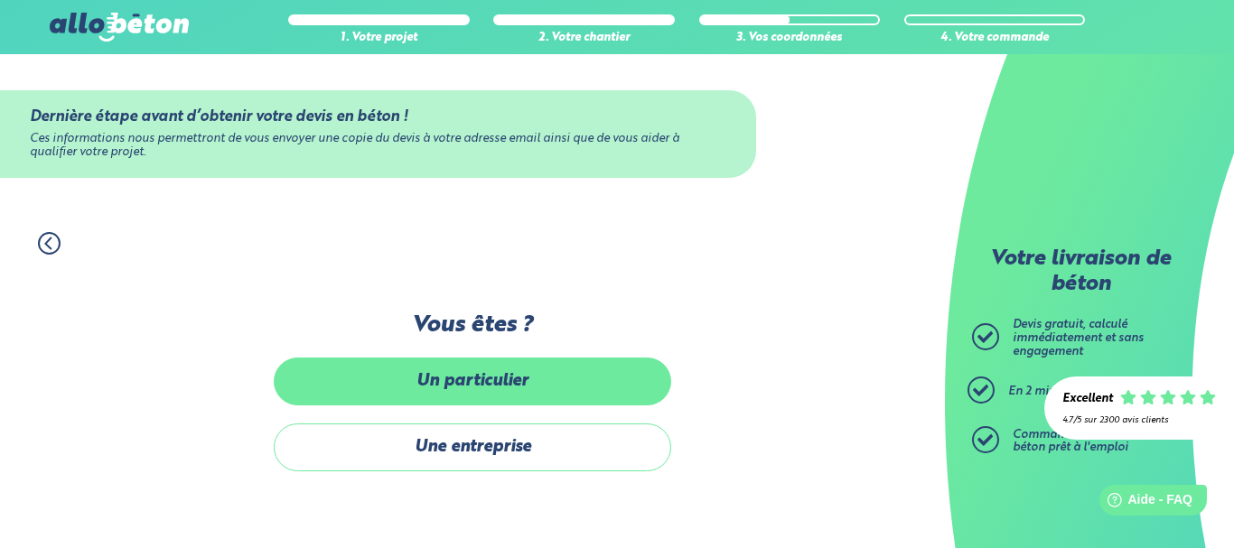
click at [525, 376] on label "Un particulier" at bounding box center [472, 382] width 397 height 48
click at [0, 0] on input "Un particulier" at bounding box center [0, 0] width 0 height 0
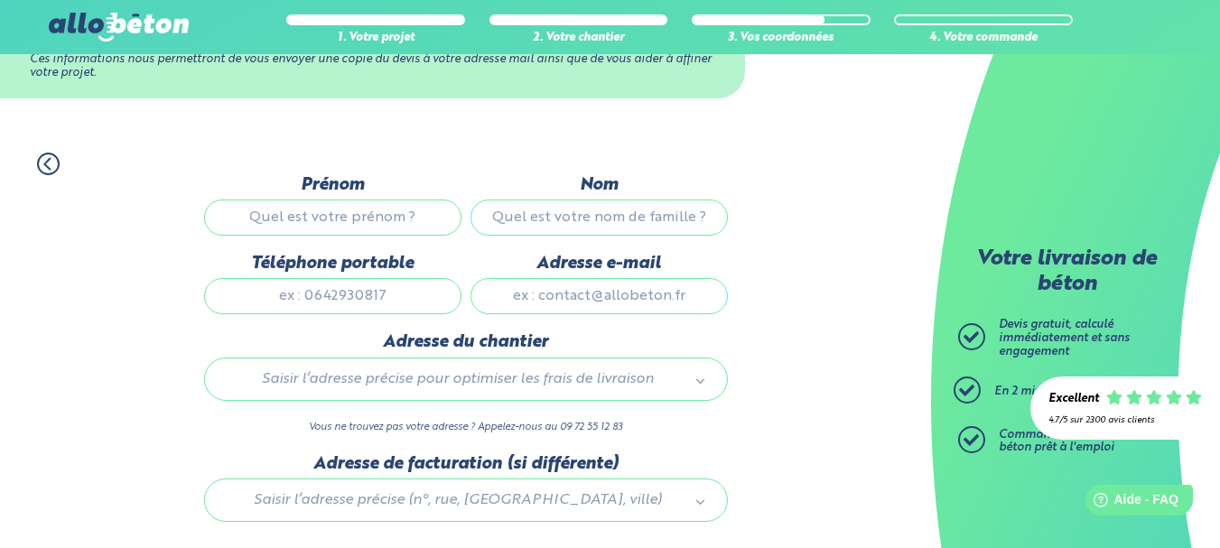
scroll to position [93, 0]
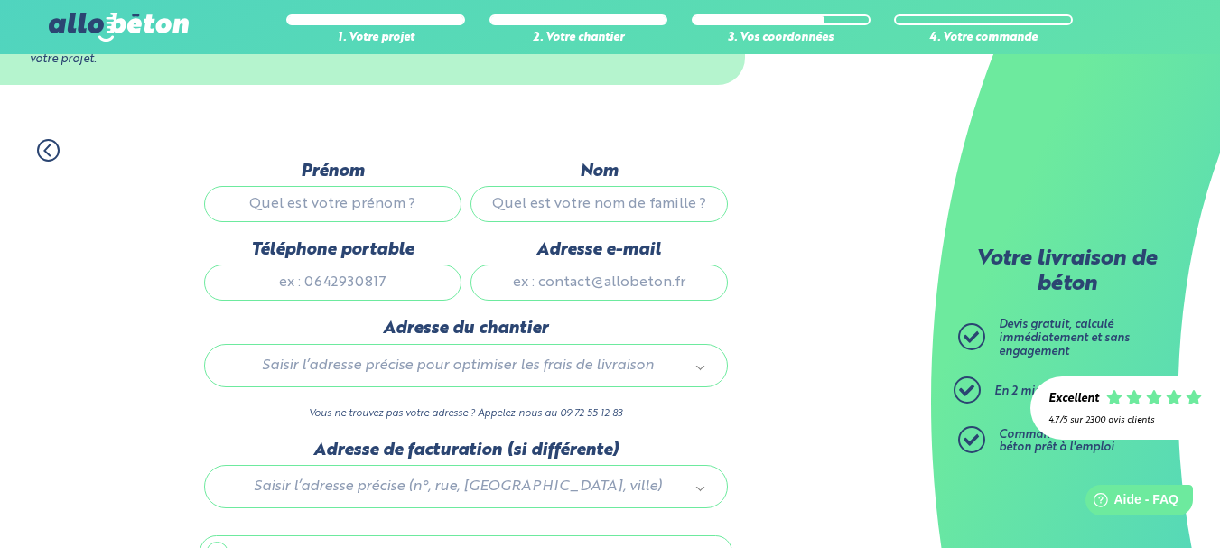
click at [331, 203] on input "Prénom" at bounding box center [332, 204] width 257 height 36
type input "Maureen"
type input "Dupuis"
type input "0671466668"
type input "maureen.02@hotmail.fr"
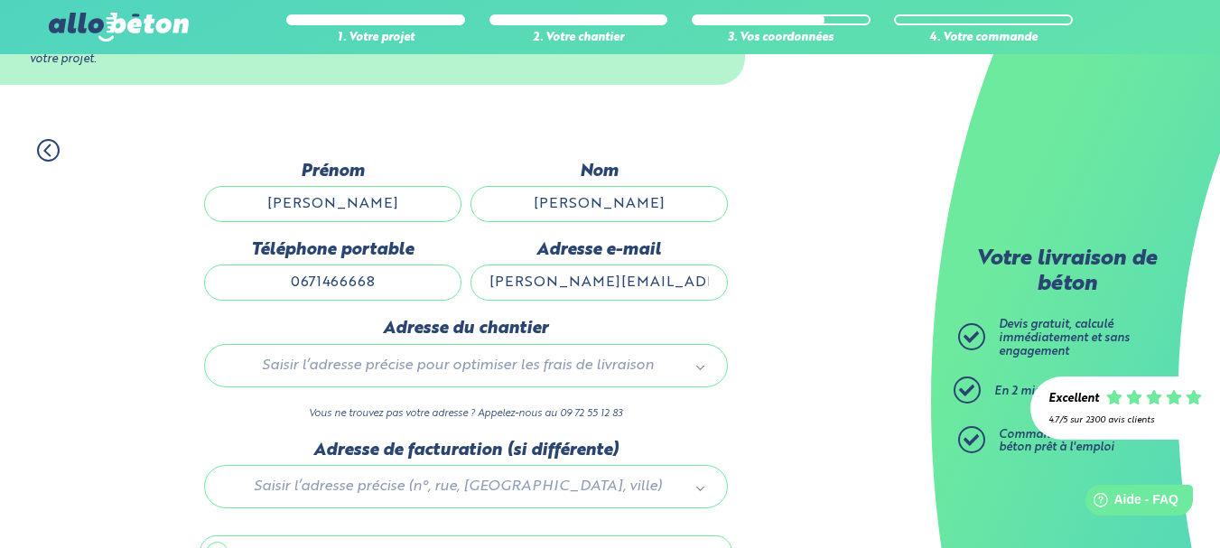
type input "3 RUE DES BONDORIONS"
drag, startPoint x: 696, startPoint y: 277, endPoint x: 516, endPoint y: 300, distance: 182.0
click at [516, 300] on input "maureen.02@hotmail.fr" at bounding box center [598, 283] width 257 height 36
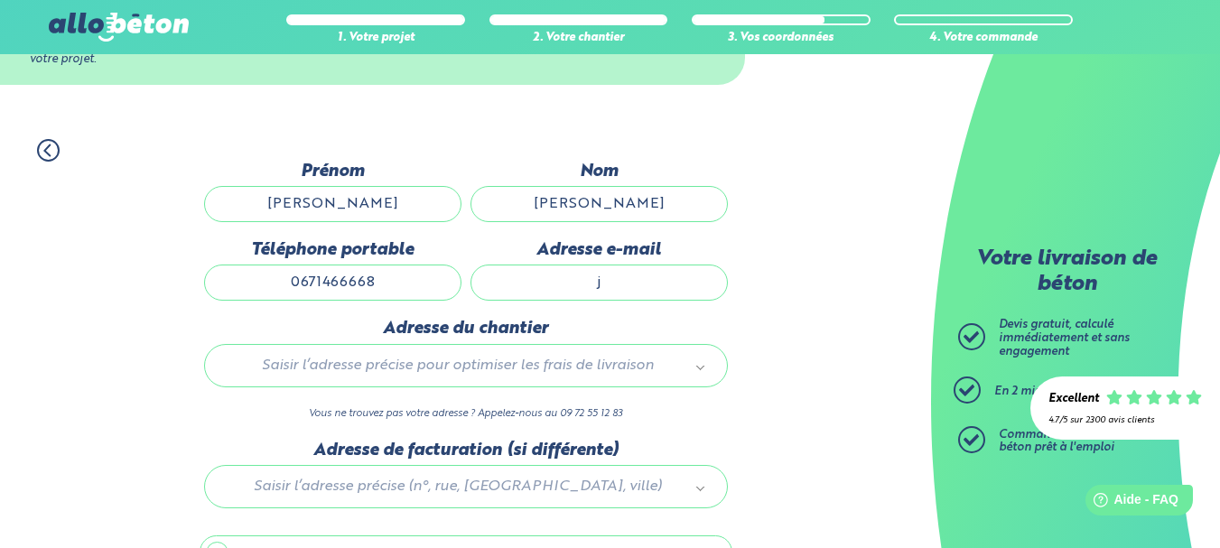
type input "joly.b2i@laposte.net"
drag, startPoint x: 401, startPoint y: 285, endPoint x: 252, endPoint y: 296, distance: 149.4
click at [252, 296] on input "0671466668" at bounding box center [332, 283] width 257 height 36
type input "0603222084"
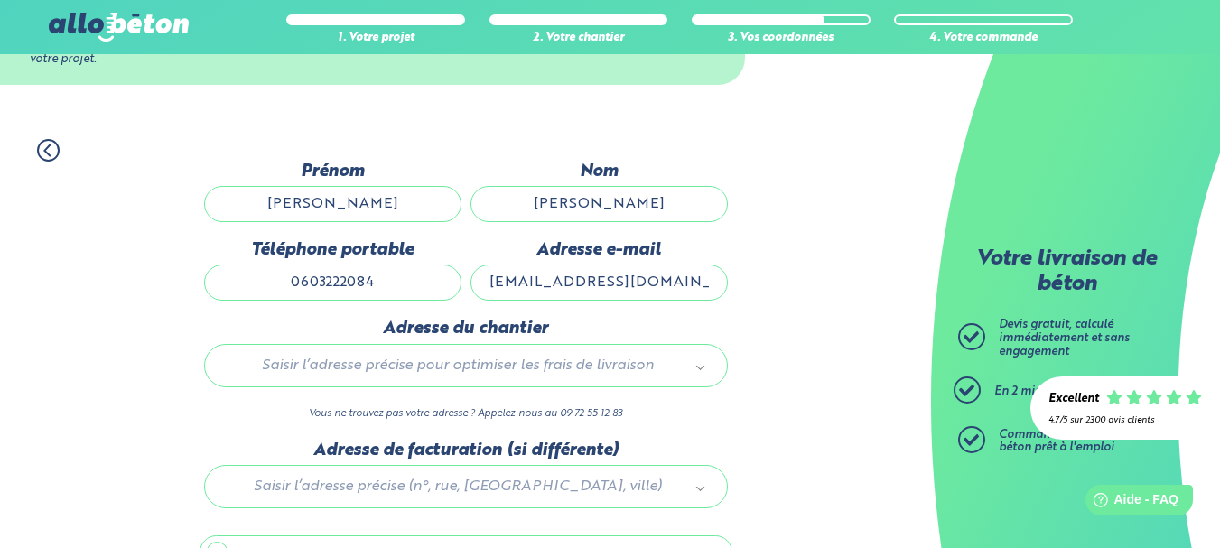
scroll to position [0, 0]
drag, startPoint x: 645, startPoint y: 193, endPoint x: 471, endPoint y: 208, distance: 174.0
click at [471, 208] on input "Dupuis" at bounding box center [598, 204] width 257 height 36
type input "JOLY"
drag, startPoint x: 394, startPoint y: 212, endPoint x: 242, endPoint y: 216, distance: 151.7
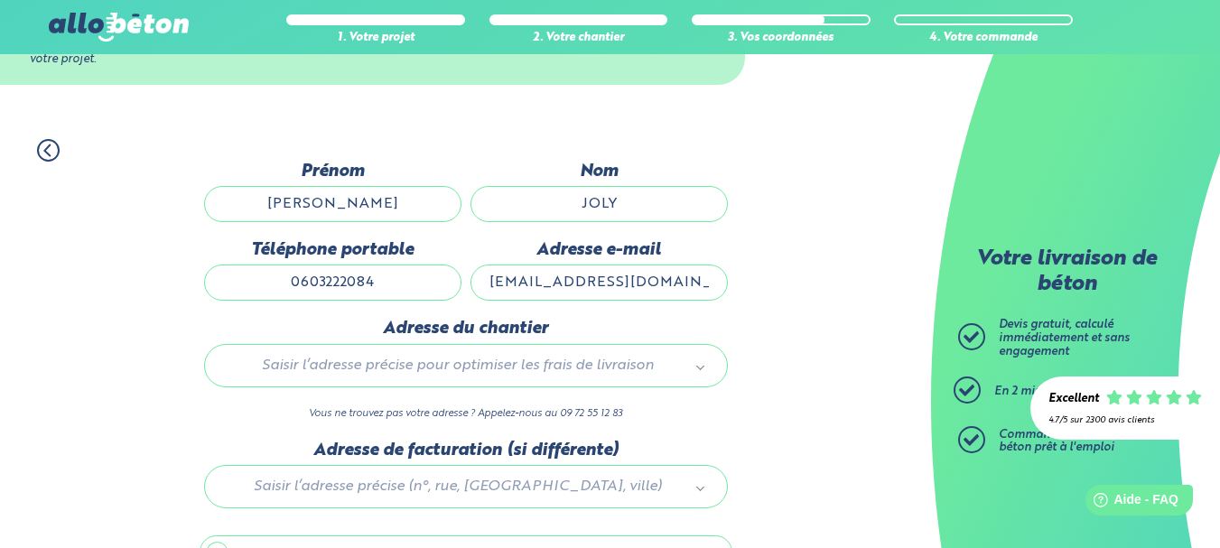
click at [242, 216] on input "Maureen" at bounding box center [332, 204] width 257 height 36
type input "VALENTIN"
click at [220, 248] on label "Téléphone portable" at bounding box center [332, 250] width 257 height 20
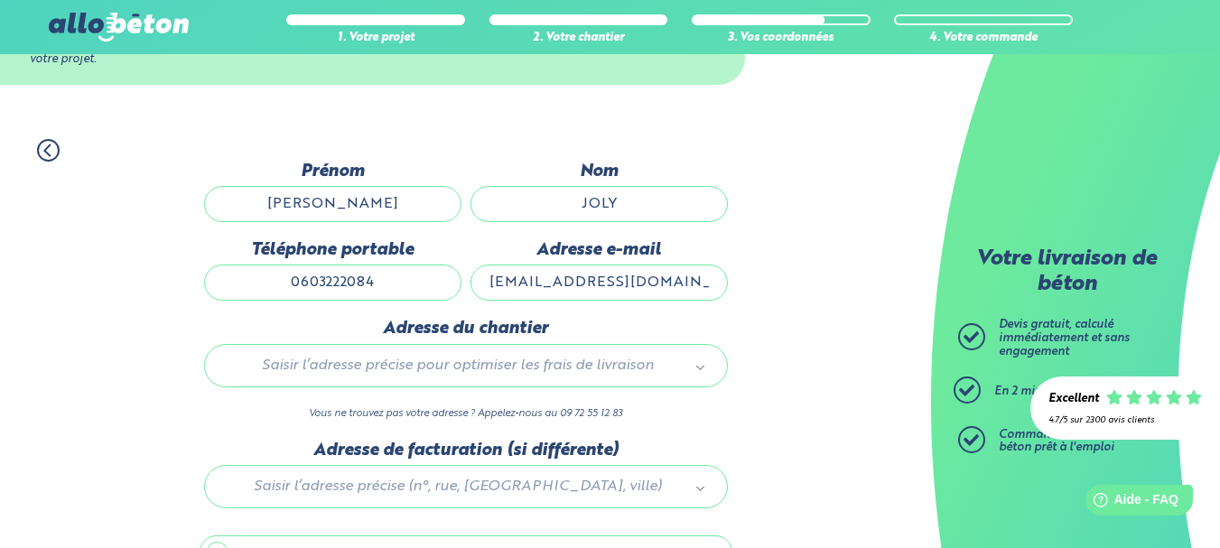
click at [220, 265] on input "0603222084" at bounding box center [332, 283] width 257 height 36
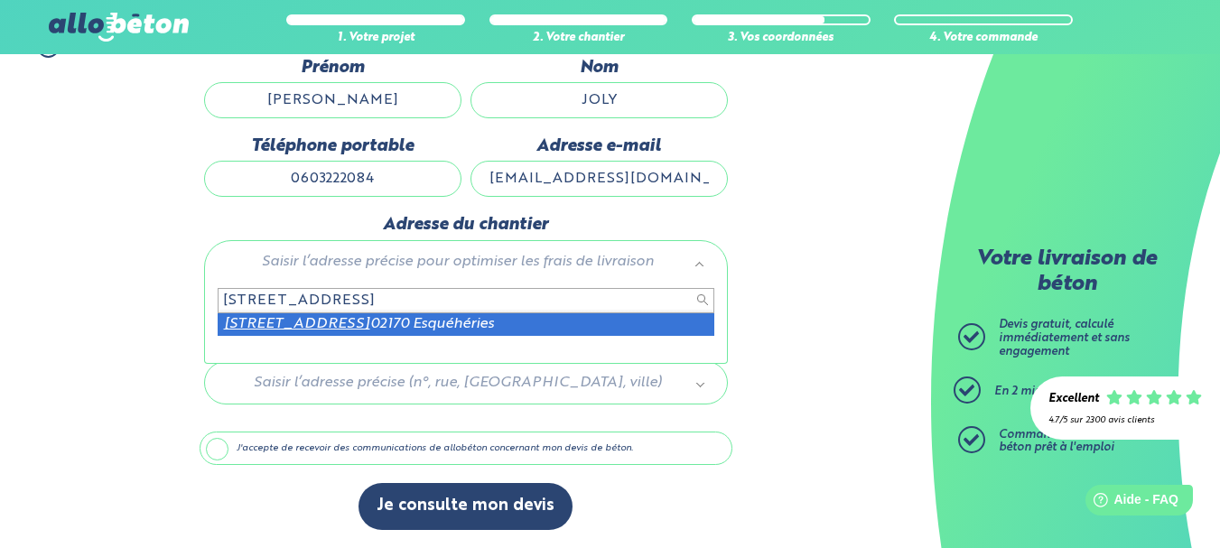
type input "3 RUE DES BONDORIONS"
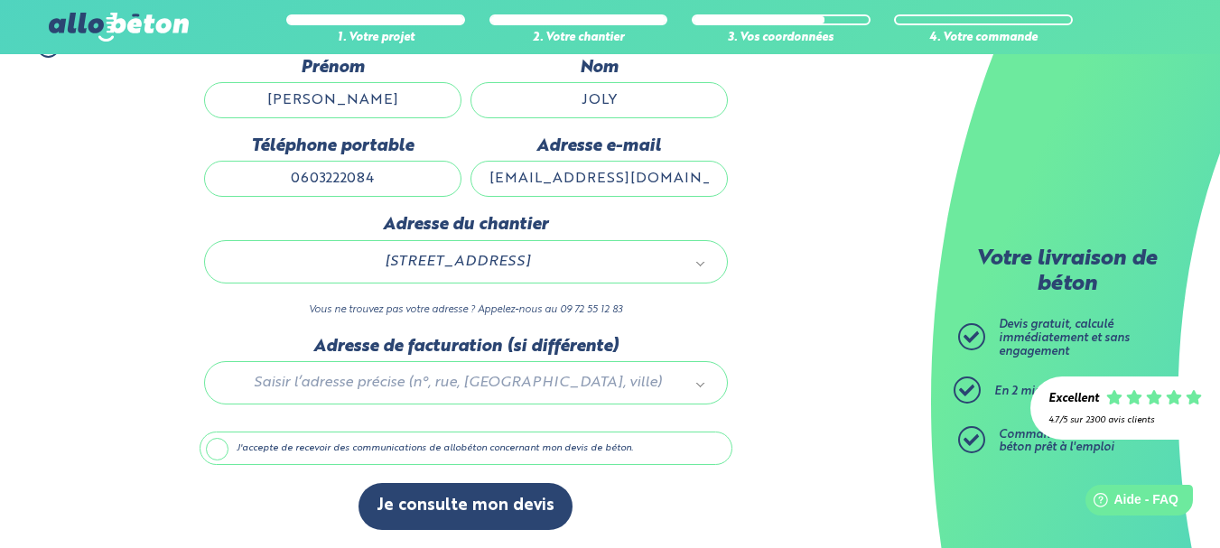
click at [209, 297] on div "Adresse du chantier 3 Rue des Bondorions 02170 Esquéhéries 02286_0013_00003 Vou…" at bounding box center [466, 275] width 533 height 121
click at [219, 445] on label "J'accepte de recevoir des communications de allobéton concernant mon devis de b…" at bounding box center [466, 449] width 533 height 34
click at [0, 0] on input "J'accepte de recevoir des communications de allobéton concernant mon devis de b…" at bounding box center [0, 0] width 0 height 0
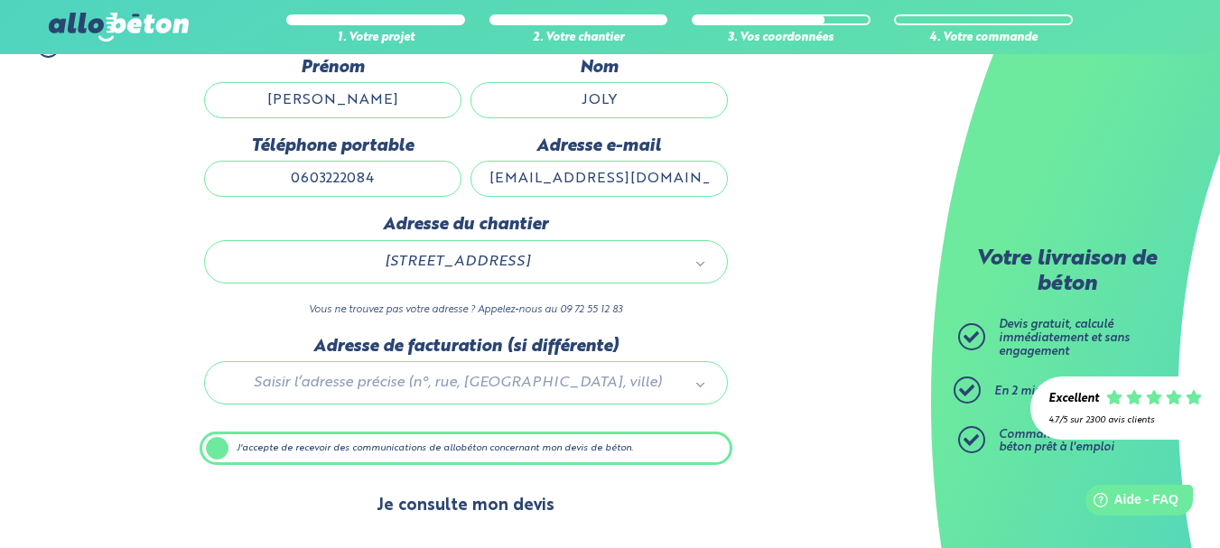
click at [511, 513] on button "Je consulte mon devis" at bounding box center [465, 506] width 214 height 46
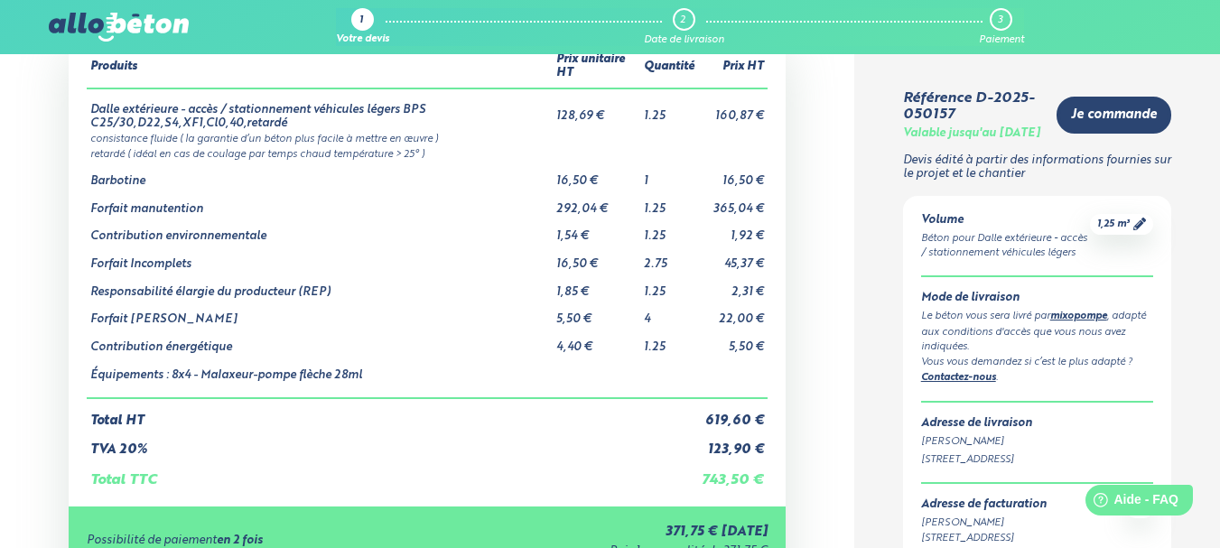
scroll to position [111, 0]
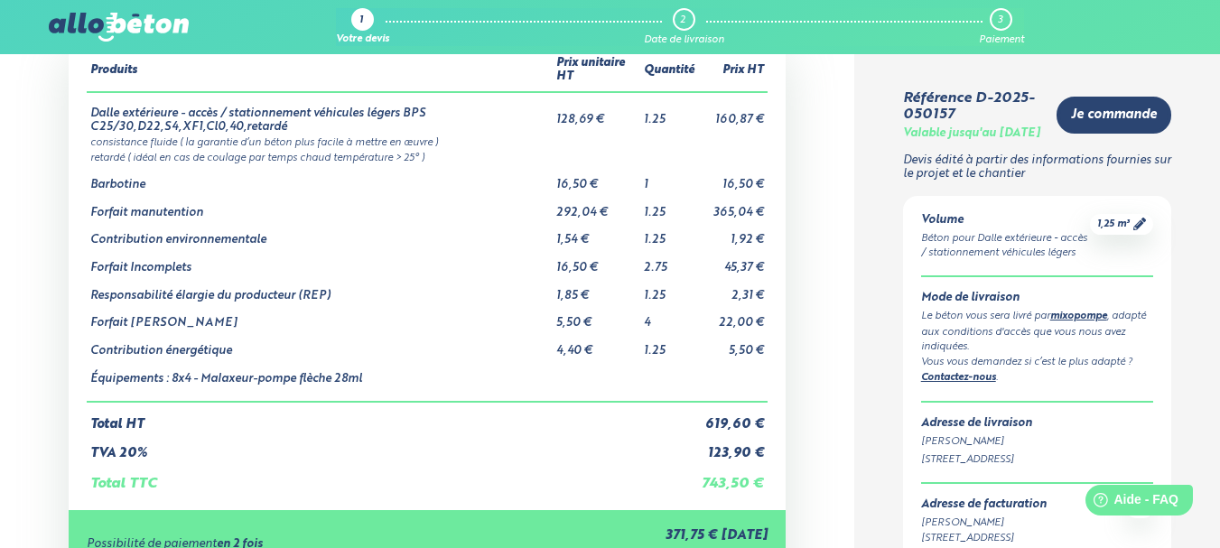
click at [69, 178] on div "Produits Prix unitaire HT Quantité Prix HT Dalle extérieure - accès / stationne…" at bounding box center [427, 271] width 717 height 479
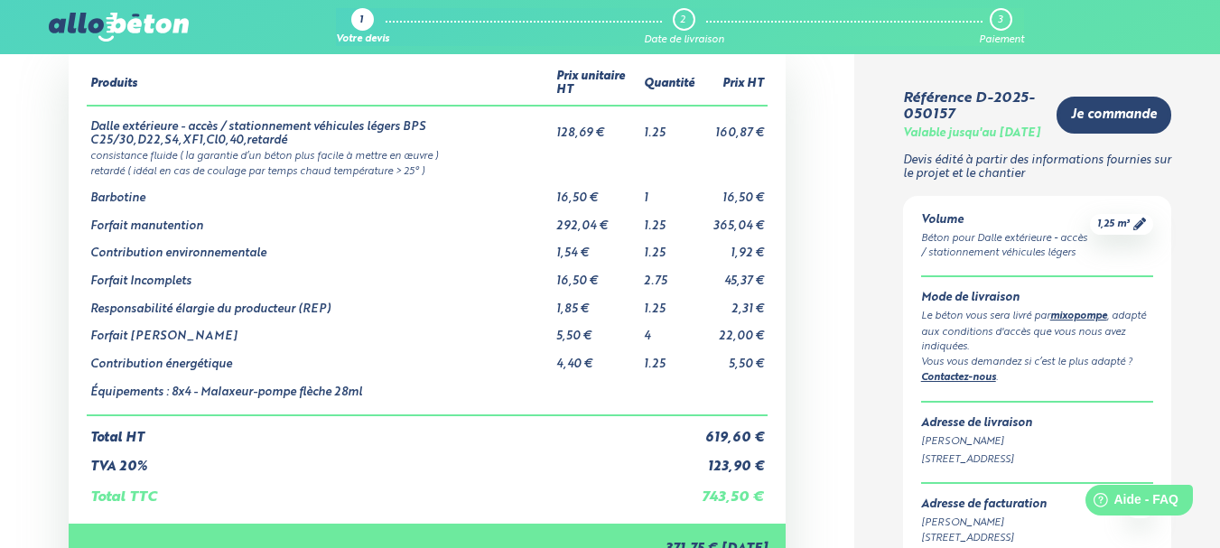
scroll to position [0, 0]
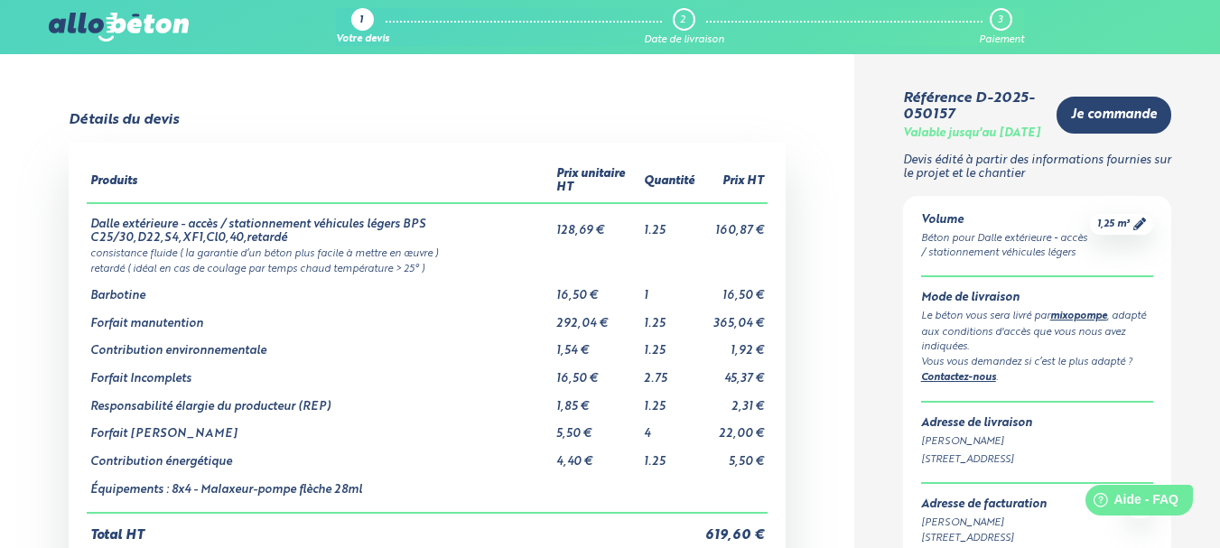
click at [92, 24] on img at bounding box center [118, 27] width 139 height 29
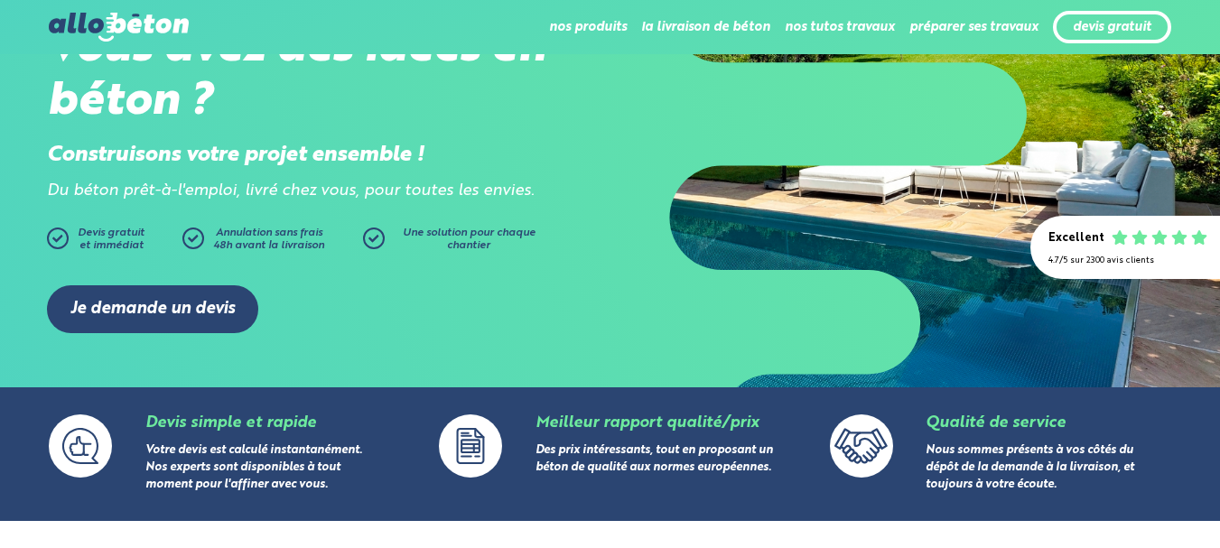
scroll to position [179, 0]
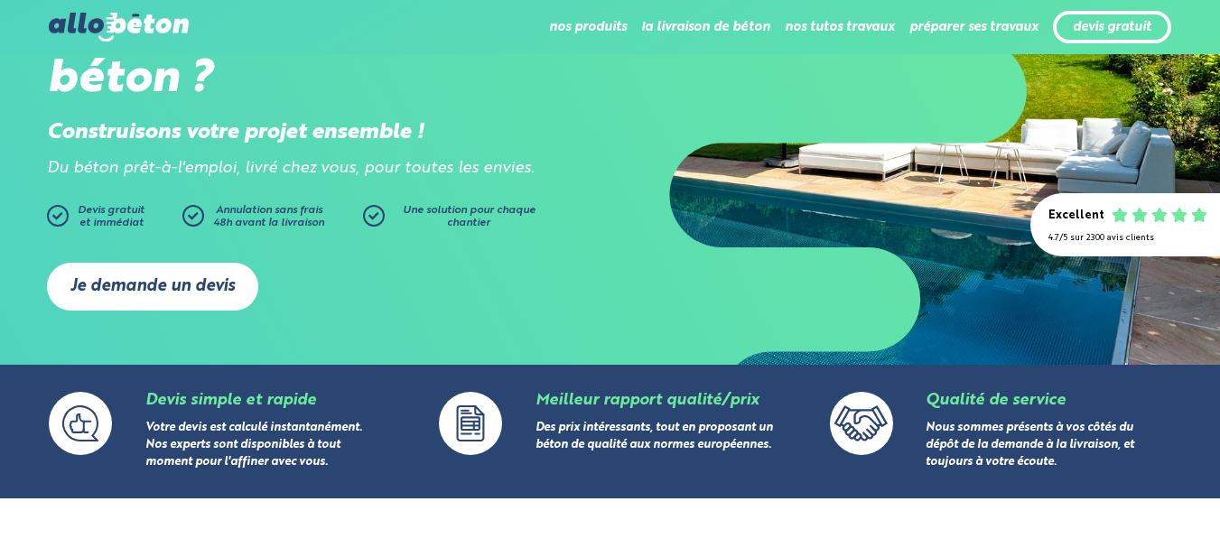
click at [135, 307] on link "Je demande un devis" at bounding box center [152, 287] width 211 height 48
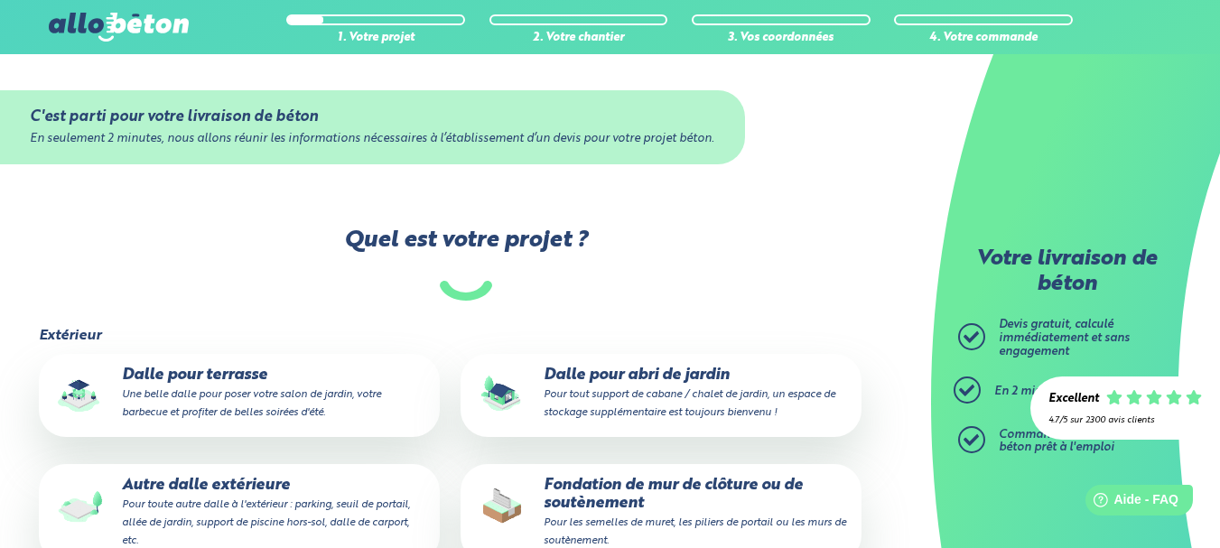
drag, startPoint x: 270, startPoint y: 386, endPoint x: 248, endPoint y: 395, distance: 23.1
click at [248, 395] on small "Une belle dalle pour poser votre salon de jardin, votre barbecue et profiter de…" at bounding box center [251, 403] width 259 height 29
click at [0, 0] on input "Dalle pour terrasse Une belle dalle pour poser votre salon de jardin, votre bar…" at bounding box center [0, 0] width 0 height 0
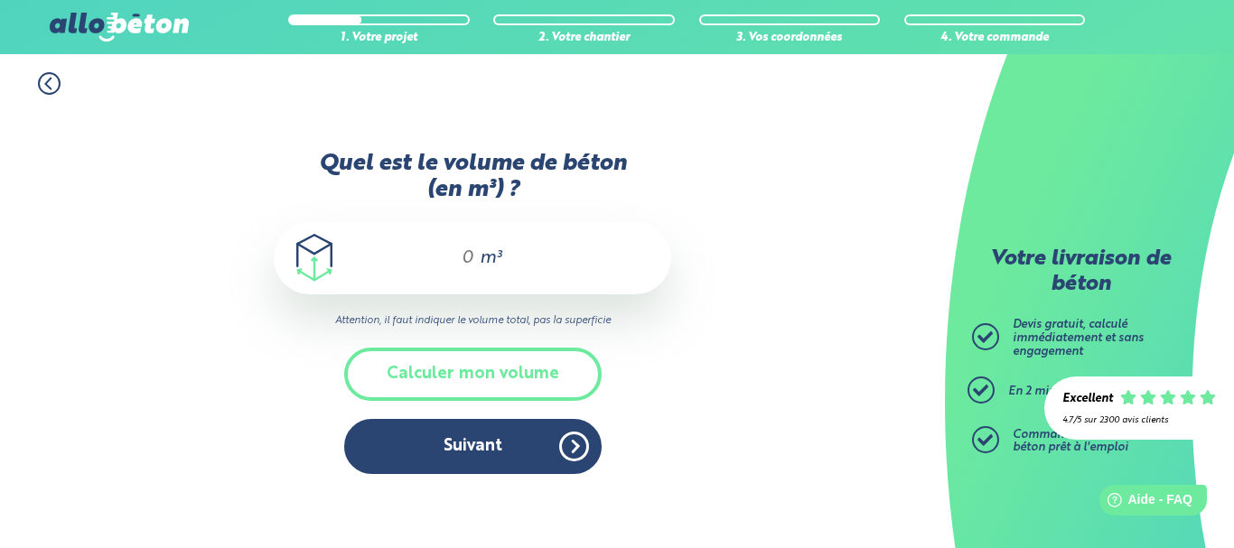
click at [474, 261] on div "m³" at bounding box center [472, 258] width 397 height 72
type input "1,25"
click at [735, 383] on div "1. Votre projet 2. Votre chantier 3. Vos coordonnées 4. Votre commande Quel est…" at bounding box center [472, 301] width 945 height 494
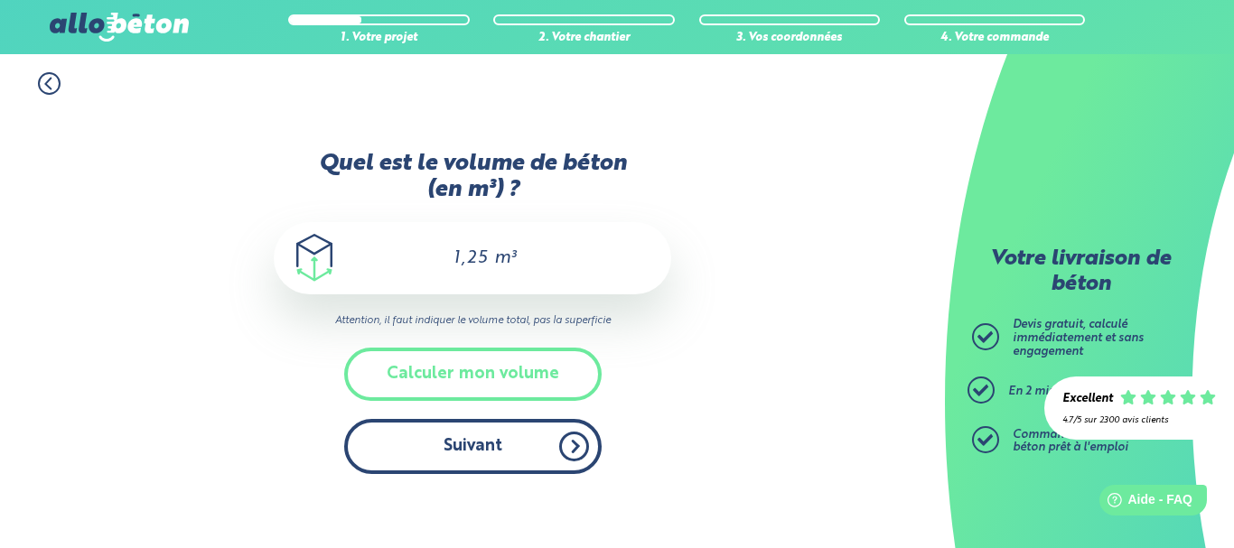
click at [532, 459] on button "Suivant" at bounding box center [472, 446] width 257 height 55
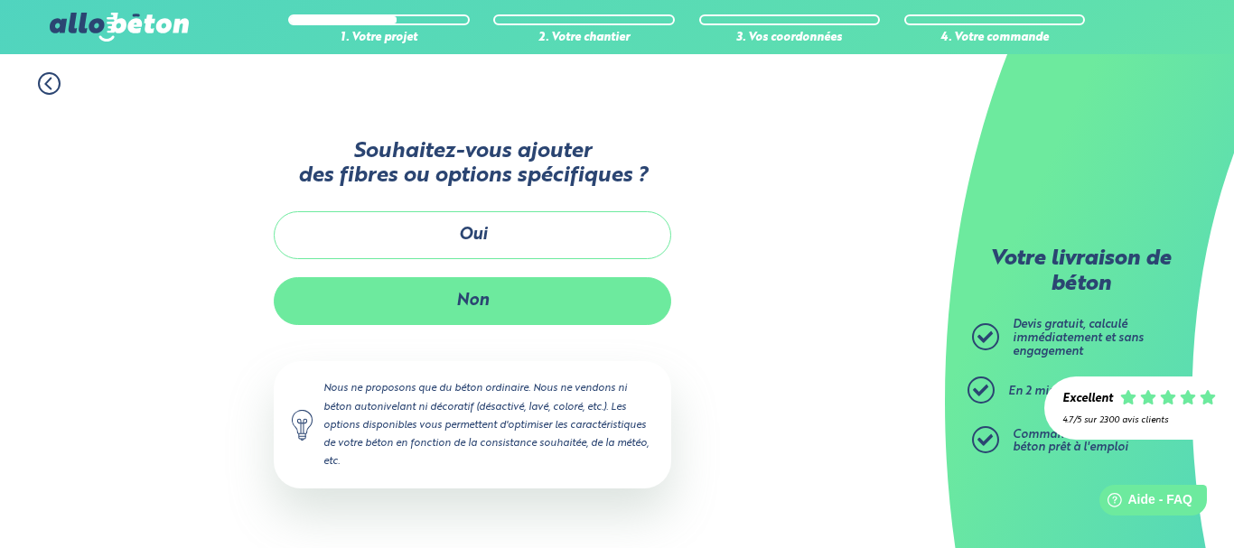
click at [372, 302] on button "Non" at bounding box center [472, 301] width 397 height 48
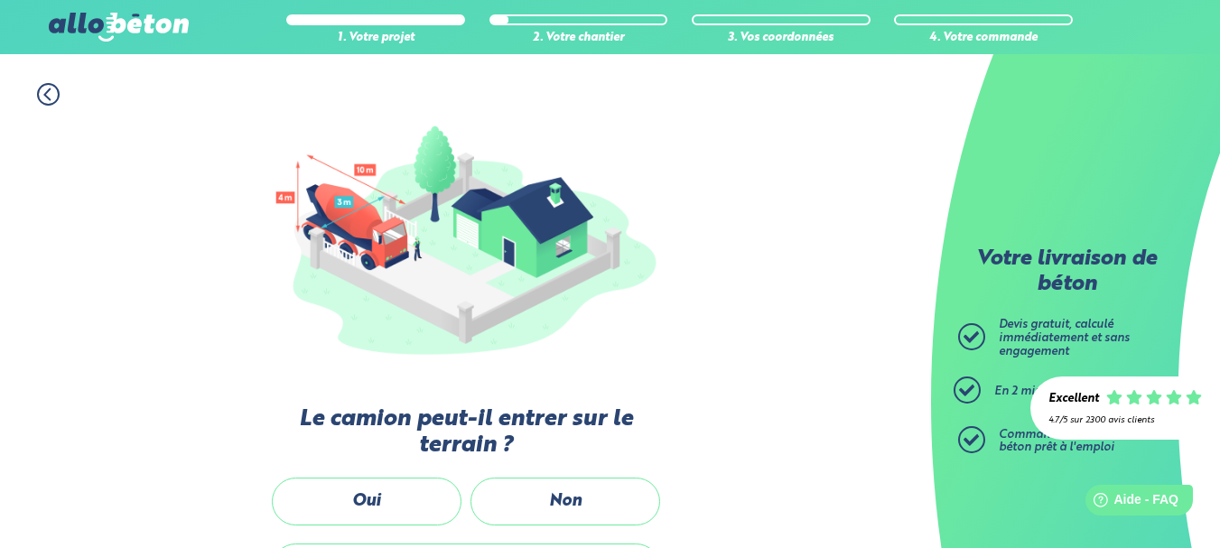
scroll to position [161, 0]
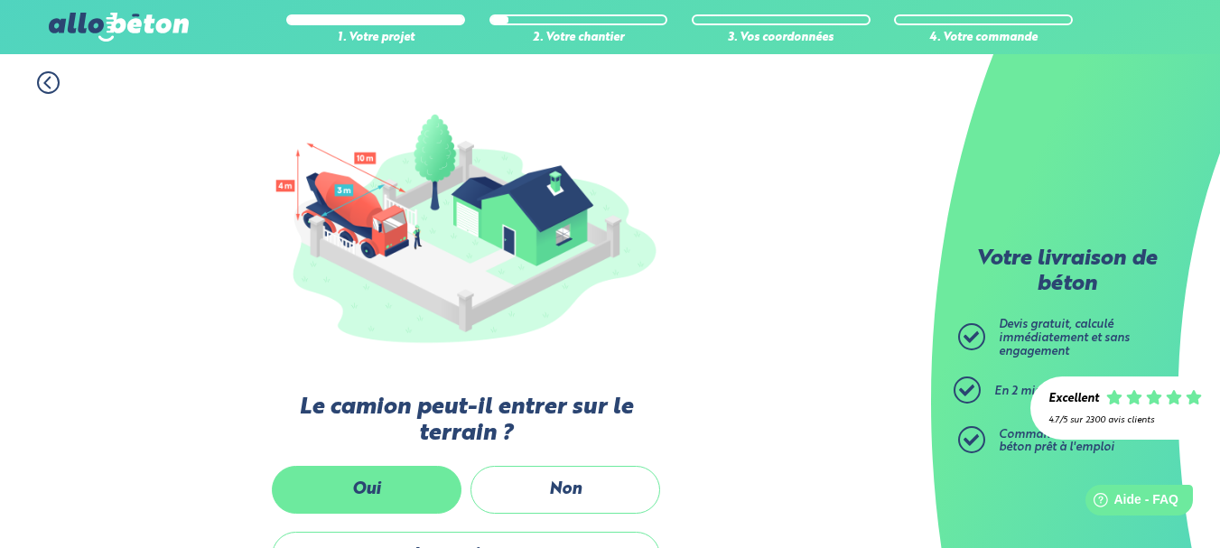
click at [347, 470] on label "Oui" at bounding box center [367, 490] width 190 height 48
click at [0, 0] on input "Oui" at bounding box center [0, 0] width 0 height 0
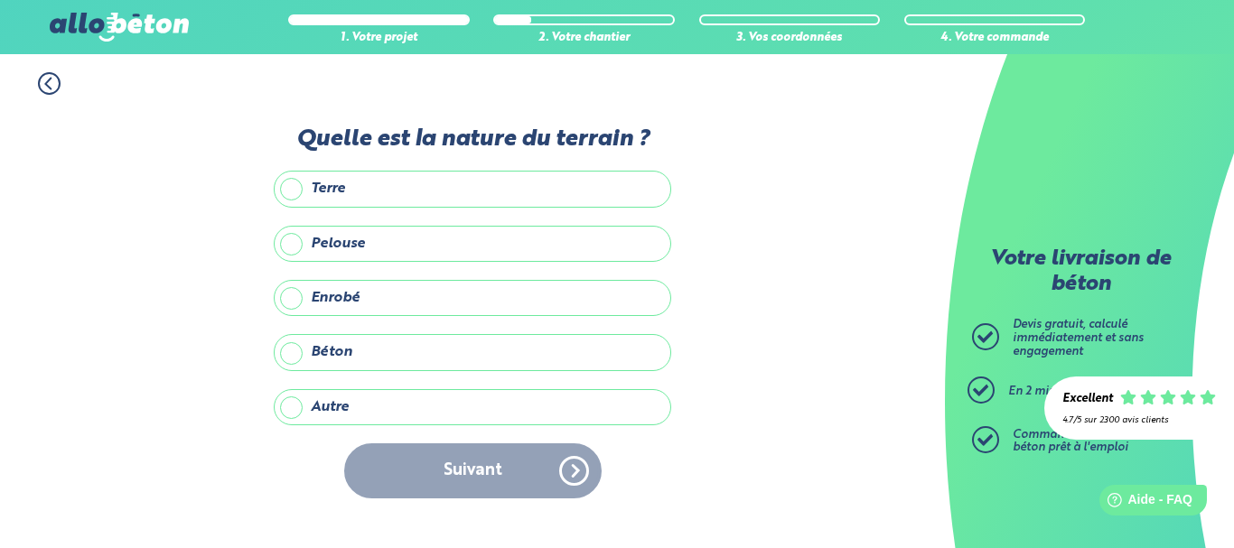
click at [454, 408] on label "Autre" at bounding box center [472, 407] width 397 height 36
click at [0, 0] on input "Autre" at bounding box center [0, 0] width 0 height 0
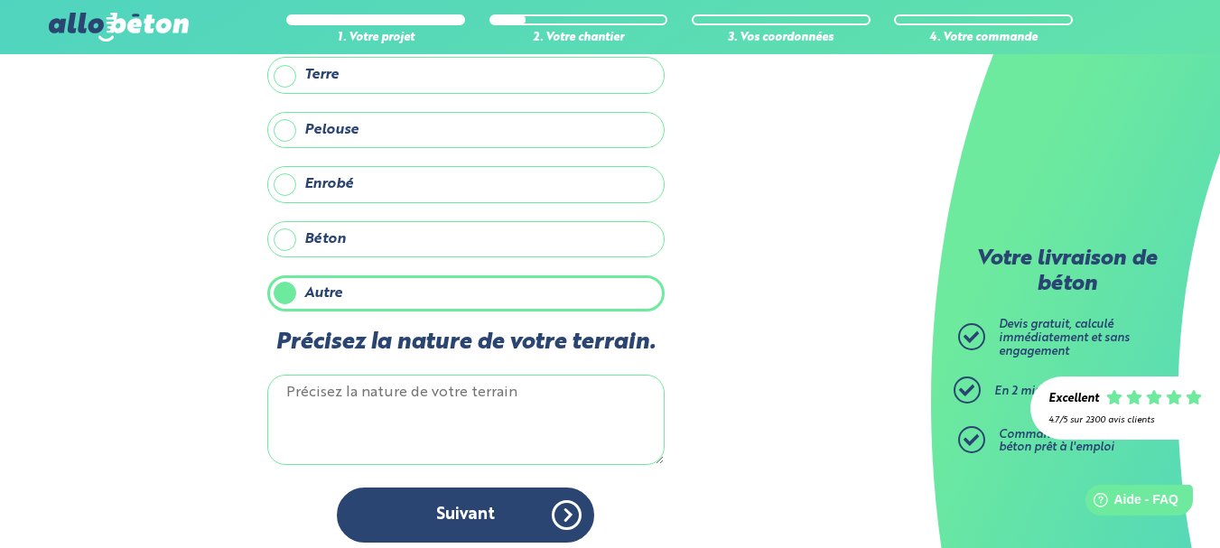
scroll to position [90, 0]
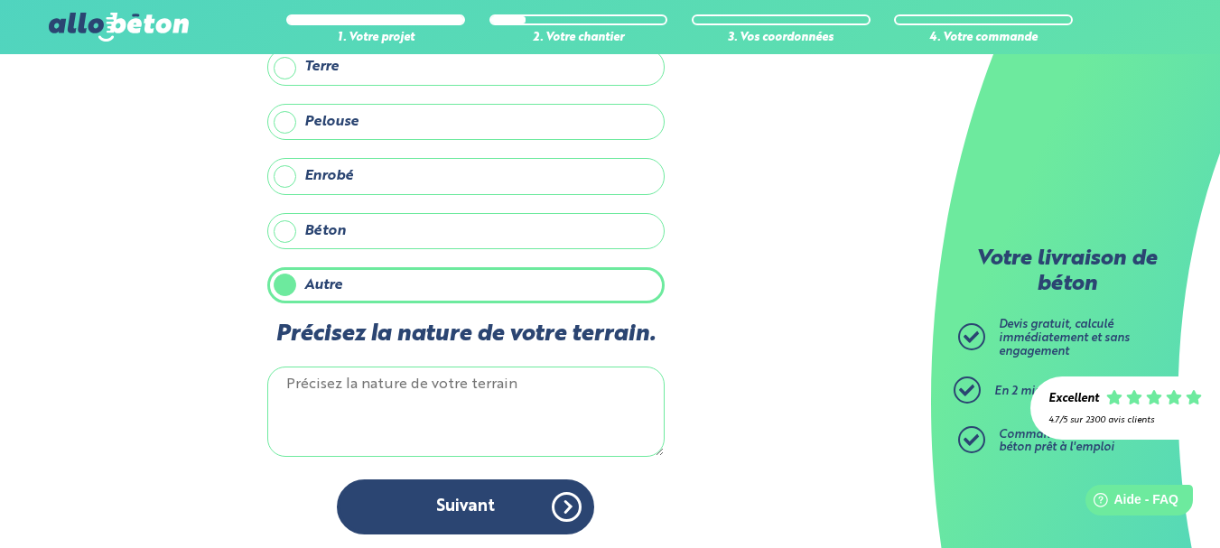
click at [424, 395] on textarea "Précisez la nature de votre terrain." at bounding box center [465, 412] width 397 height 90
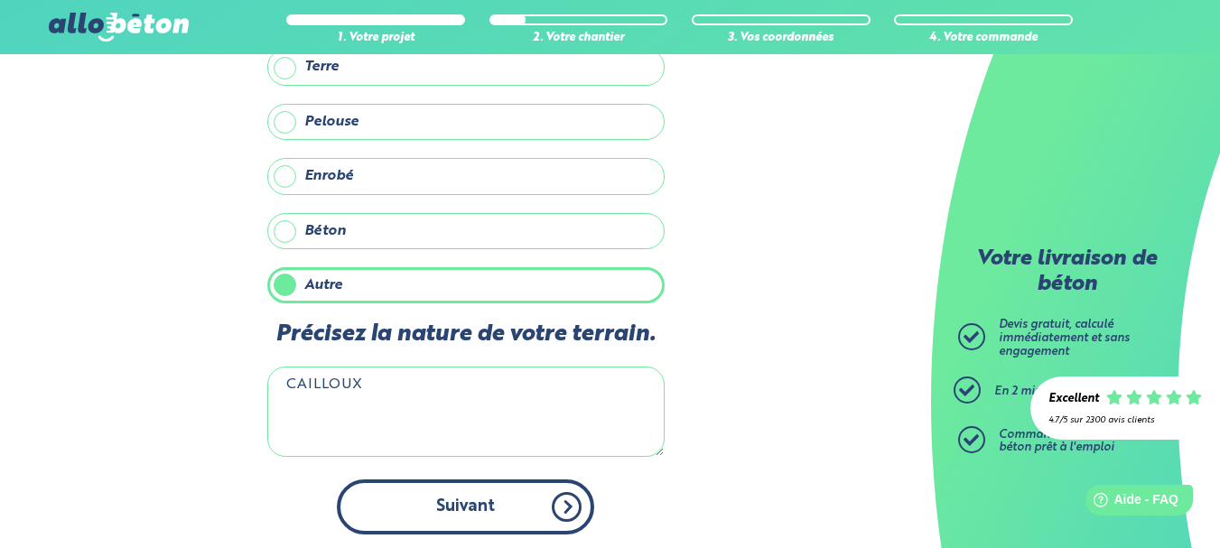
type textarea "CAILLOUX"
click at [467, 505] on button "Suivant" at bounding box center [465, 506] width 257 height 55
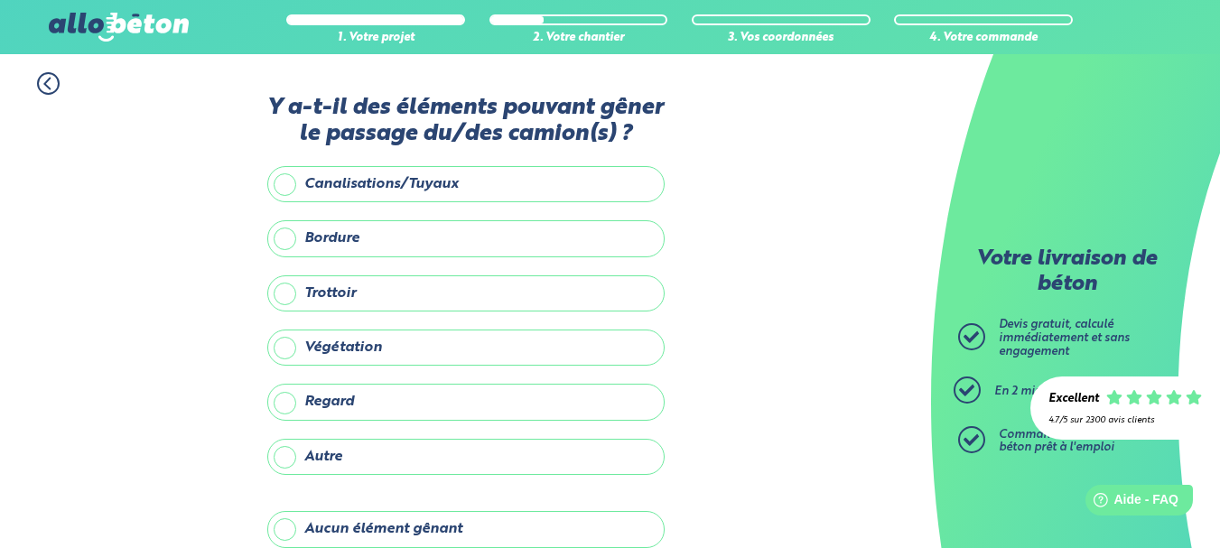
scroll to position [91, 0]
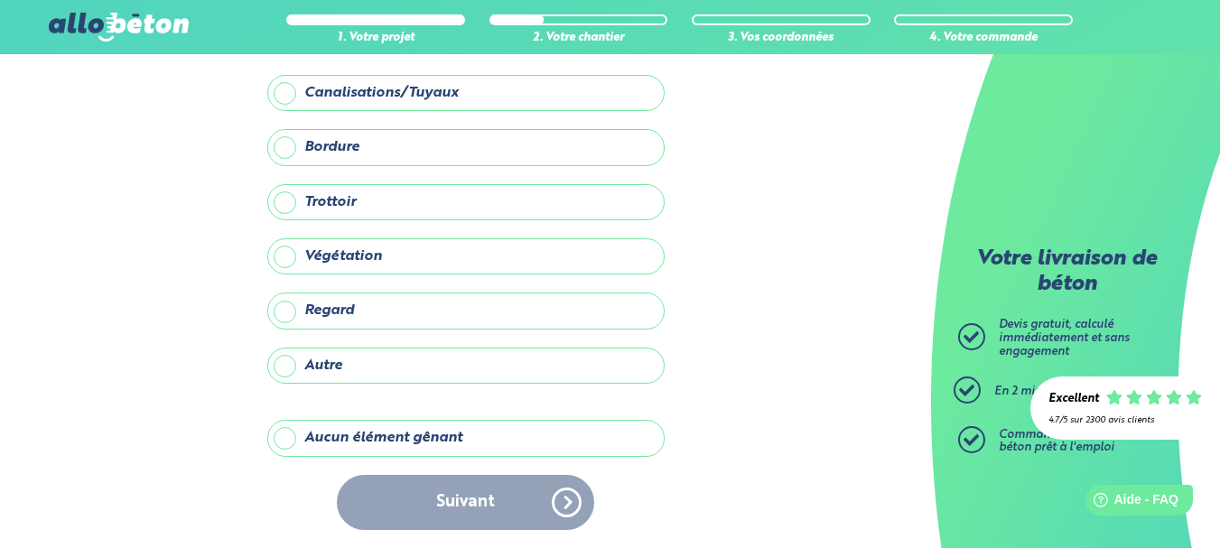
click at [479, 437] on label "Aucun élément gênant" at bounding box center [465, 438] width 397 height 36
click at [0, 0] on input "Aucun élément gênant" at bounding box center [0, 0] width 0 height 0
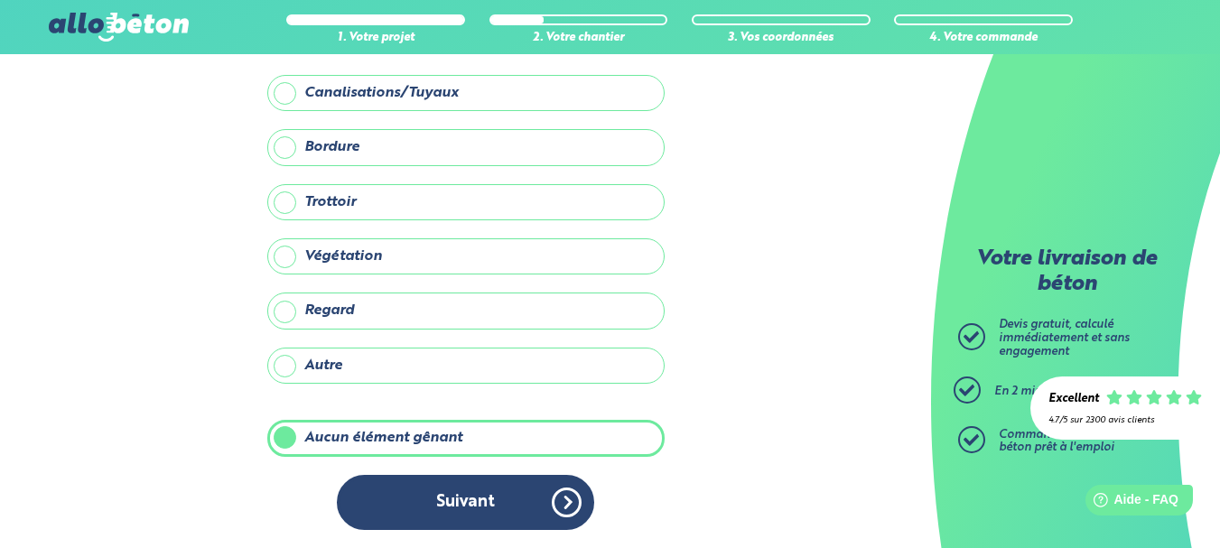
click at [479, 437] on label "Aucun élément gênant" at bounding box center [465, 438] width 397 height 36
click at [0, 0] on input "Aucun élément gênant" at bounding box center [0, 0] width 0 height 0
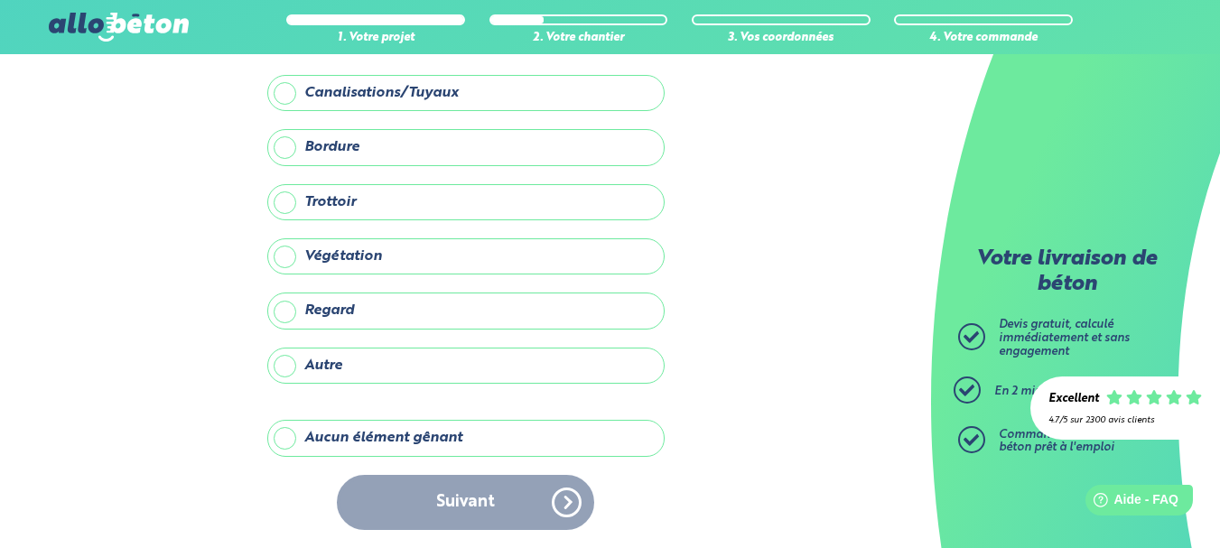
click at [479, 437] on label "Aucun élément gênant" at bounding box center [465, 438] width 397 height 36
click at [0, 0] on input "Aucun élément gênant" at bounding box center [0, 0] width 0 height 0
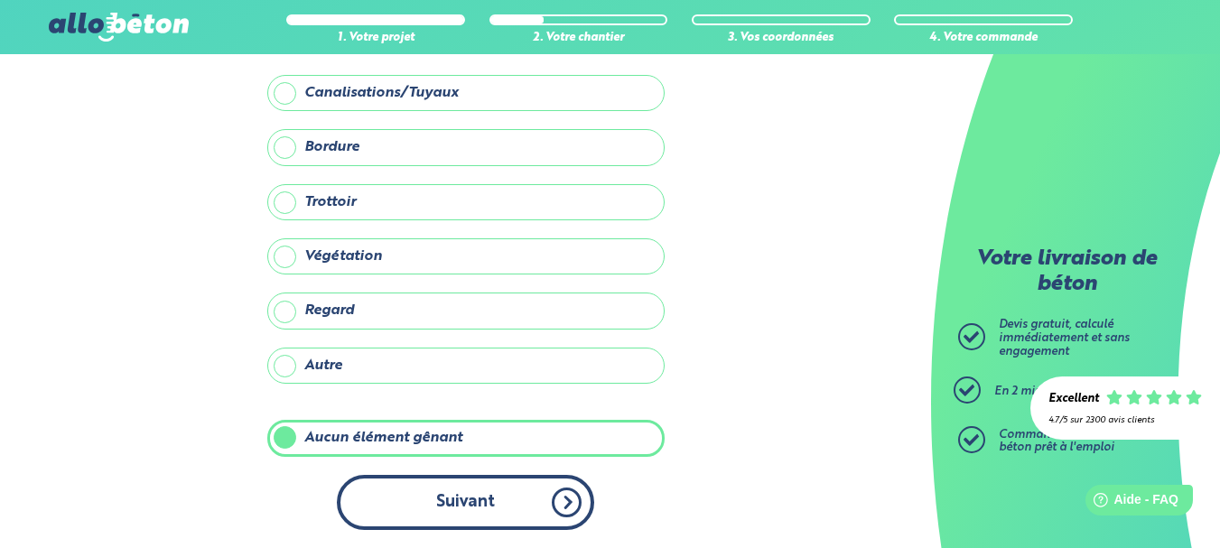
click at [477, 505] on button "Suivant" at bounding box center [465, 502] width 257 height 55
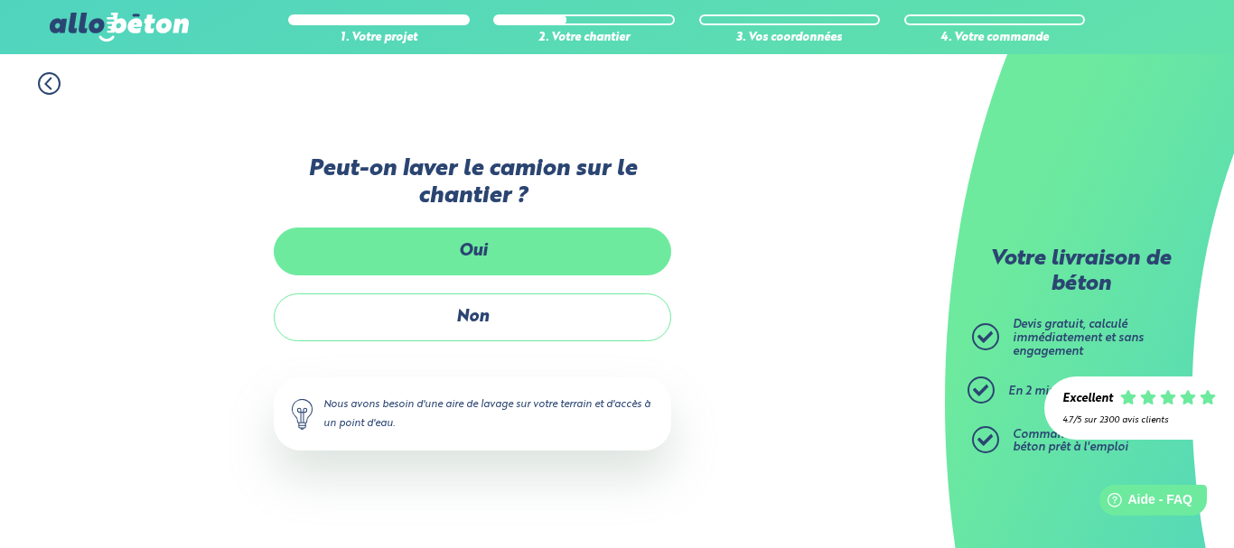
click at [462, 250] on label "Oui" at bounding box center [472, 252] width 397 height 48
click at [0, 0] on input "Oui" at bounding box center [0, 0] width 0 height 0
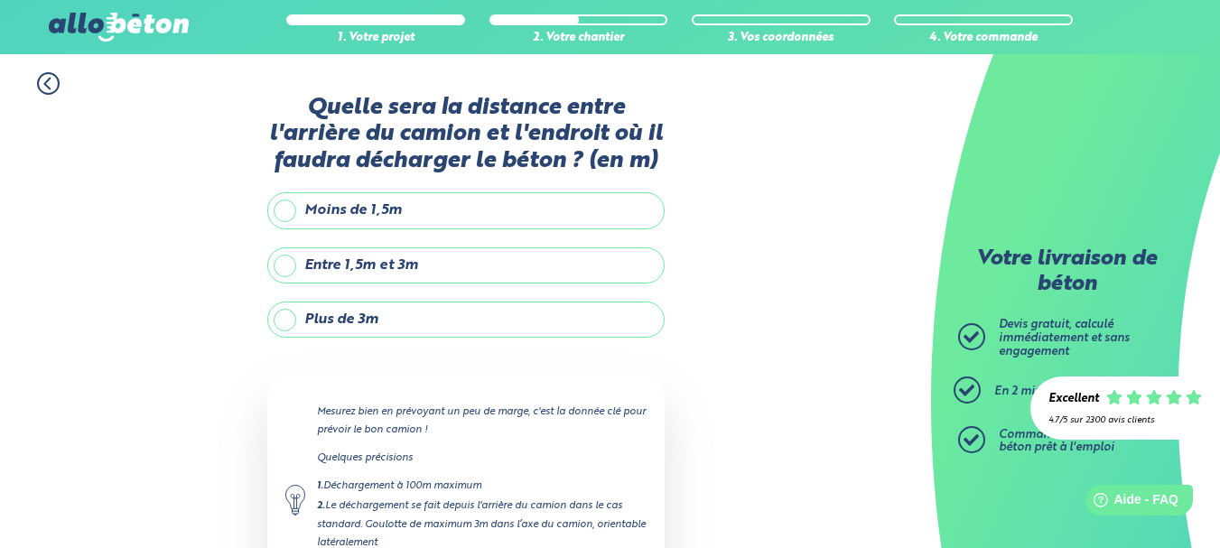
click at [445, 265] on label "Entre 1,5m et 3m" at bounding box center [465, 265] width 397 height 36
click at [0, 0] on input "Entre 1,5m et 3m" at bounding box center [0, 0] width 0 height 0
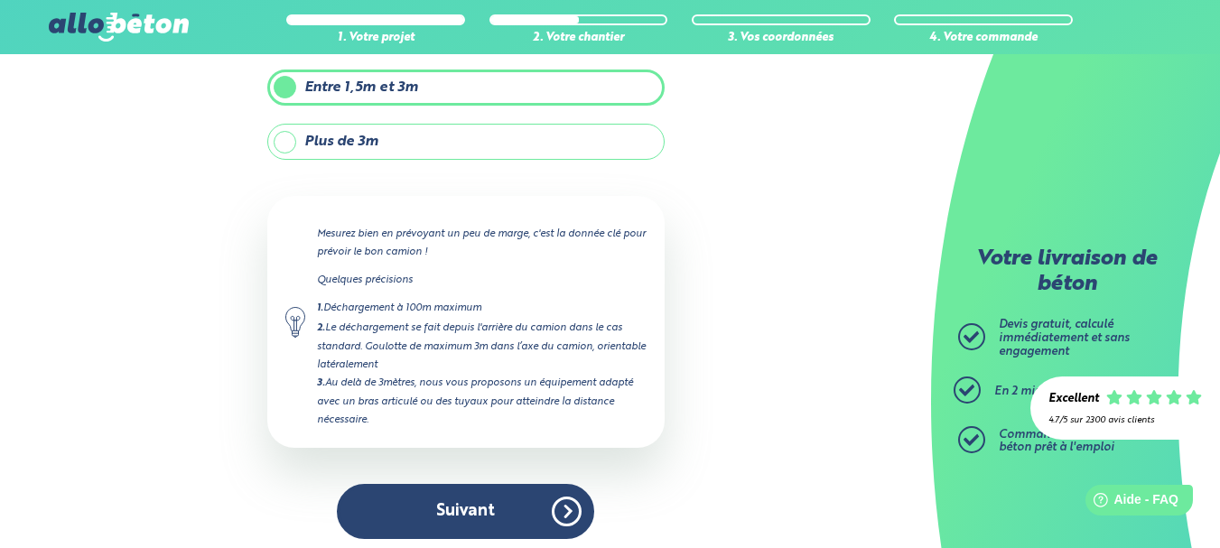
scroll to position [187, 0]
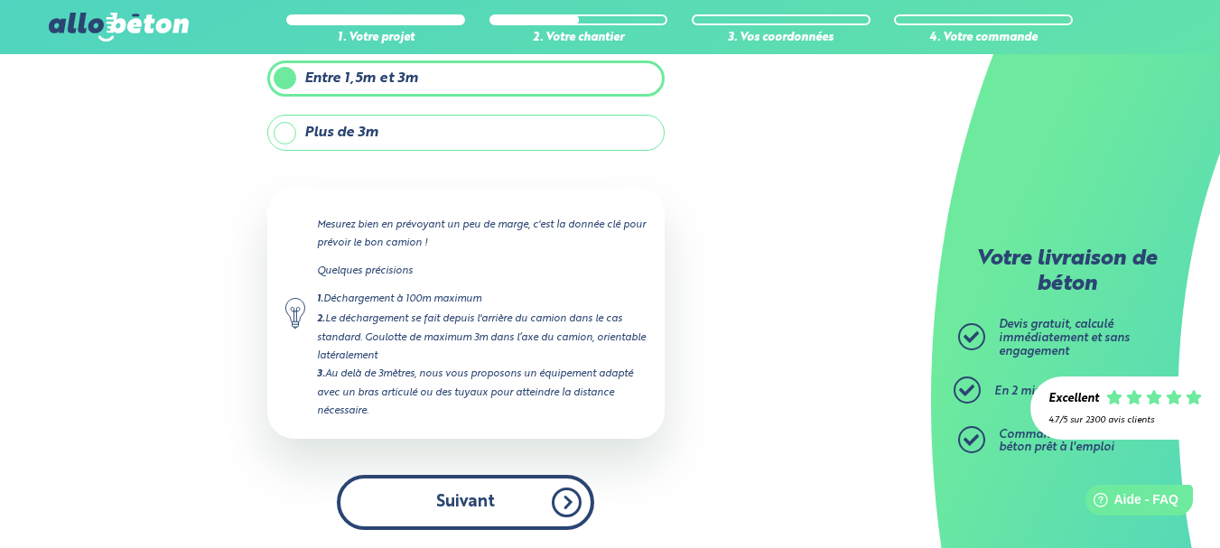
click at [521, 506] on button "Suivant" at bounding box center [465, 502] width 257 height 55
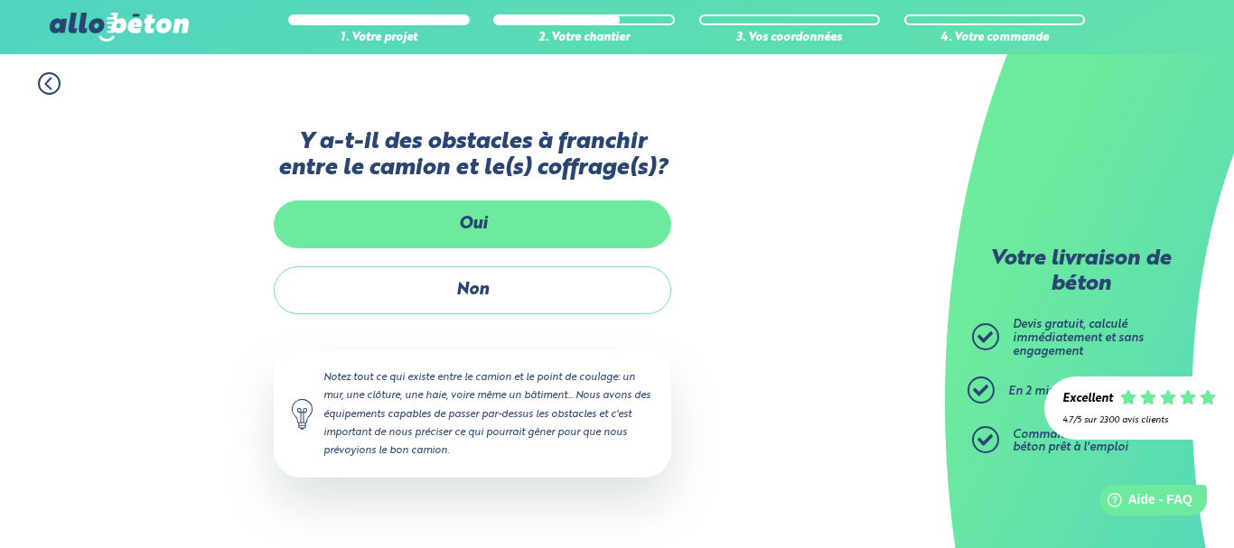
click at [512, 241] on label "Oui" at bounding box center [472, 224] width 397 height 48
click at [0, 0] on input "Oui" at bounding box center [0, 0] width 0 height 0
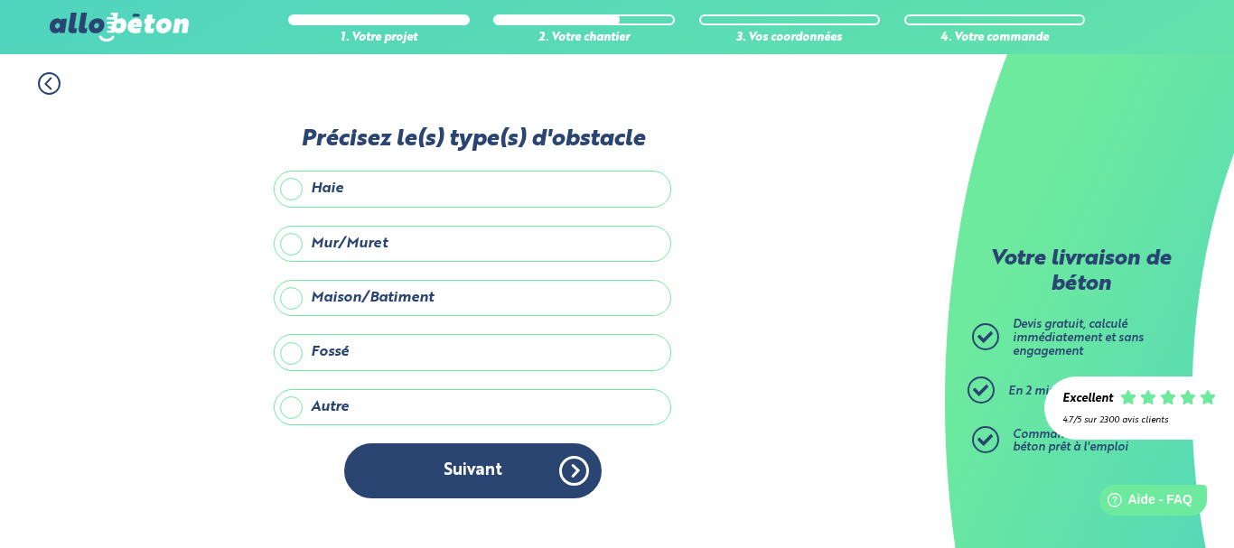
click at [343, 414] on label "Autre" at bounding box center [472, 407] width 397 height 36
click at [0, 0] on input "Autre" at bounding box center [0, 0] width 0 height 0
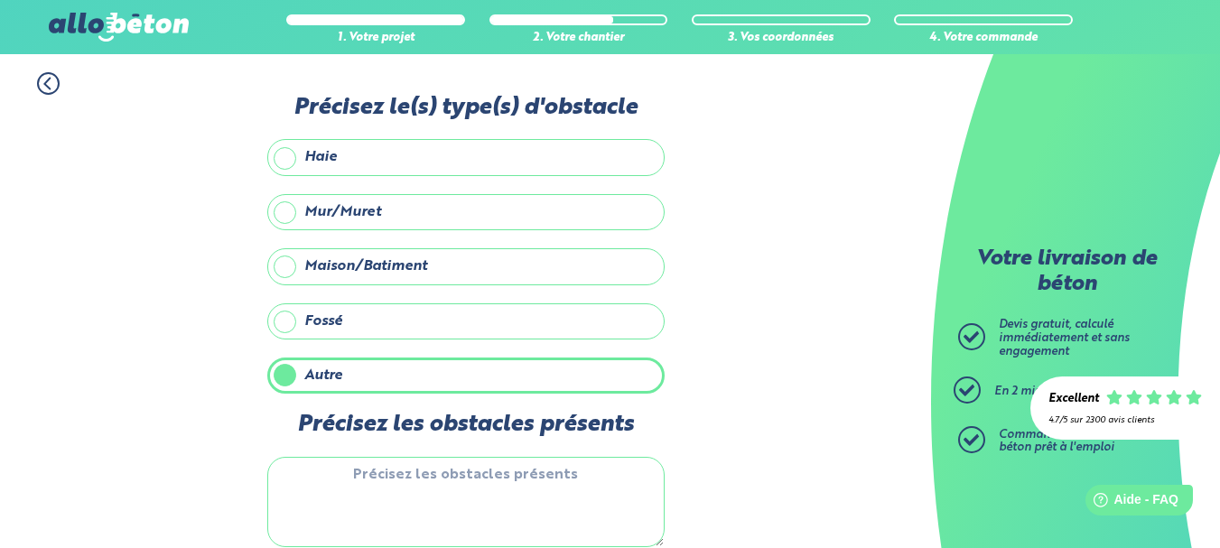
click at [424, 477] on textarea "Précisez les obstacles présents" at bounding box center [465, 502] width 397 height 90
type textarea "talus"
click at [57, 72] on icon at bounding box center [48, 82] width 23 height 23
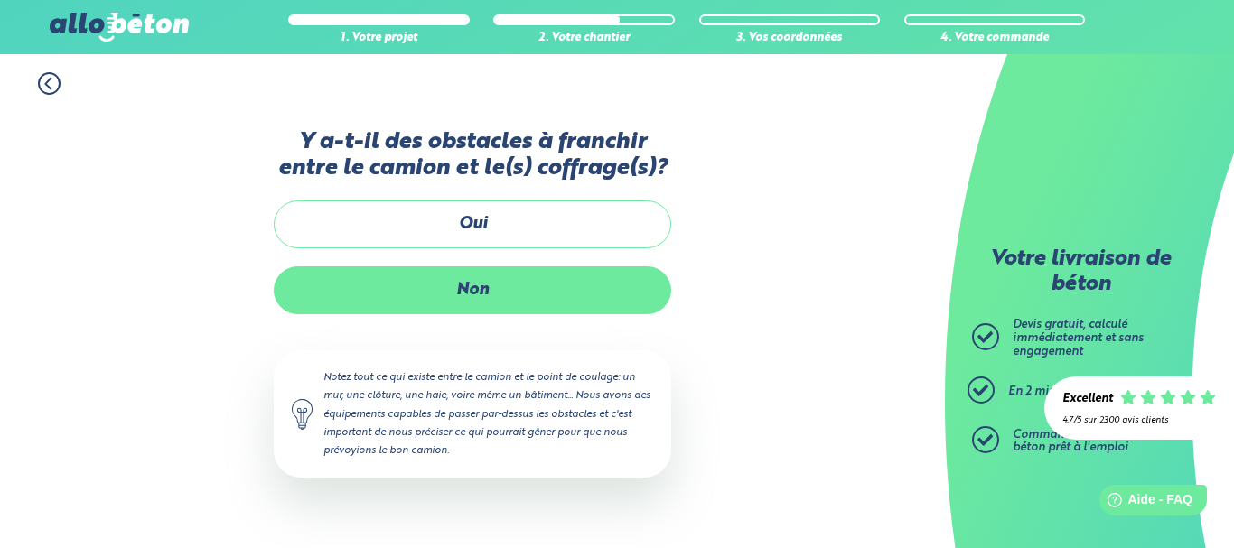
click at [480, 306] on label "Non" at bounding box center [472, 290] width 397 height 48
click at [0, 0] on input "Non" at bounding box center [0, 0] width 0 height 0
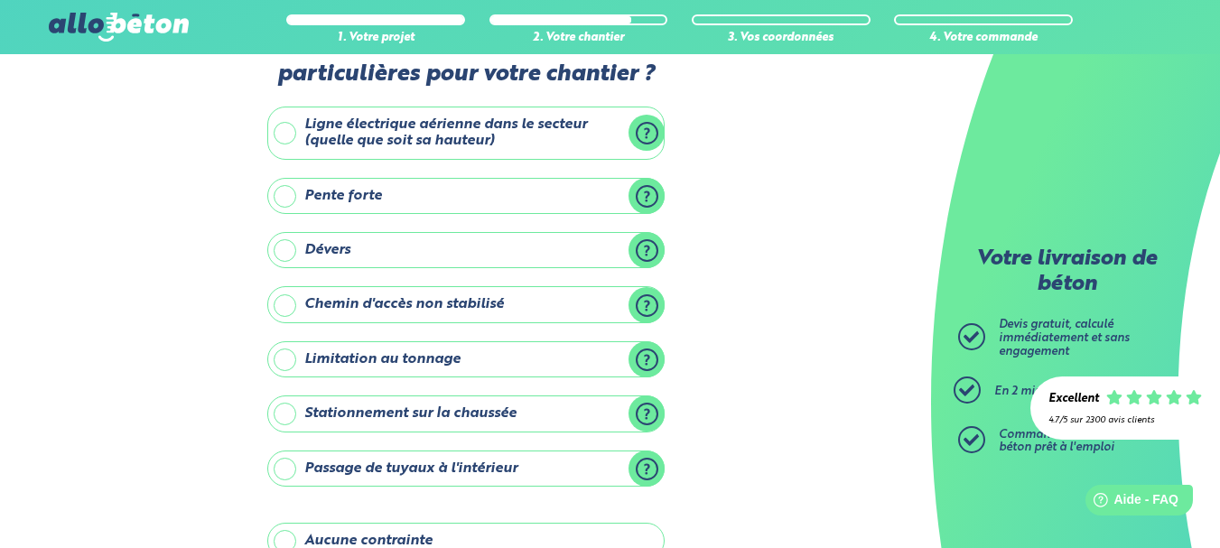
scroll to position [61, 0]
click at [293, 129] on label "Ligne électrique aérienne dans le secteur (quelle que soit sa hauteur)" at bounding box center [465, 132] width 397 height 53
click at [0, 0] on input "Ligne électrique aérienne dans le secteur (quelle que soit sa hauteur)" at bounding box center [0, 0] width 0 height 0
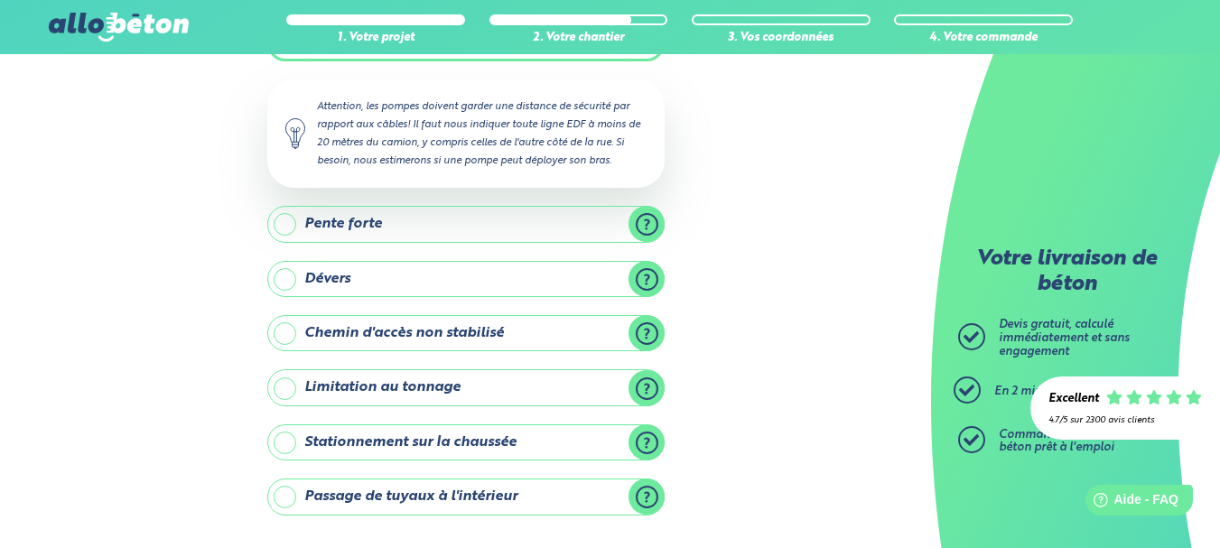
scroll to position [155, 0]
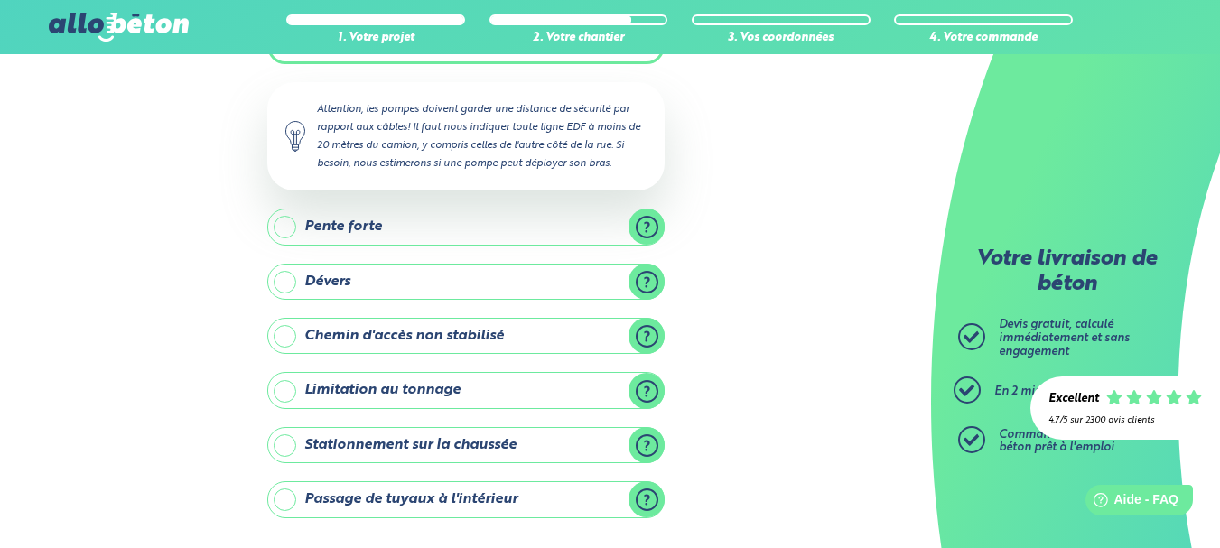
click at [798, 257] on div "1. Votre projet 2. Votre chantier 3. Vos coordonnées 4. Votre commande Y-a t-il…" at bounding box center [465, 353] width 931 height 909
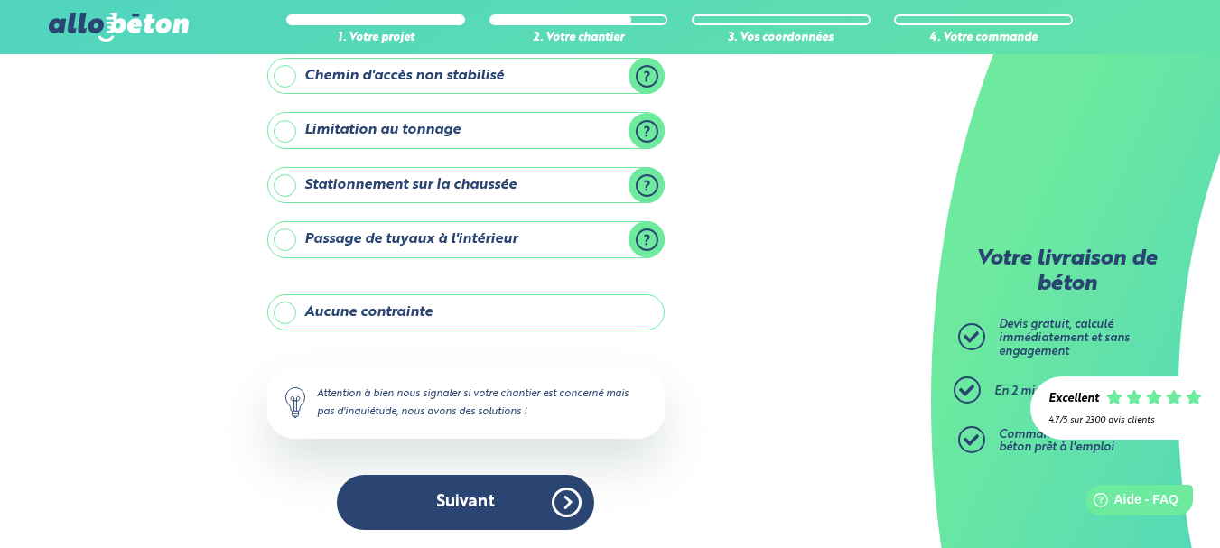
click at [504, 312] on label "Aucune contrainte" at bounding box center [465, 312] width 397 height 36
click at [0, 0] on input "Aucune contrainte" at bounding box center [0, 0] width 0 height 0
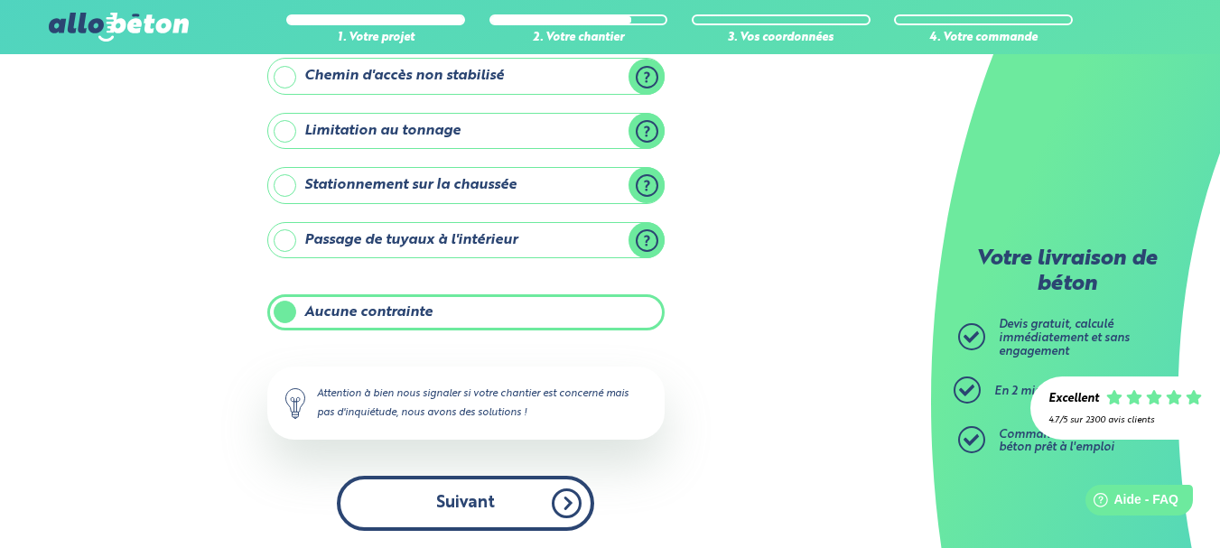
click at [514, 486] on button "Suivant" at bounding box center [465, 503] width 257 height 55
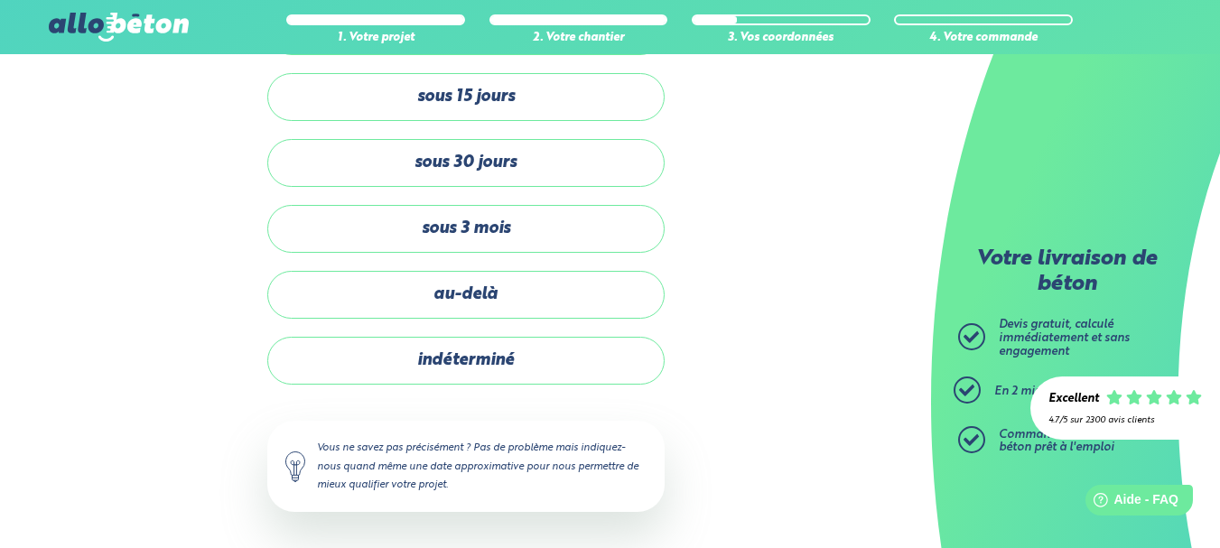
scroll to position [133, 0]
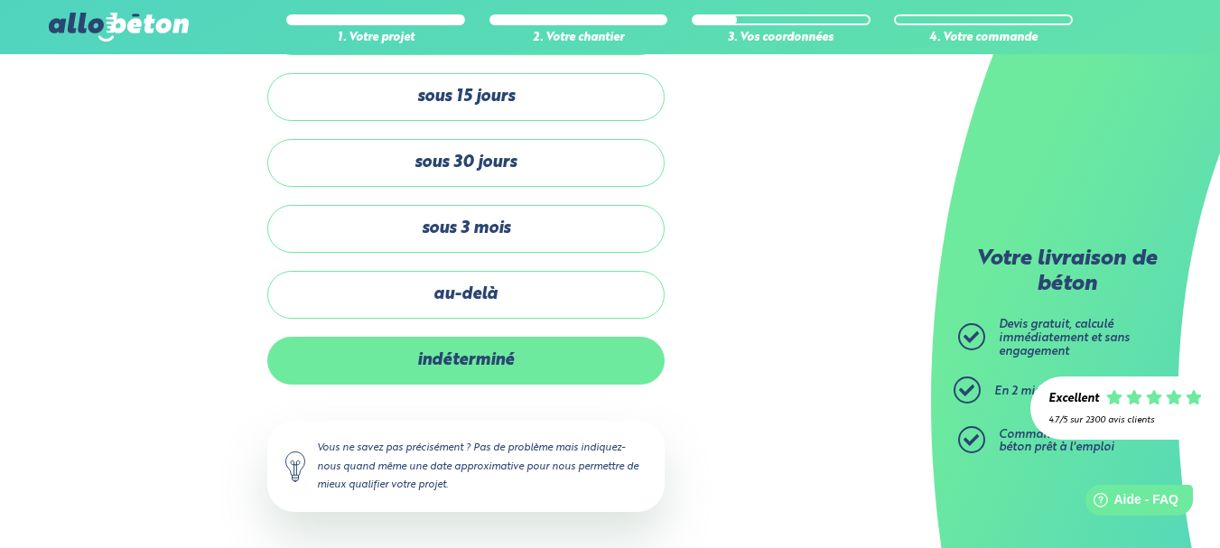
click at [557, 339] on label "indéterminé" at bounding box center [465, 361] width 397 height 48
click at [0, 0] on input "indéterminé" at bounding box center [0, 0] width 0 height 0
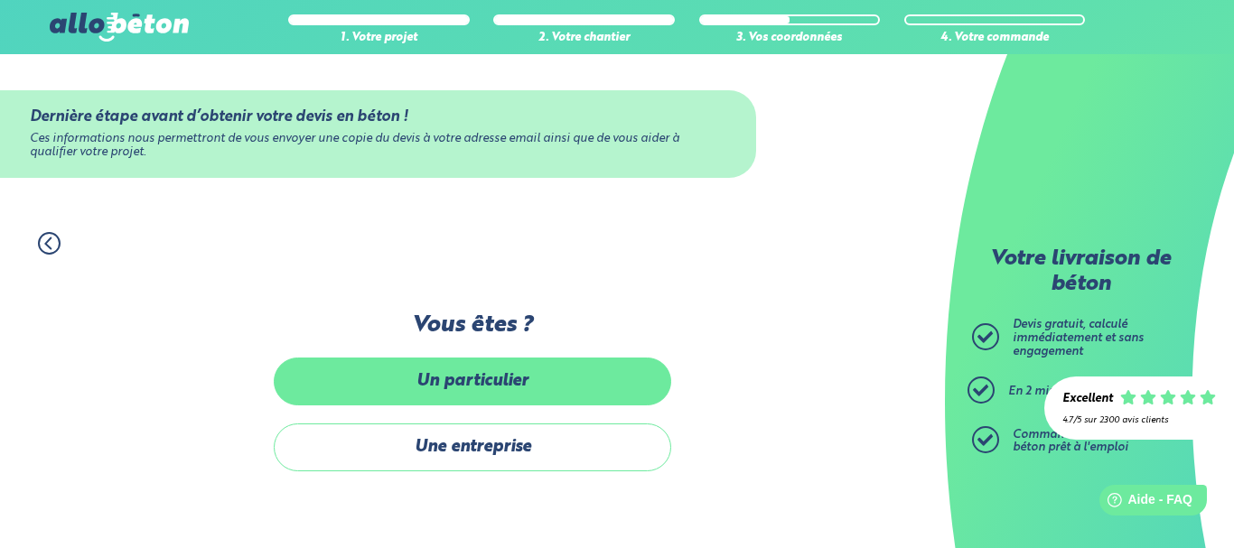
click at [597, 380] on label "Un particulier" at bounding box center [472, 382] width 397 height 48
click at [0, 0] on input "Un particulier" at bounding box center [0, 0] width 0 height 0
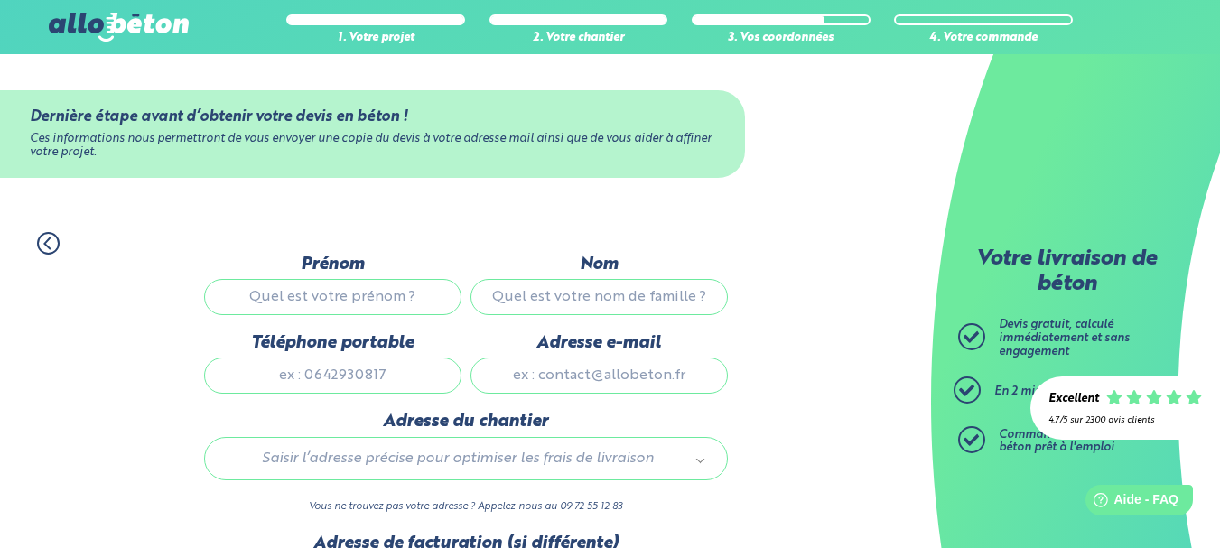
click at [331, 292] on input "Prénom" at bounding box center [332, 297] width 257 height 36
click at [290, 304] on input "Prénom" at bounding box center [332, 297] width 257 height 36
click at [500, 204] on div "Dernière étape avant d’obtenir votre devis en béton ! Ces informations nous per…" at bounding box center [465, 134] width 931 height 160
click at [390, 294] on input "Prénom" at bounding box center [332, 297] width 257 height 36
type input "valentin"
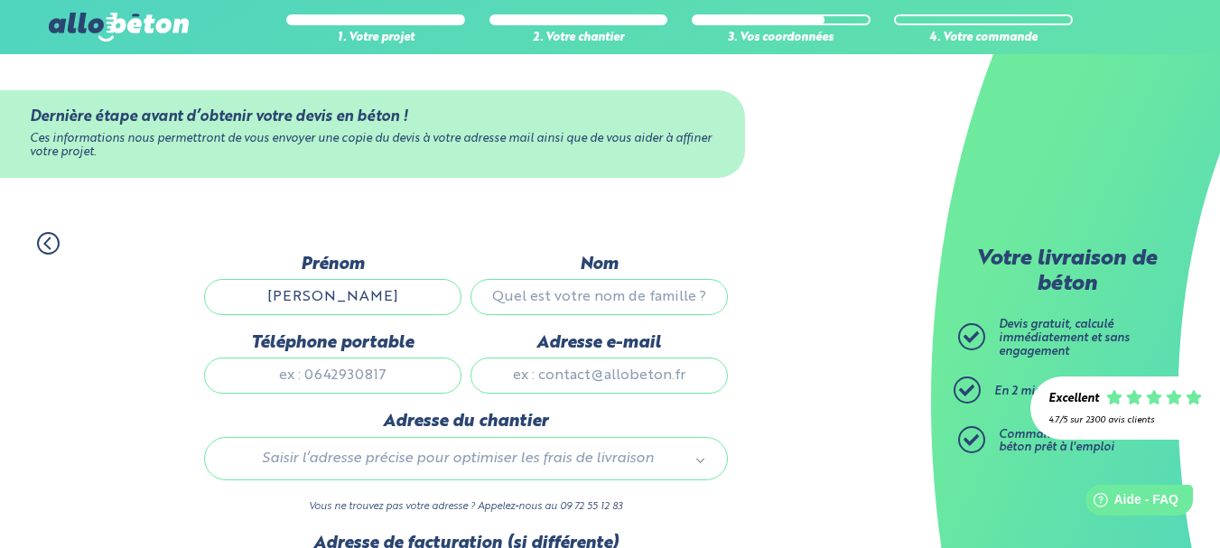
click at [565, 298] on input "Nom" at bounding box center [598, 297] width 257 height 36
type input "joly"
click at [397, 372] on input "Téléphone portable" at bounding box center [332, 376] width 257 height 36
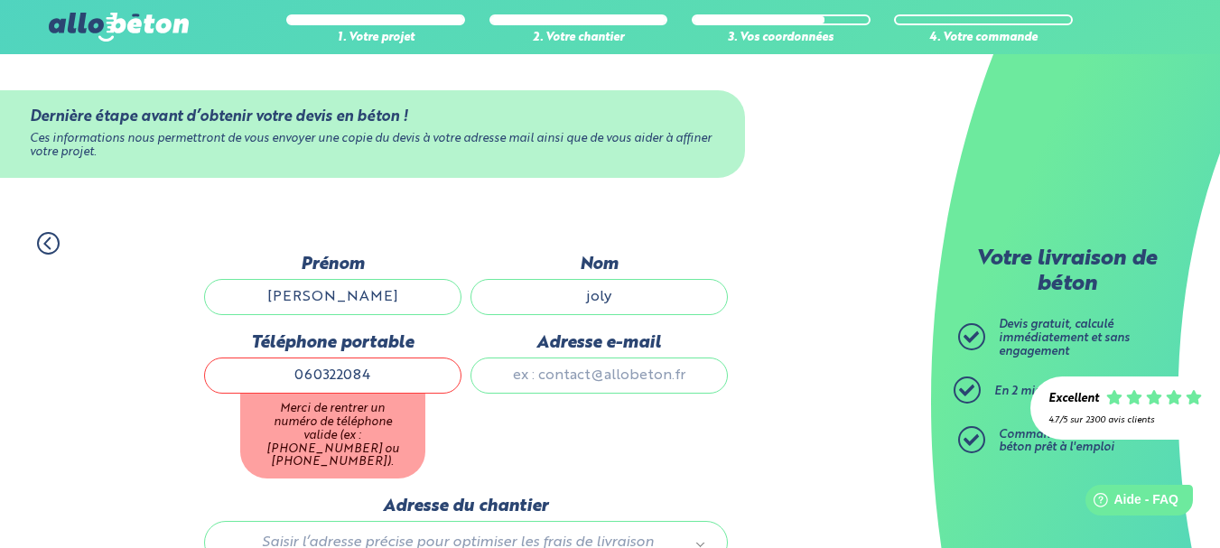
click at [532, 377] on input "Adresse e-mail" at bounding box center [598, 376] width 257 height 36
click at [348, 373] on input "060322084" at bounding box center [332, 376] width 257 height 36
type input "0603222084"
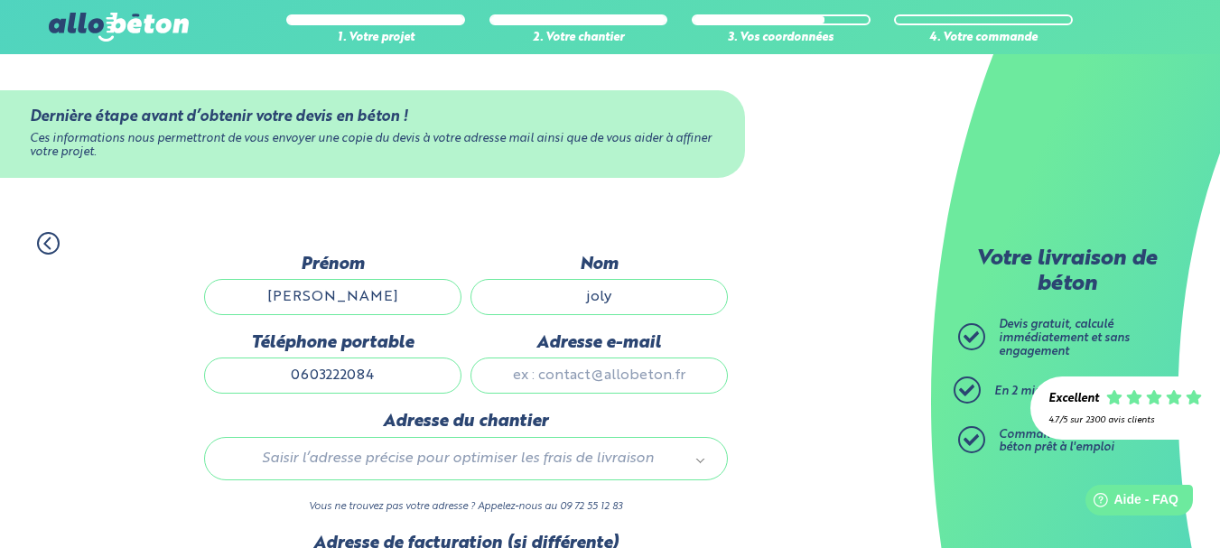
click at [527, 388] on input "Adresse e-mail" at bounding box center [598, 376] width 257 height 36
type input "joly.b2i@laposte.net"
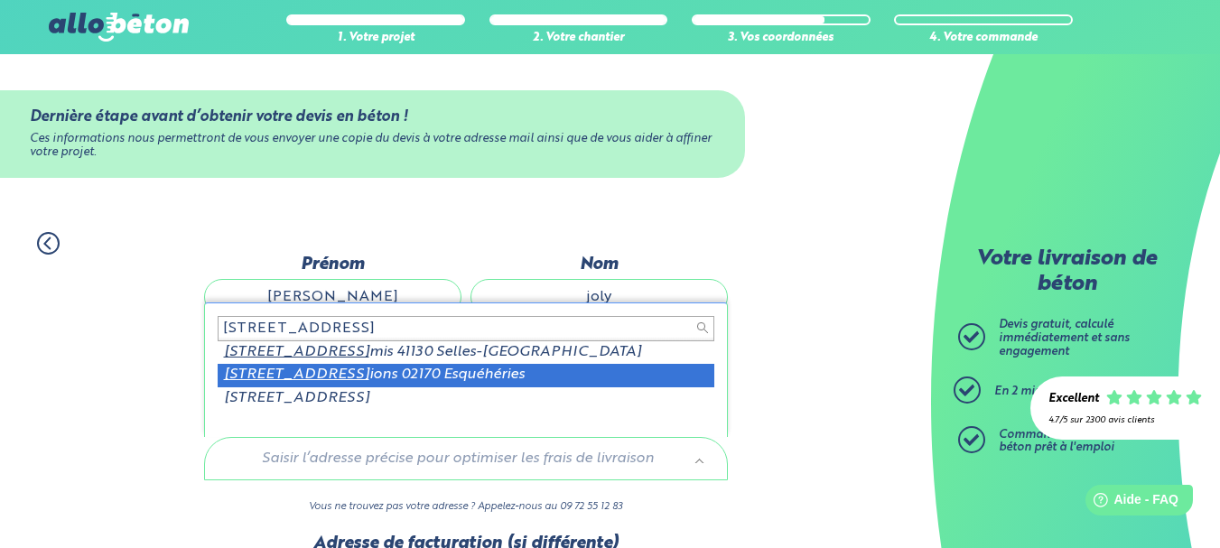
type input "3 RUE DES BONDOR"
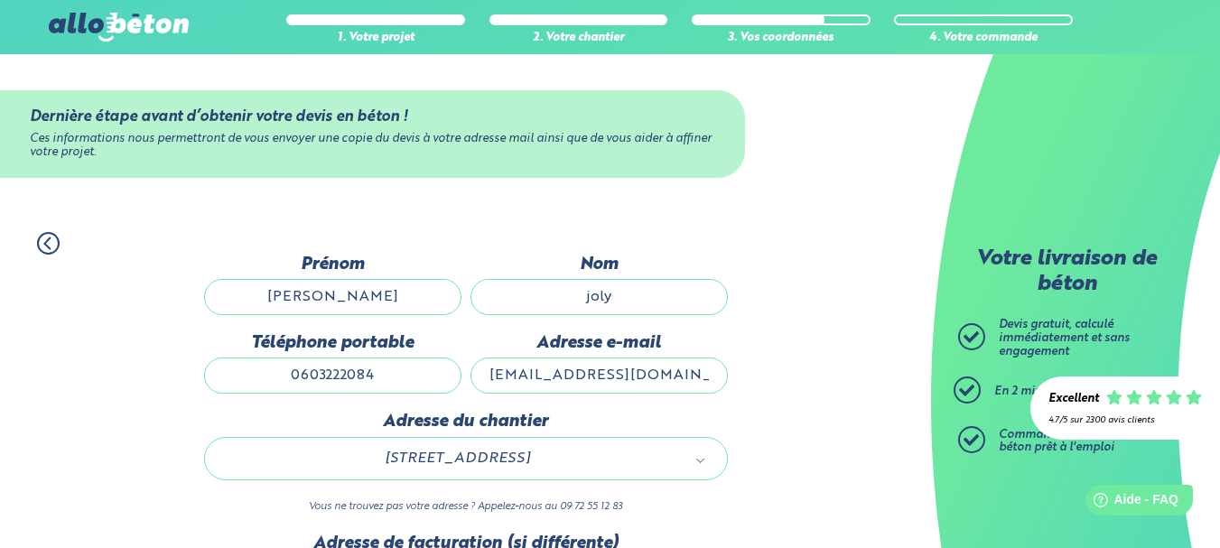
click at [796, 420] on div "1. Votre projet 2. Votre chantier 3. Vos coordonnées 4. Votre commande Dernière…" at bounding box center [465, 479] width 931 height 531
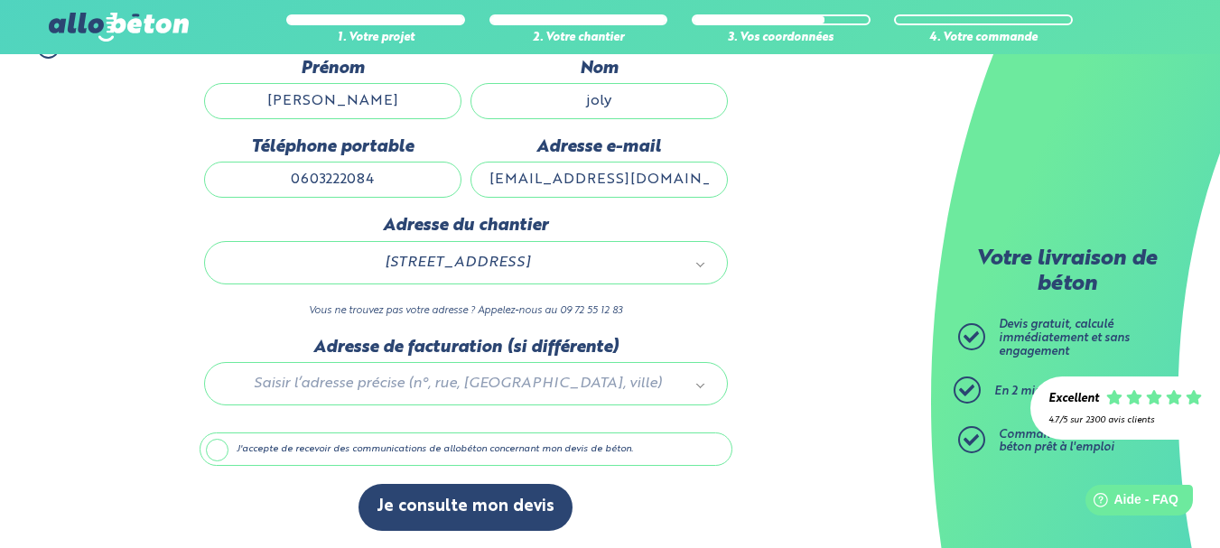
scroll to position [197, 0]
click at [221, 450] on label "J'accepte de recevoir des communications de allobéton concernant mon devis de b…" at bounding box center [466, 449] width 533 height 34
click at [0, 0] on input "J'accepte de recevoir des communications de allobéton concernant mon devis de b…" at bounding box center [0, 0] width 0 height 0
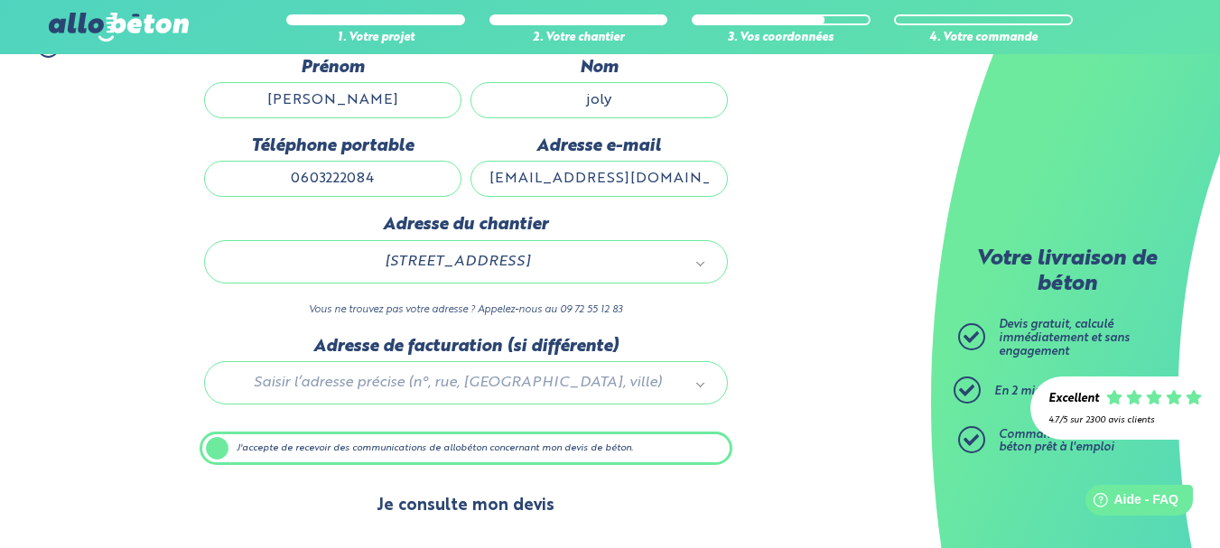
click at [498, 501] on button "Je consulte mon devis" at bounding box center [465, 506] width 214 height 46
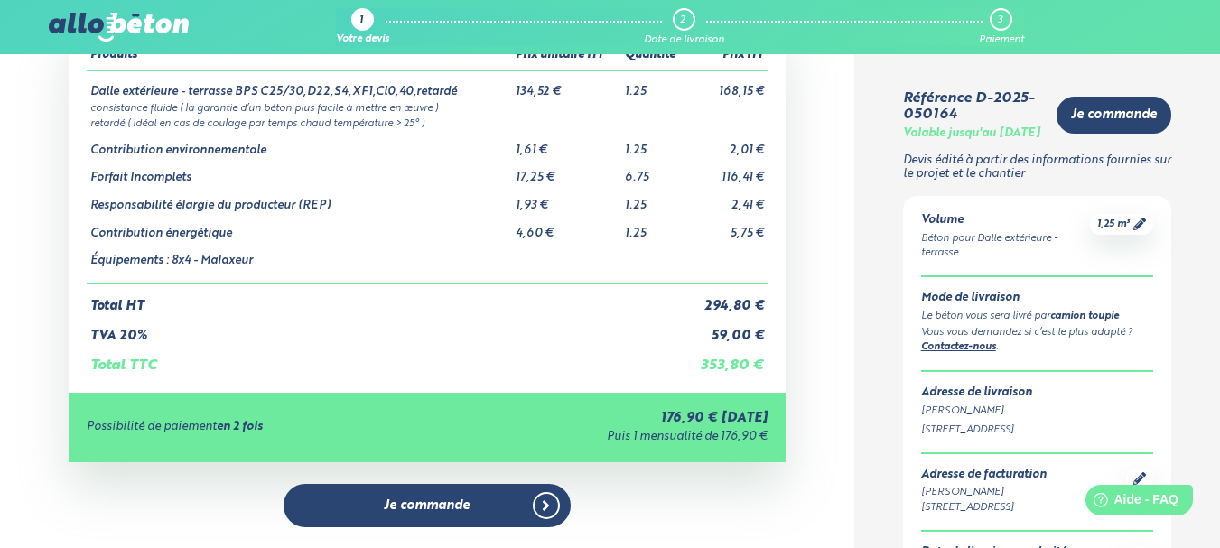
scroll to position [125, 0]
